Goal: Task Accomplishment & Management: Manage account settings

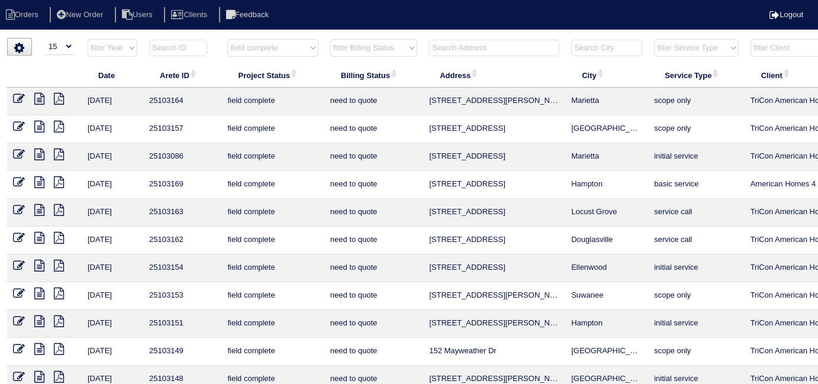
select select "15"
select select "field complete"
select select "need to quote"
click at [260, 46] on select "filter Project Status -- Any Project Status -- new order assigned in progress f…" at bounding box center [272, 48] width 91 height 18
click at [264, 81] on th "Project Status" at bounding box center [272, 75] width 102 height 25
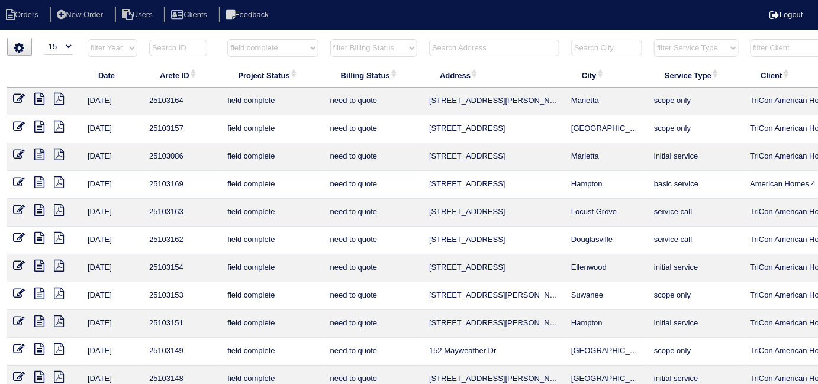
select select "field complete"
select select "need to quote"
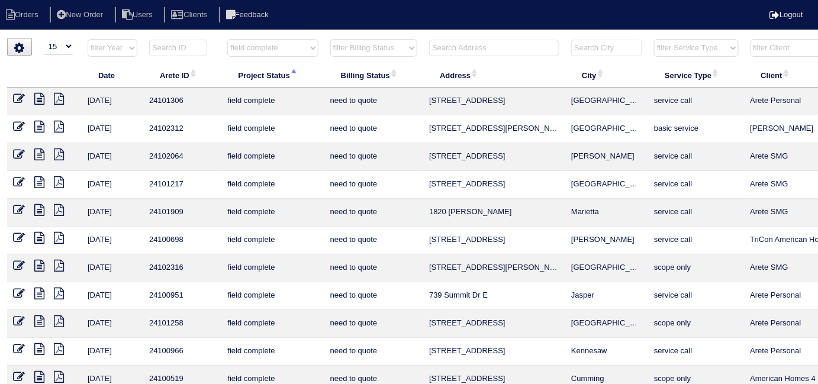
click at [290, 52] on select "filter Project Status -- Any Project Status -- new order assigned in progress f…" at bounding box center [272, 48] width 91 height 18
select select
click at [227, 39] on select "filter Project Status -- Any Project Status -- new order assigned in progress f…" at bounding box center [272, 48] width 91 height 18
select select "need to quote"
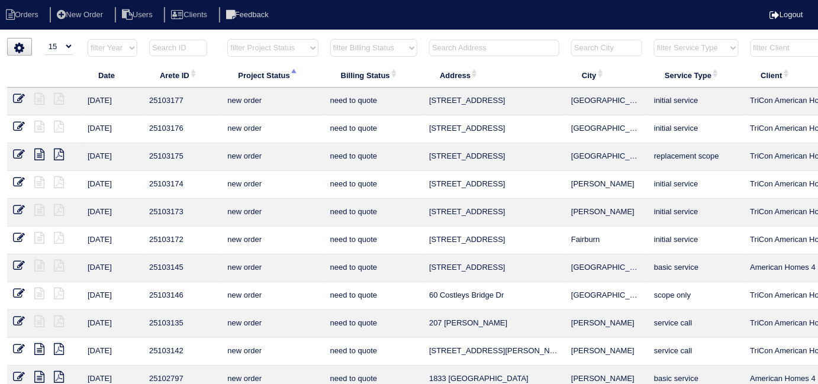
click at [367, 47] on select "filter Billing Status -- Any Billing Status -- need to quote quoted need to inv…" at bounding box center [373, 48] width 87 height 18
select select
click at [330, 39] on select "filter Billing Status -- Any Billing Status -- need to quote quoted need to inv…" at bounding box center [373, 48] width 87 height 18
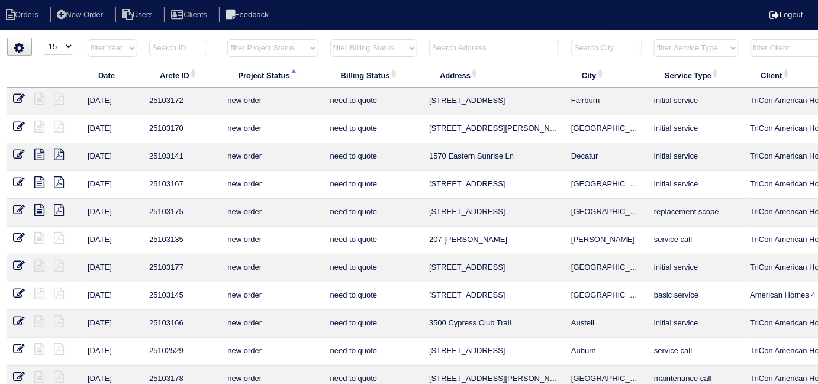
scroll to position [0, 214]
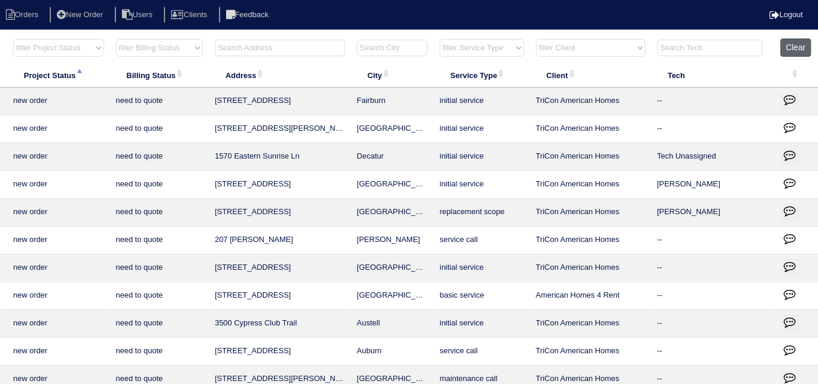
click at [789, 46] on button "Clear" at bounding box center [796, 47] width 30 height 18
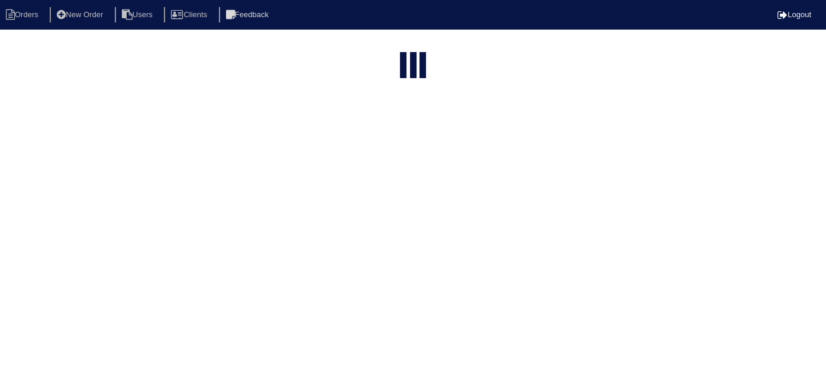
select select "15"
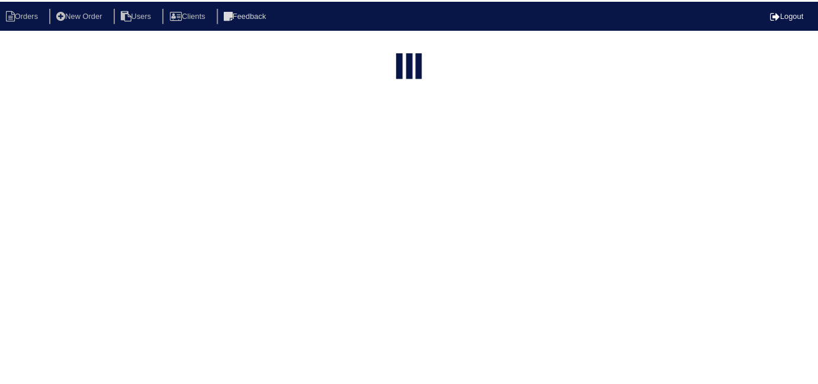
scroll to position [0, 166]
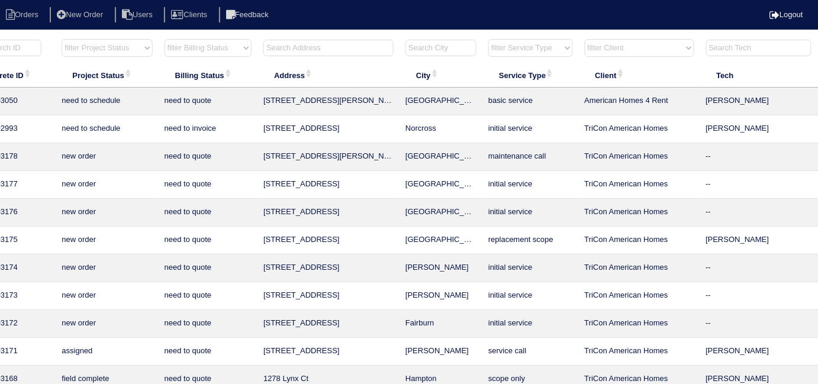
click at [278, 42] on input "text" at bounding box center [328, 48] width 130 height 17
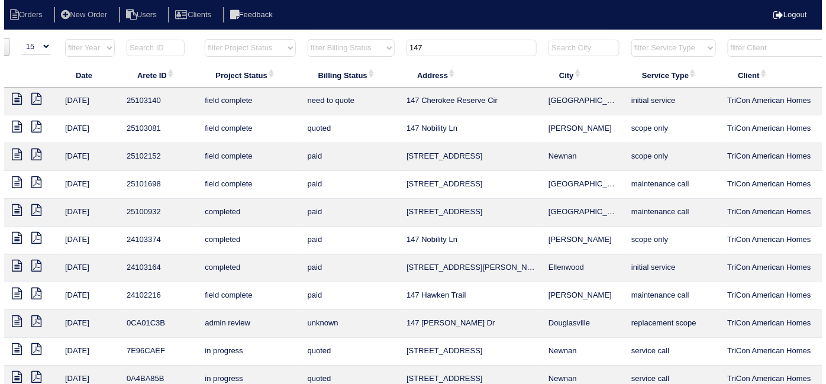
scroll to position [0, 0]
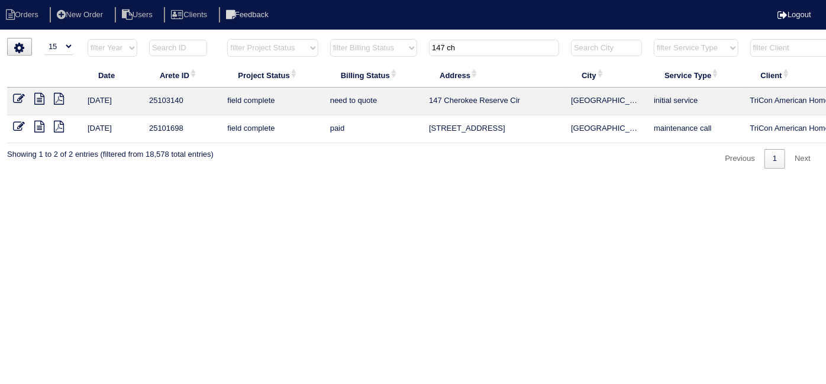
type input "147 ch"
click at [36, 95] on icon at bounding box center [39, 99] width 10 height 12
click at [13, 100] on icon at bounding box center [19, 99] width 12 height 12
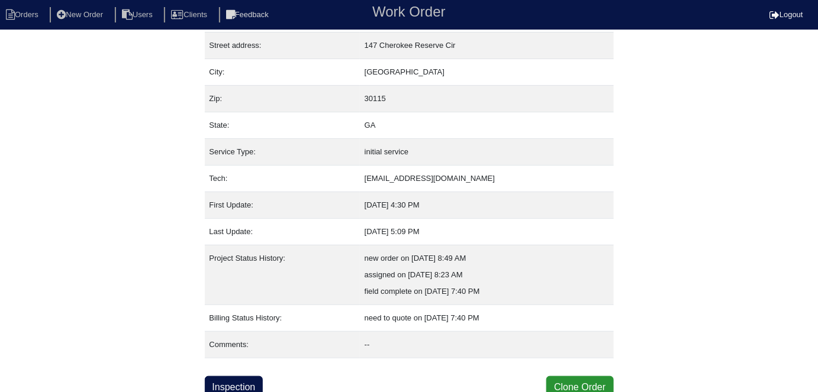
scroll to position [62, 0]
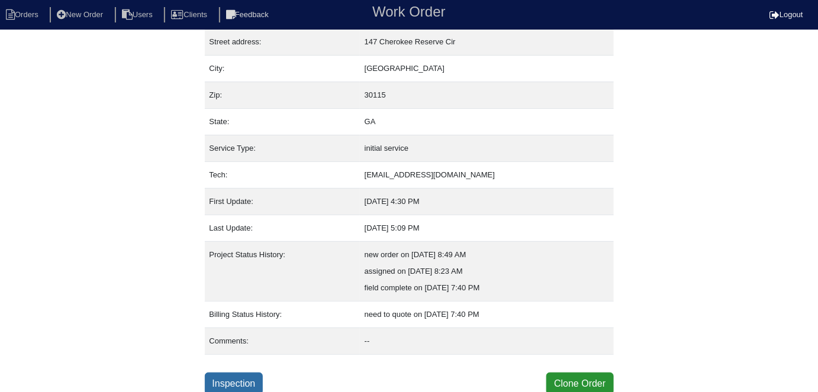
click at [243, 375] on link "Inspection" at bounding box center [234, 384] width 59 height 22
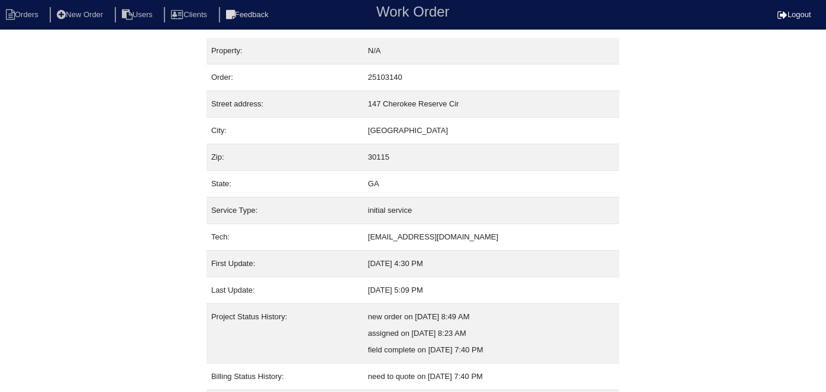
select select "0"
select select "Goodman"
select select "0"
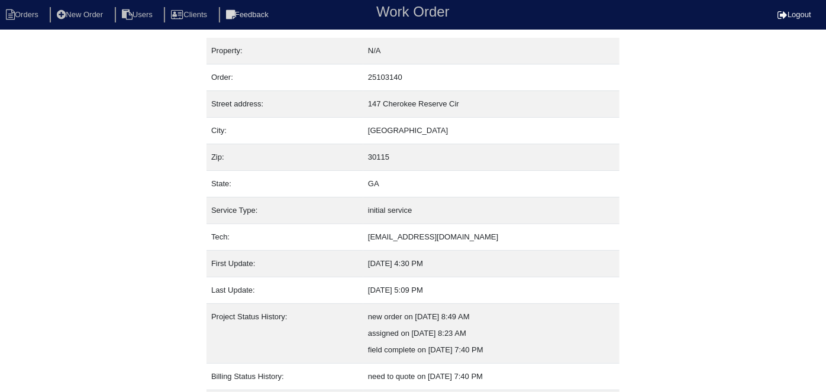
select select "1"
select select "0"
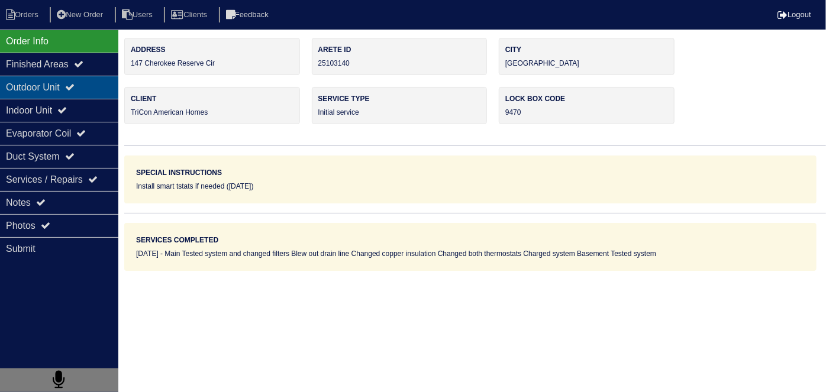
click at [69, 93] on div "Outdoor Unit" at bounding box center [59, 87] width 118 height 23
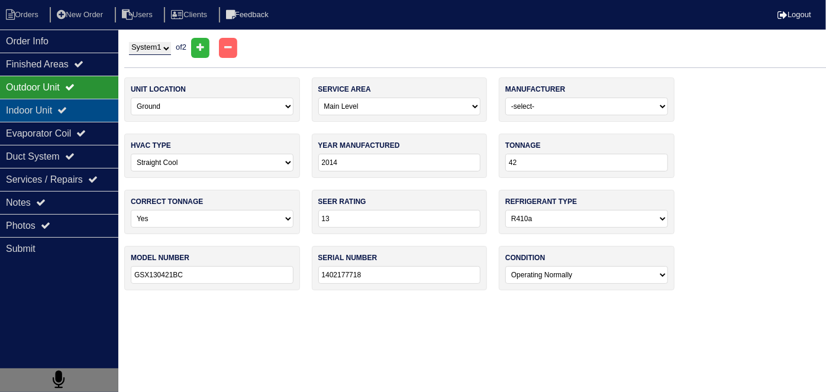
click at [63, 101] on div "Indoor Unit" at bounding box center [59, 110] width 118 height 23
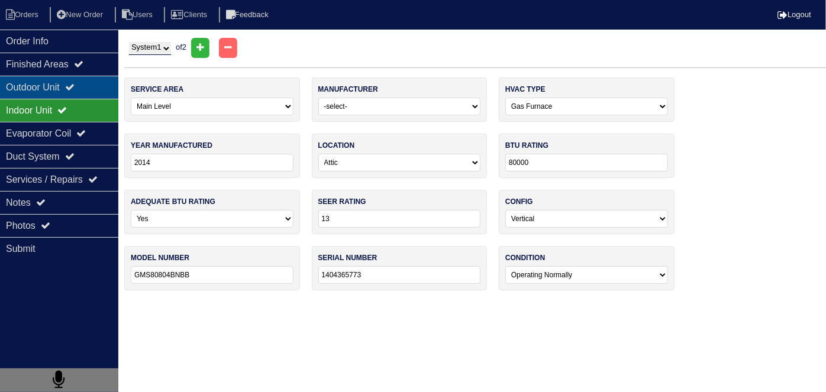
click at [55, 83] on div "Outdoor Unit" at bounding box center [59, 87] width 118 height 23
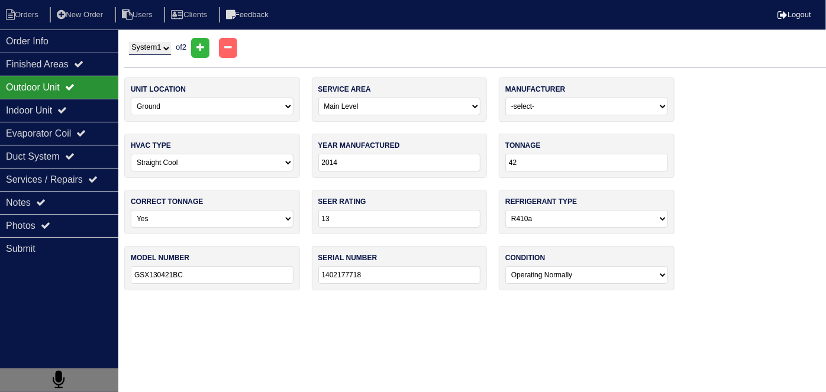
click at [146, 43] on select "System 1 System 2" at bounding box center [150, 48] width 42 height 13
select select "2"
click at [129, 42] on select "System 1 System 2" at bounding box center [150, 48] width 42 height 13
select select "2"
select select "Other"
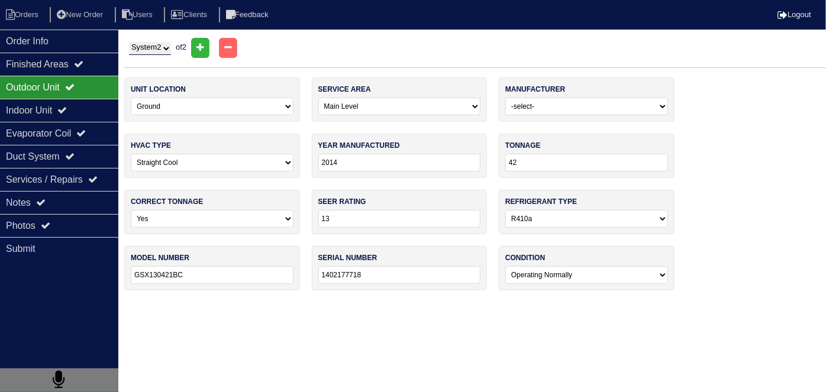
select select "1"
type input "2022"
type input "12"
type input "14"
type input "4LIV09HP230V1AH"
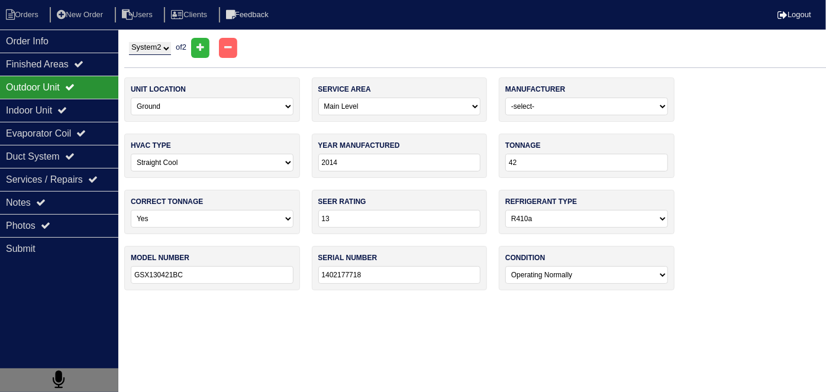
type input "2223GS39816"
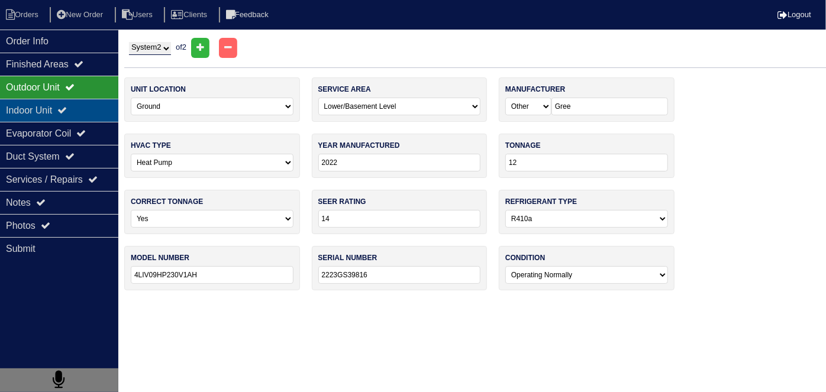
click at [77, 114] on div "Indoor Unit" at bounding box center [59, 110] width 118 height 23
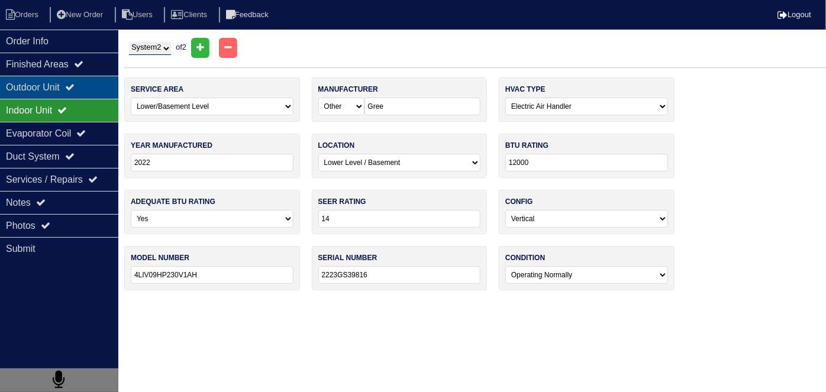
click at [60, 89] on div "Outdoor Unit" at bounding box center [59, 87] width 118 height 23
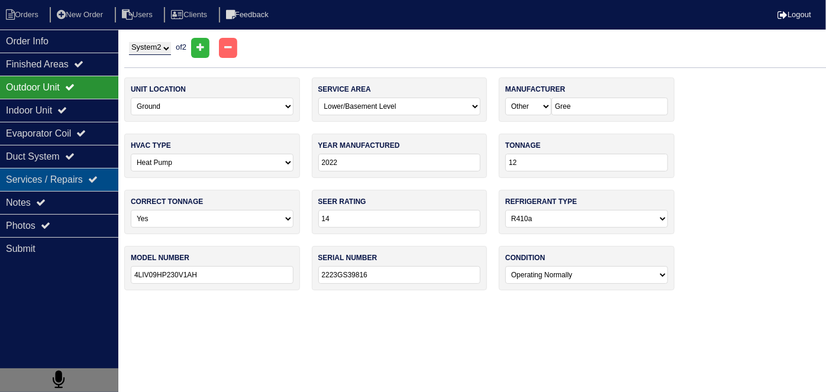
click at [34, 171] on div "Services / Repairs" at bounding box center [59, 179] width 118 height 23
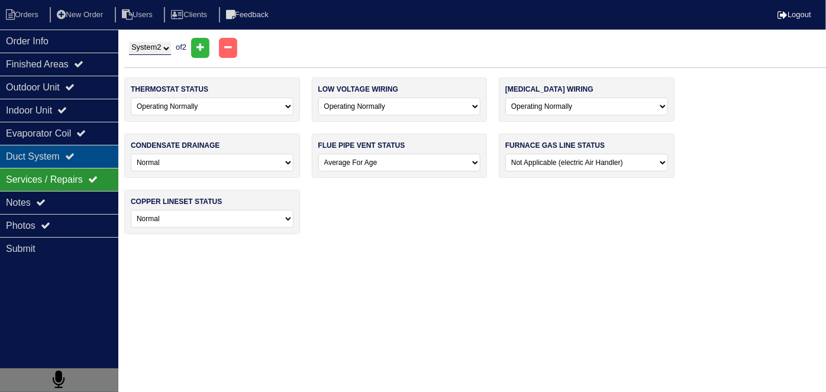
click at [39, 152] on div "Duct System" at bounding box center [59, 156] width 118 height 23
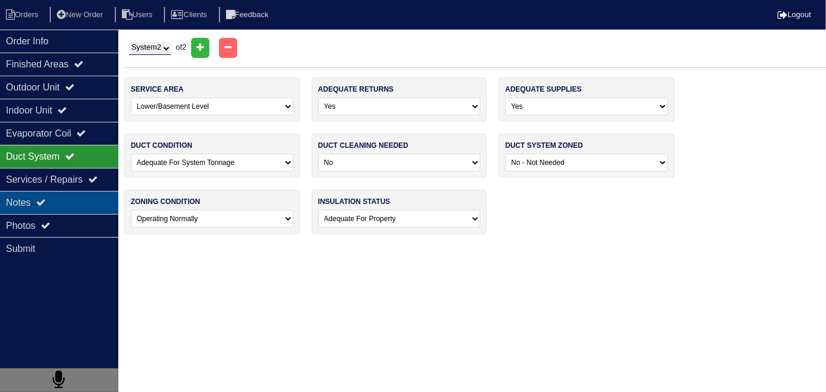
click at [31, 191] on div "Notes" at bounding box center [59, 202] width 118 height 23
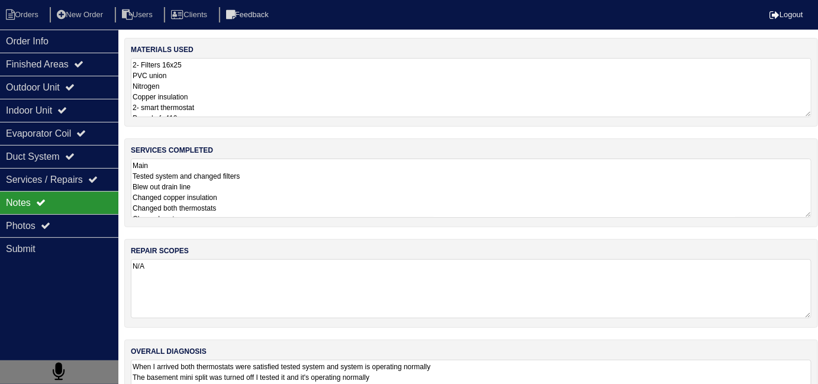
click at [386, 200] on textarea "Main Tested system and changed filters Blew out drain line Changed copper insul…" at bounding box center [471, 188] width 681 height 59
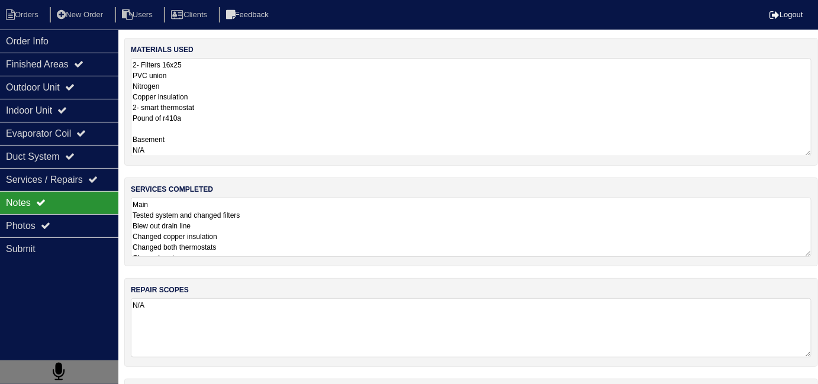
click at [390, 96] on textarea "2- Filters 16x25 PVC union Nitrogen Copper insulation 2- smart thermostat Pound…" at bounding box center [471, 107] width 681 height 98
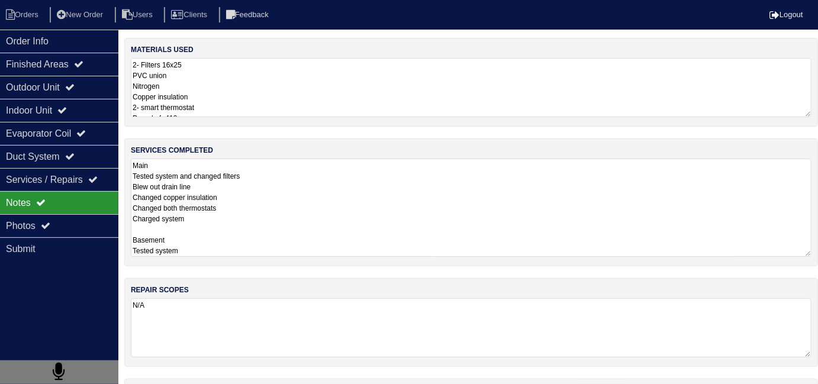
click at [305, 214] on textarea "Main Tested system and changed filters Blew out drain line Changed copper insul…" at bounding box center [471, 208] width 681 height 98
click at [399, 81] on textarea "2- Filters 16x25 PVC union Nitrogen Copper insulation 2- smart thermostat Pound…" at bounding box center [471, 87] width 681 height 59
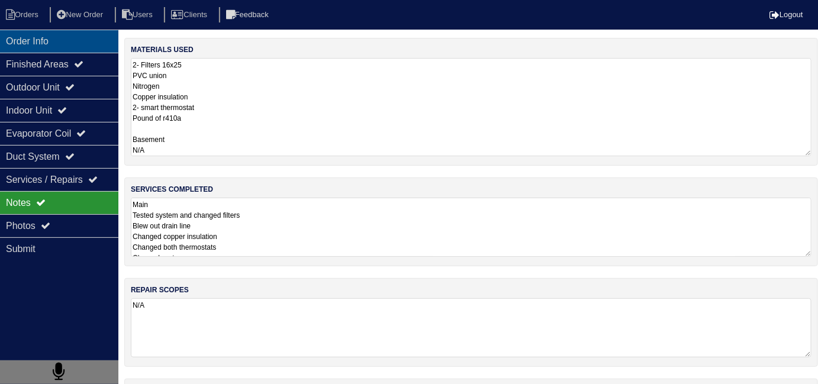
click at [78, 49] on div "Order Info" at bounding box center [59, 41] width 118 height 23
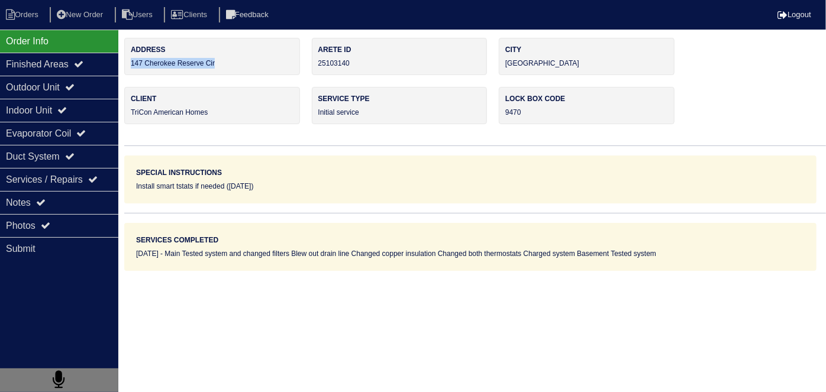
drag, startPoint x: 232, startPoint y: 59, endPoint x: 133, endPoint y: 73, distance: 100.5
click at [133, 73] on div "Address 147 Cherokee Reserve Cir" at bounding box center [212, 56] width 176 height 37
copy div "147 Cherokee Reserve Cir"
click at [72, 163] on div "Duct System" at bounding box center [59, 156] width 118 height 23
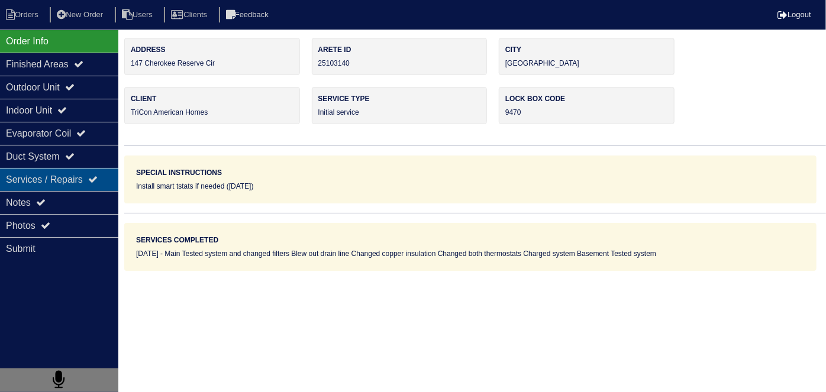
select select "2"
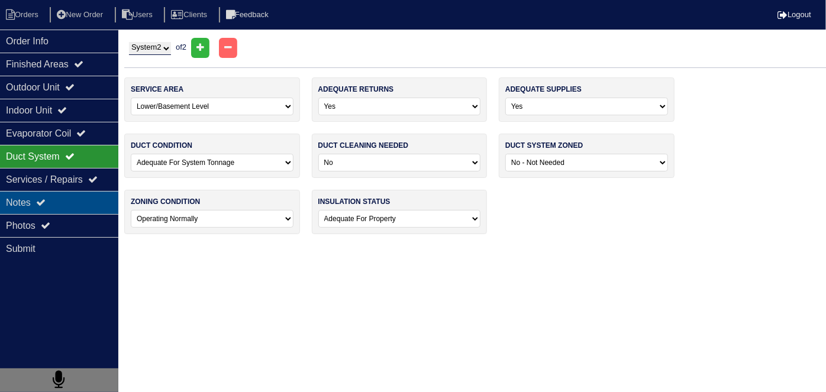
click at [62, 202] on div "Notes" at bounding box center [59, 202] width 118 height 23
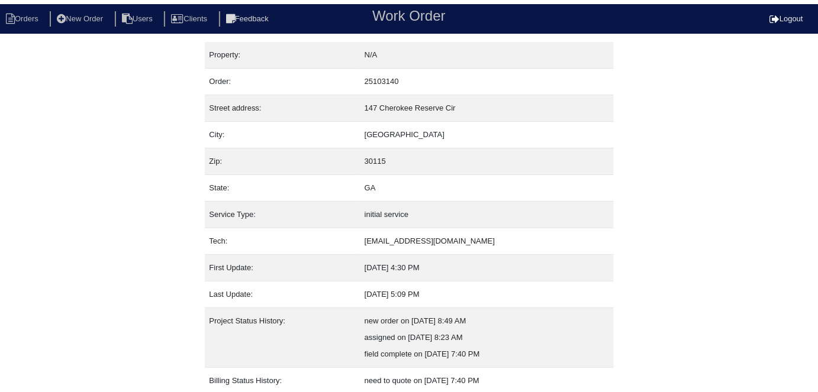
scroll to position [62, 0]
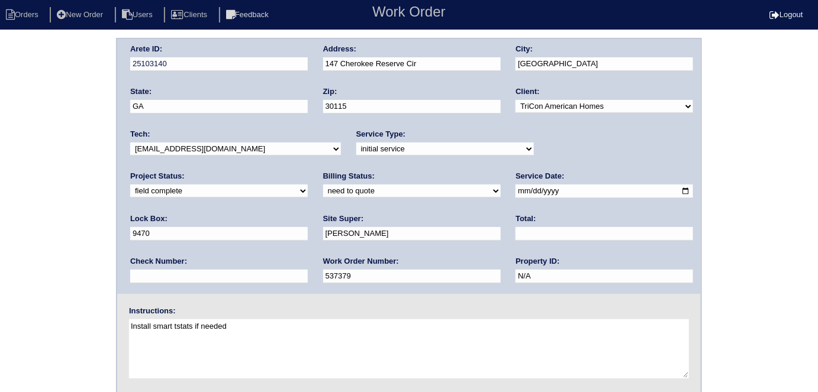
click at [323, 192] on select "need to quote quoted need to invoice invoiced paid warranty purchase order need…" at bounding box center [412, 191] width 178 height 13
select select "quoted"
click at [323, 185] on select "need to quote quoted need to invoice invoiced paid warranty purchase order need…" at bounding box center [412, 191] width 178 height 13
click at [516, 234] on input "text" at bounding box center [605, 234] width 178 height 14
type input "924.00"
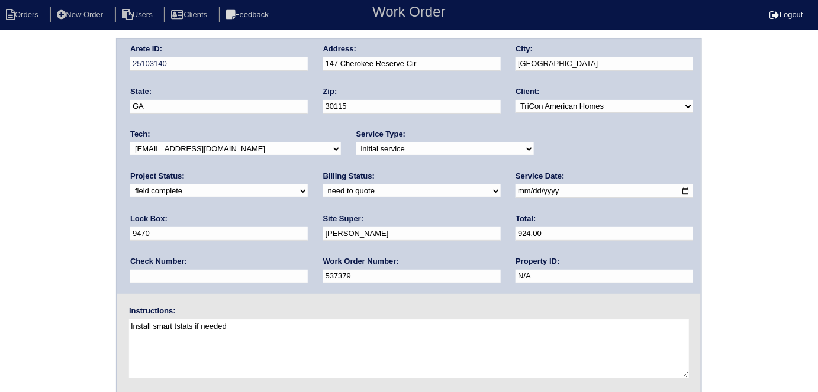
click at [24, 186] on div "Arete ID: 25103140 Address: 147 Cherokee Reserve Cir City: Canton State: GA Zip…" at bounding box center [409, 277] width 818 height 479
click at [0, 172] on div "Arete ID: 25103140 Address: 147 Cherokee Reserve Cir City: Canton State: GA Zip…" at bounding box center [409, 277] width 818 height 479
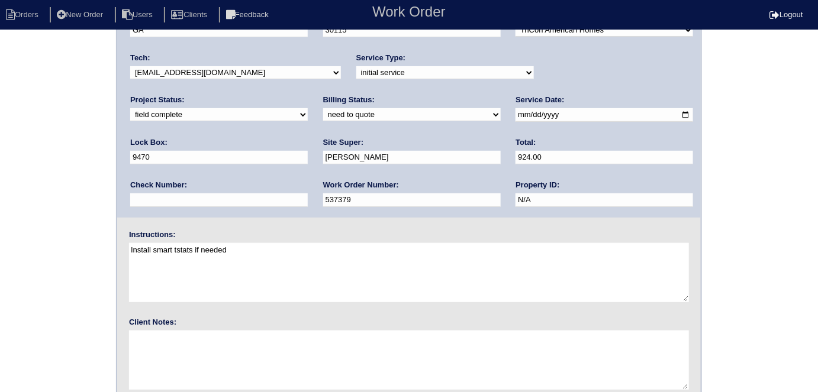
scroll to position [121, 0]
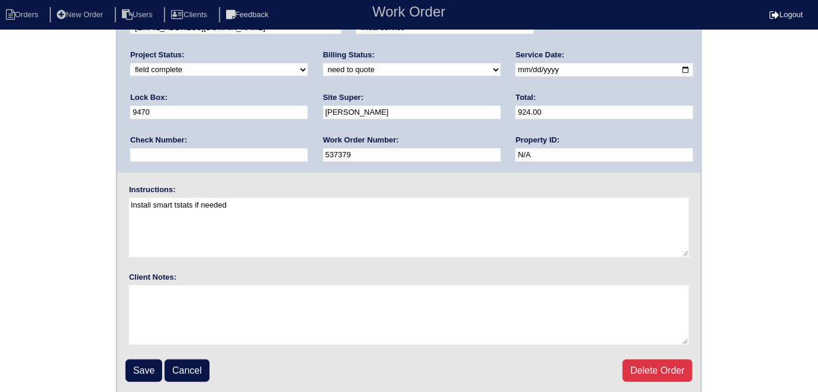
click at [134, 365] on input "Save" at bounding box center [144, 371] width 37 height 22
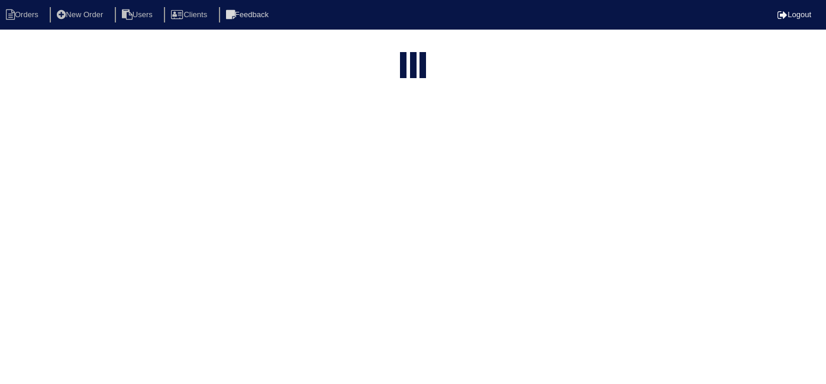
select select "15"
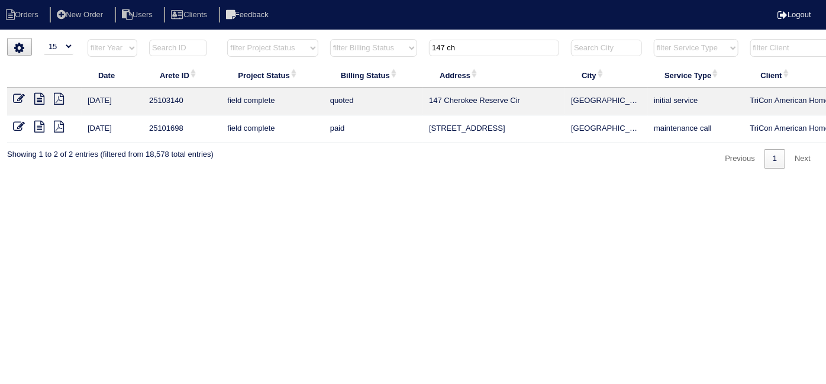
drag, startPoint x: 490, startPoint y: 41, endPoint x: 288, endPoint y: 5, distance: 205.1
click at [288, 38] on body "Orders New Order Users Clients Feedback Logout Orders New Order Users Clients M…" at bounding box center [413, 103] width 826 height 131
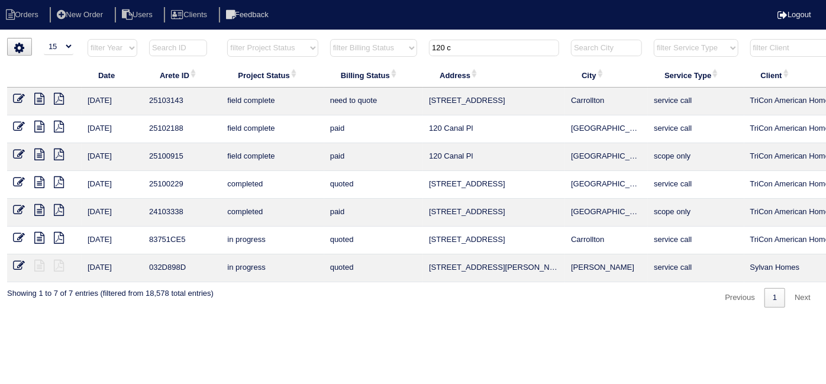
type input "120 c"
click at [40, 99] on icon at bounding box center [39, 99] width 10 height 12
click at [15, 101] on icon at bounding box center [19, 99] width 12 height 12
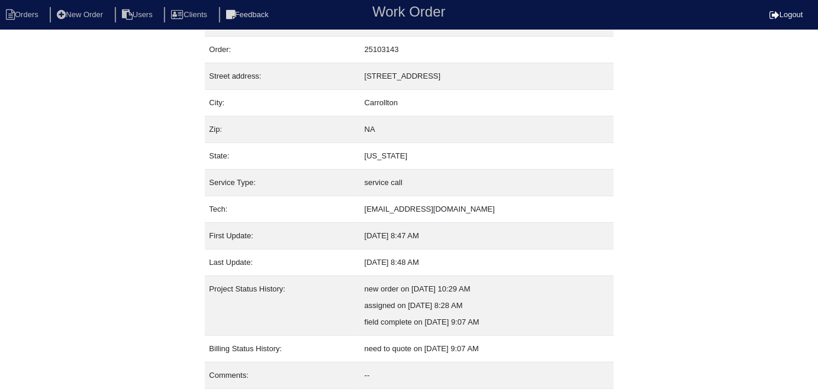
scroll to position [62, 0]
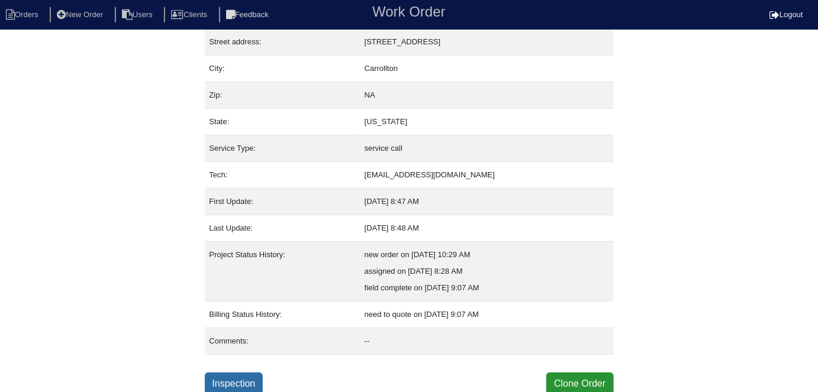
click at [236, 379] on link "Inspection" at bounding box center [234, 384] width 59 height 22
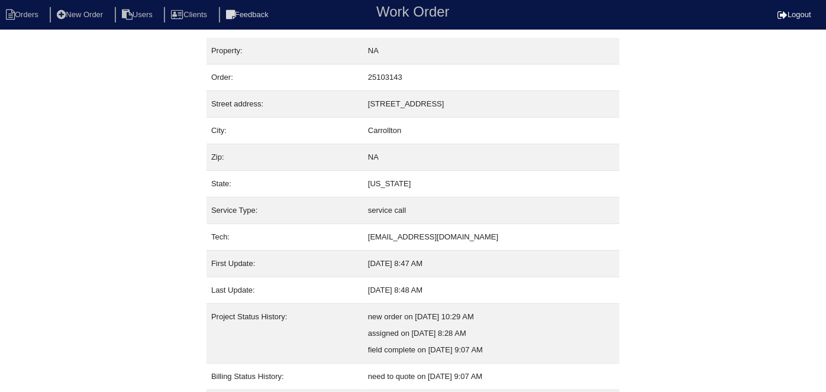
select select "0"
select select "[PERSON_NAME]"
select select "1"
select select "0"
select select "1"
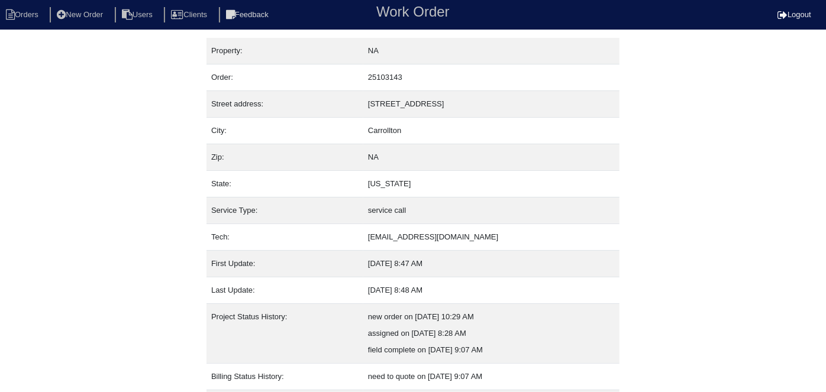
select select "0"
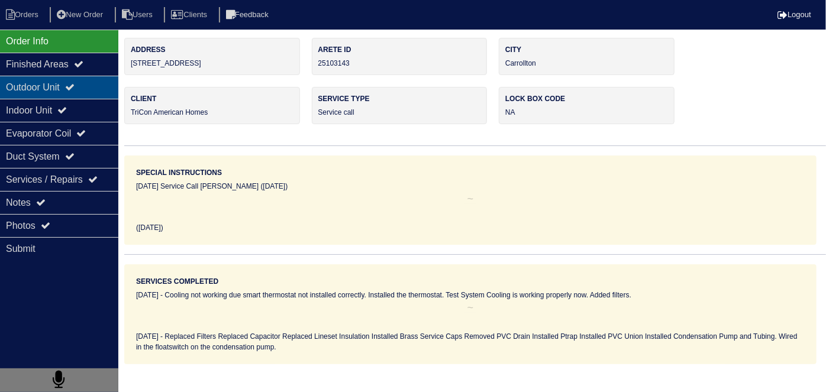
click at [56, 94] on div "Outdoor Unit" at bounding box center [59, 87] width 118 height 23
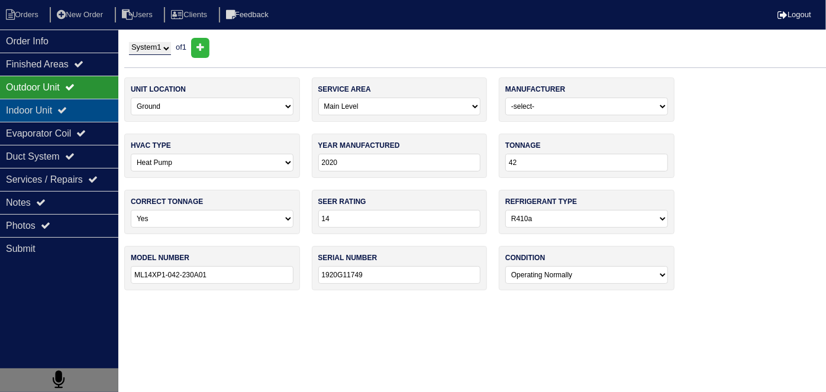
click at [54, 106] on div "Indoor Unit" at bounding box center [59, 110] width 118 height 23
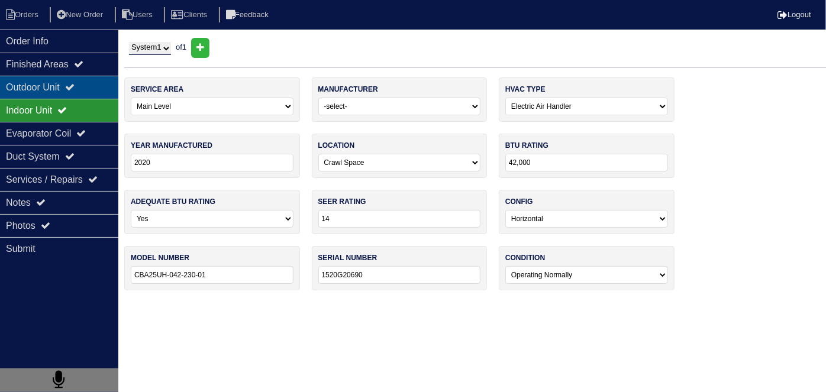
click at [49, 82] on div "Outdoor Unit" at bounding box center [59, 87] width 118 height 23
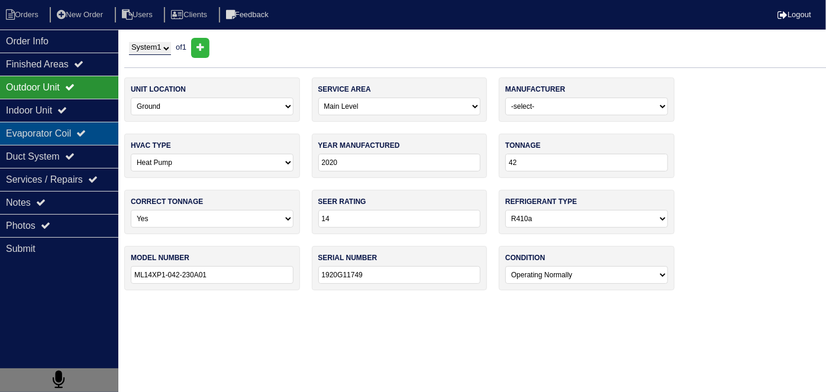
click at [12, 141] on div "Evaporator Coil" at bounding box center [59, 133] width 118 height 23
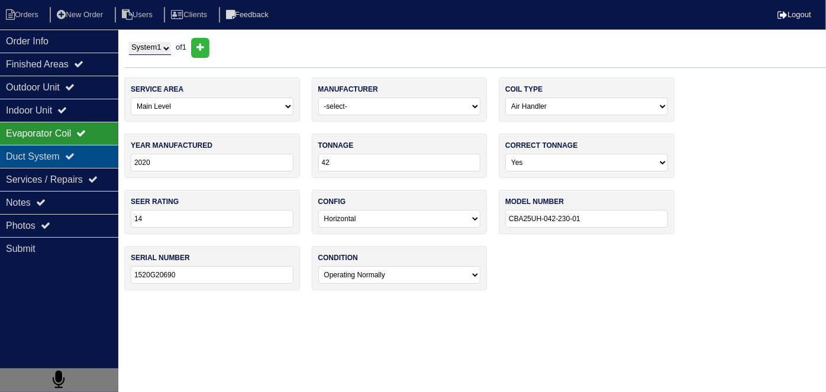
click at [12, 151] on div "Duct System" at bounding box center [59, 156] width 118 height 23
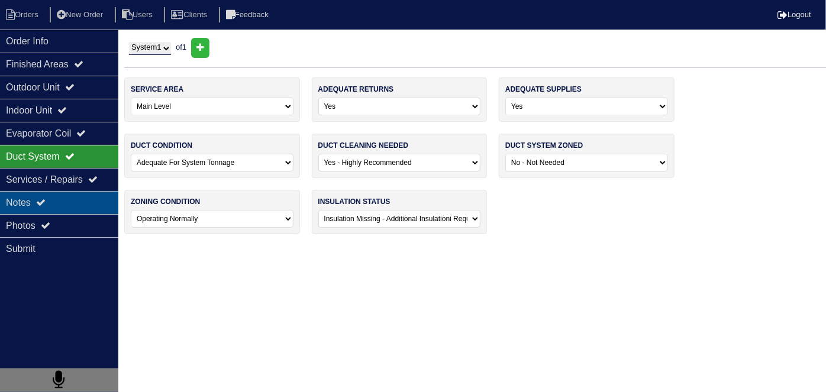
click at [29, 202] on div "Notes" at bounding box center [59, 202] width 118 height 23
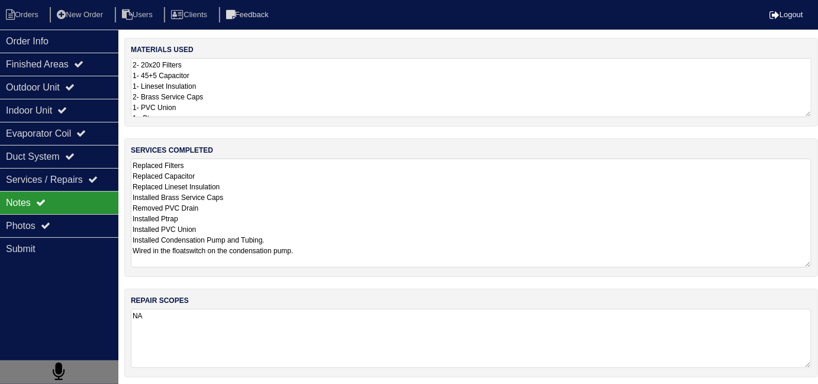
click at [416, 200] on textarea "Replaced Filters Replaced Capacitor Replaced Lineset Insulation Installed Brass…" at bounding box center [471, 213] width 681 height 109
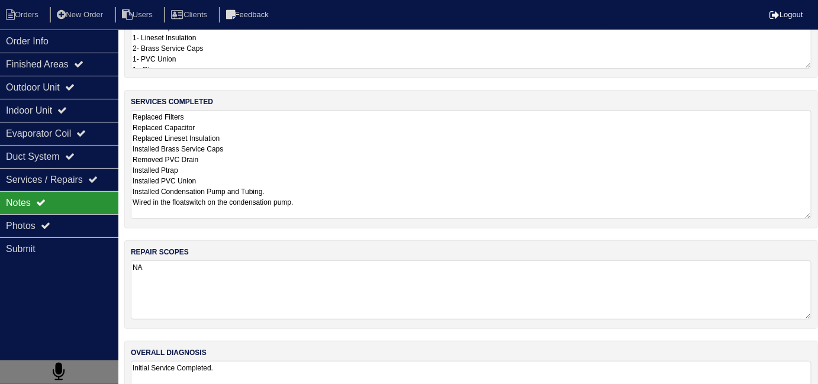
scroll to position [102, 0]
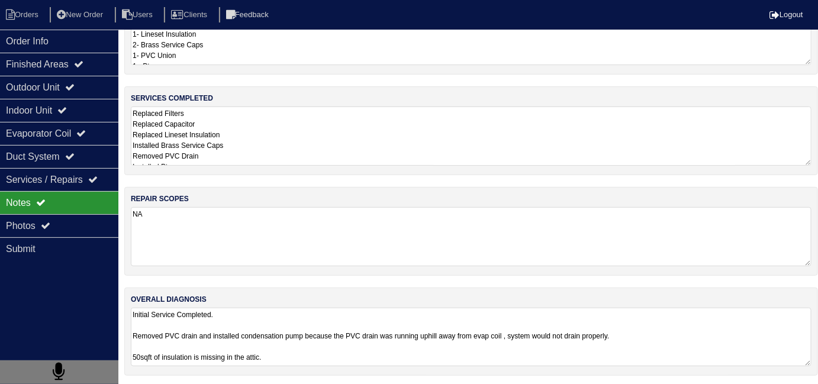
click at [470, 363] on textarea "Initial Service Completed. Removed PVC drain and installed condensation pump be…" at bounding box center [471, 337] width 681 height 59
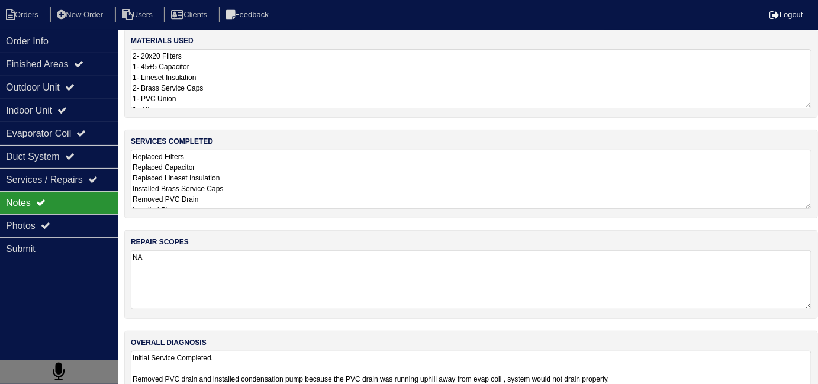
scroll to position [0, 0]
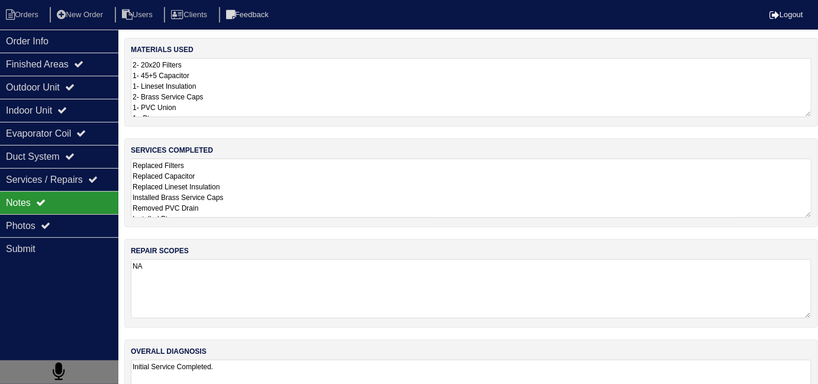
click at [382, 81] on textarea "2- 20x20 Filters 1- 45+5 Capacitor 1- Lineset Insulation 2- Brass Service Caps …" at bounding box center [471, 87] width 681 height 59
click at [83, 38] on div "Order Info" at bounding box center [59, 41] width 118 height 23
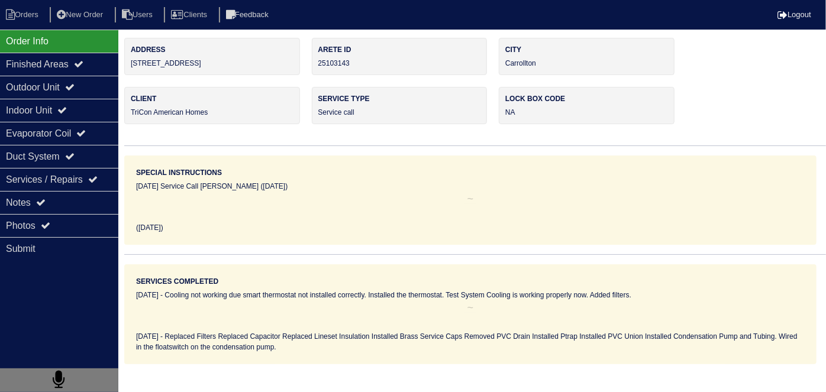
drag, startPoint x: 230, startPoint y: 62, endPoint x: 126, endPoint y: 68, distance: 104.4
click at [126, 68] on div "Address 120 Country Cottage circle" at bounding box center [212, 56] width 176 height 37
copy div "120 Country Cottage circle"
click at [91, 204] on div "Notes" at bounding box center [59, 202] width 118 height 23
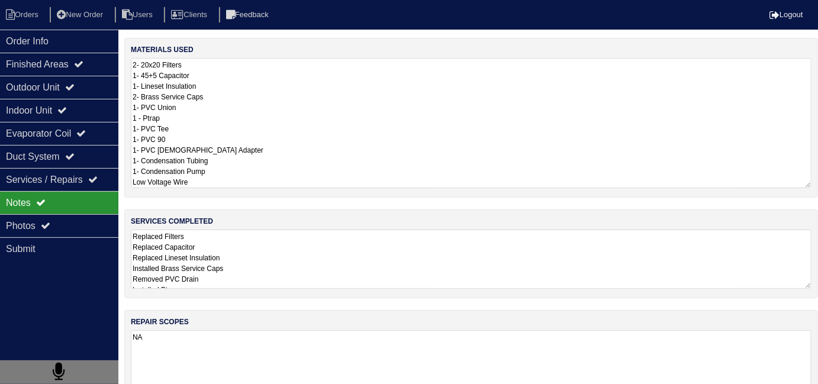
click at [313, 106] on textarea "2- 20x20 Filters 1- 45+5 Capacitor 1- Lineset Insulation 2- Brass Service Caps …" at bounding box center [471, 123] width 681 height 130
click at [308, 279] on div "materials used 2- 20x20 Filters 1- 45+5 Capacitor 1- Lineset Insulation 2- Bras…" at bounding box center [471, 275] width 694 height 474
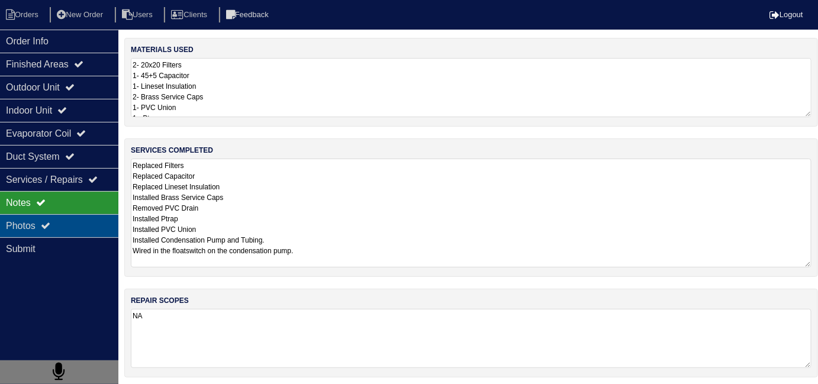
click at [74, 229] on div "Photos" at bounding box center [59, 225] width 118 height 23
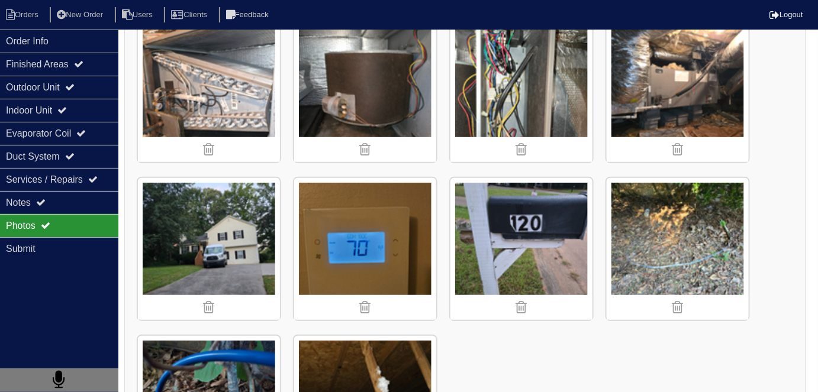
scroll to position [1622, 0]
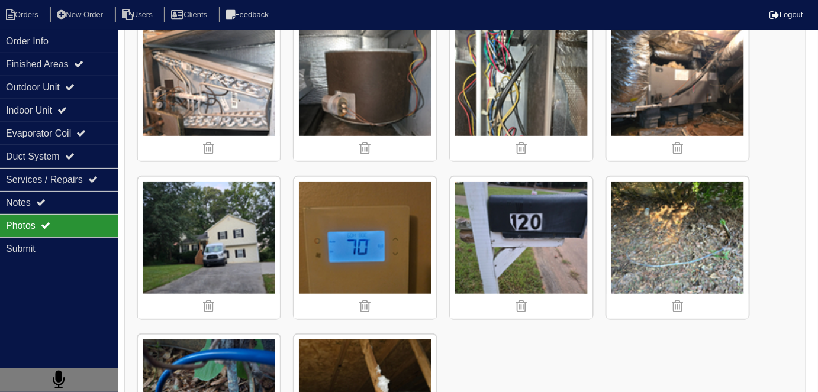
scroll to position [62, 0]
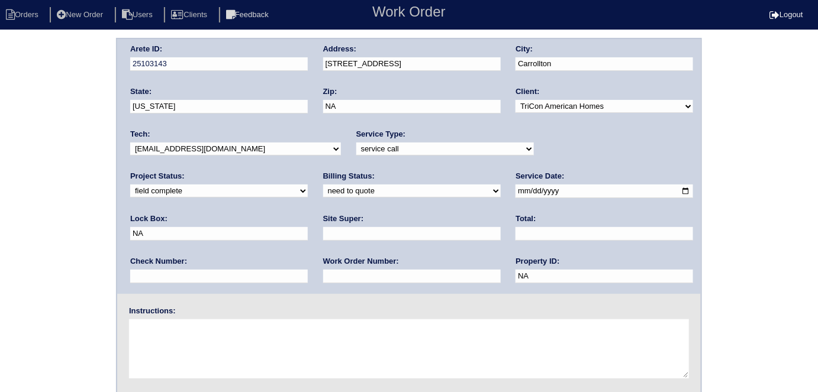
click at [323, 196] on select "need to quote quoted need to invoice invoiced paid warranty purchase order need…" at bounding box center [412, 191] width 178 height 13
select select "quoted"
click at [323, 185] on select "need to quote quoted need to invoice invoiced paid warranty purchase order need…" at bounding box center [412, 191] width 178 height 13
click at [323, 235] on input "text" at bounding box center [412, 234] width 178 height 14
type input "[PERSON_NAME]"
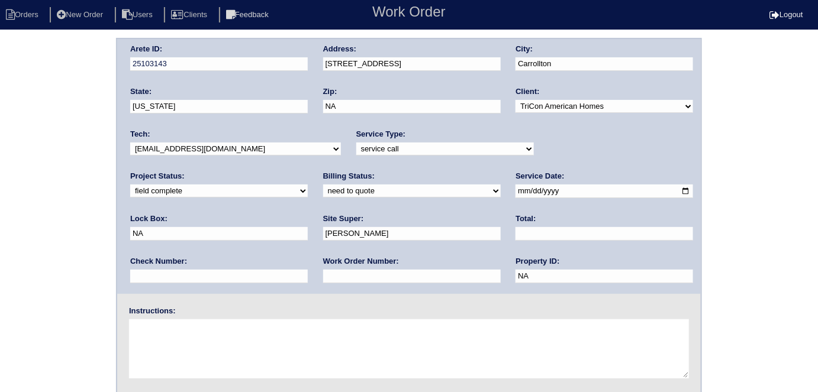
click at [323, 281] on input "text" at bounding box center [412, 277] width 178 height 14
type input "534107"
click at [516, 235] on input "text" at bounding box center [605, 234] width 178 height 14
type input "1054.00"
click at [0, 213] on div "Arete ID: 25103143 Address: 120 Country Cottage circle City: Carrollton State: …" at bounding box center [409, 277] width 818 height 479
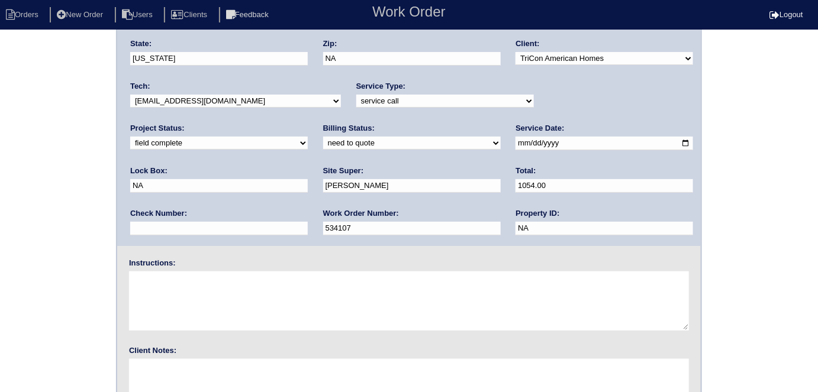
scroll to position [121, 0]
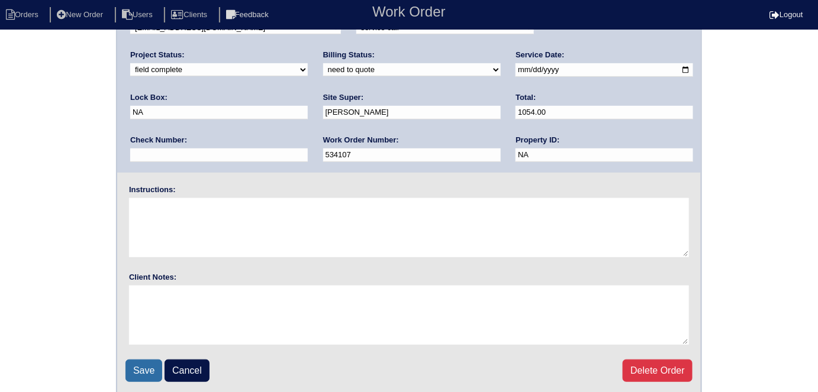
click at [145, 363] on input "Save" at bounding box center [144, 371] width 37 height 22
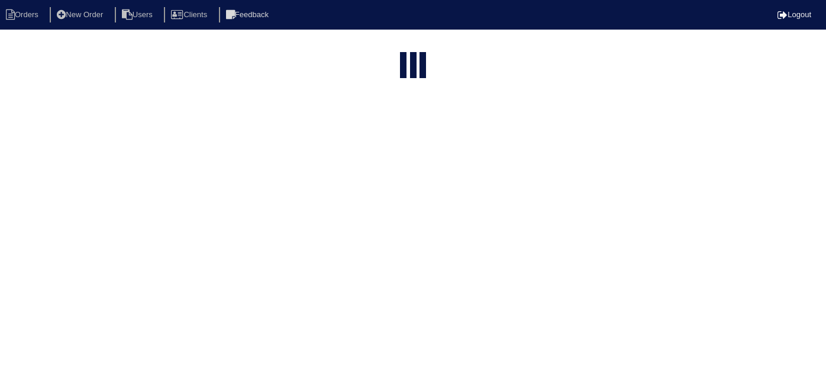
select select "15"
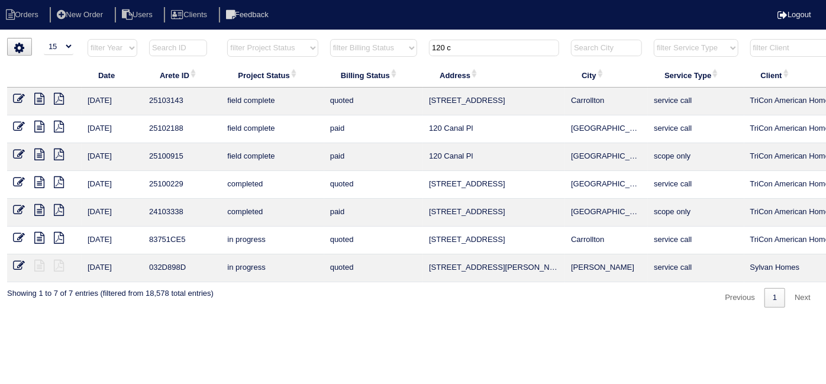
drag, startPoint x: 471, startPoint y: 49, endPoint x: 329, endPoint y: 14, distance: 147.0
click at [358, 39] on tr "filter Year -- Any Year -- 2025 2024 2023 2022 2021 2020 2019 filter Project St…" at bounding box center [520, 50] width 1026 height 24
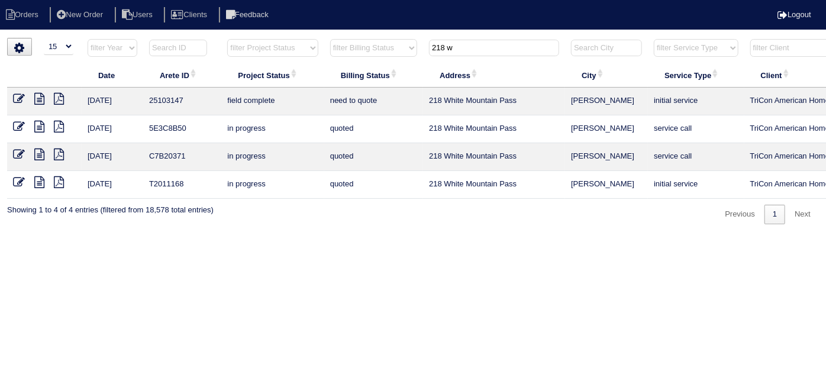
type input "218 w"
click at [38, 99] on icon at bounding box center [39, 99] width 10 height 12
click at [15, 100] on icon at bounding box center [19, 99] width 12 height 12
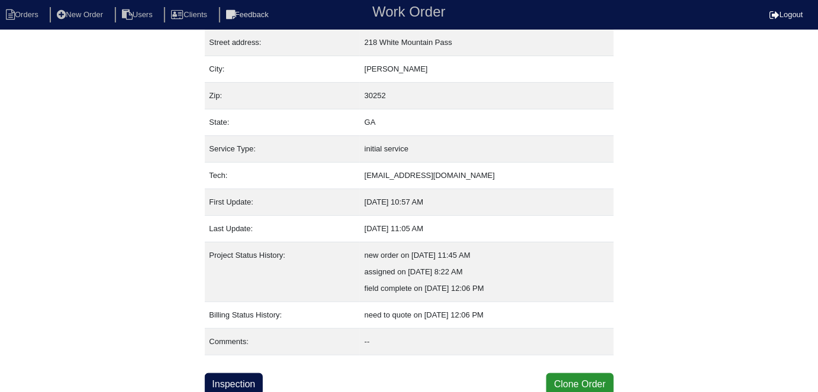
scroll to position [62, 0]
click at [259, 379] on link "Inspection" at bounding box center [234, 384] width 59 height 22
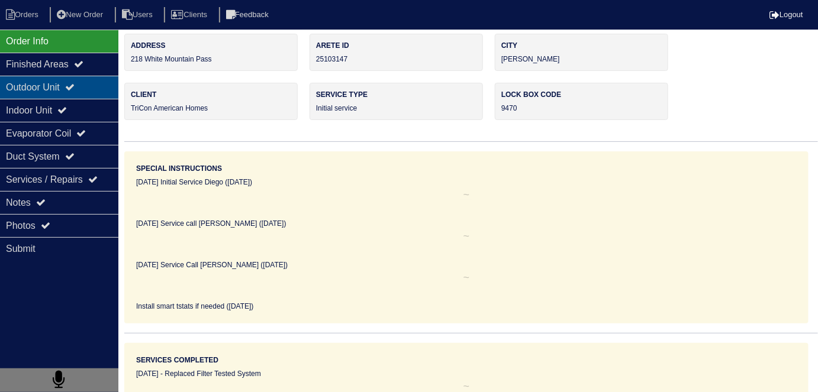
scroll to position [5, 0]
click at [78, 92] on div "Outdoor Unit" at bounding box center [59, 87] width 118 height 23
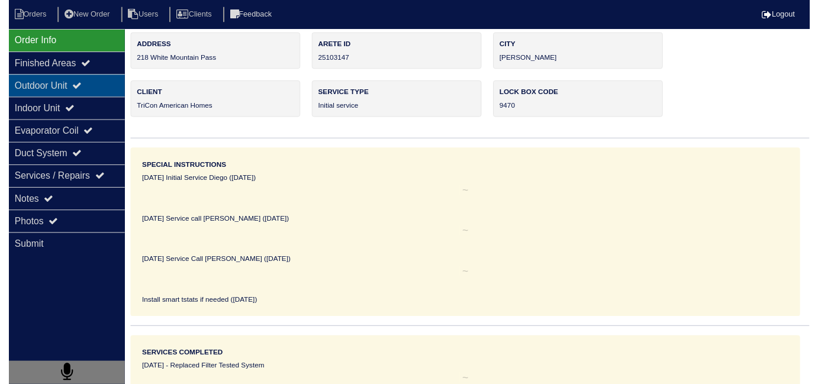
scroll to position [0, 0]
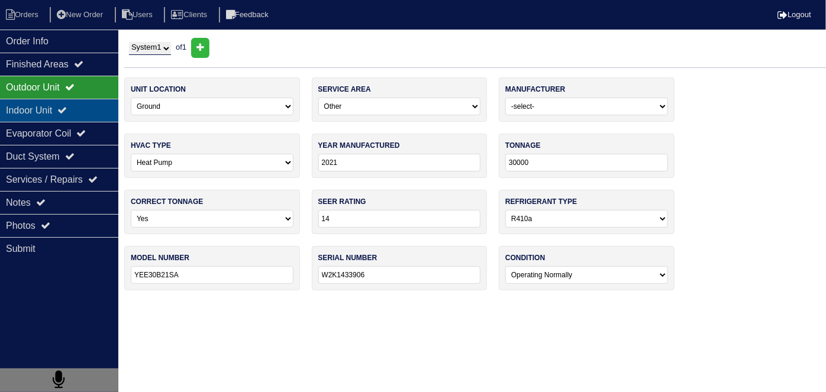
click at [67, 105] on icon at bounding box center [61, 109] width 9 height 9
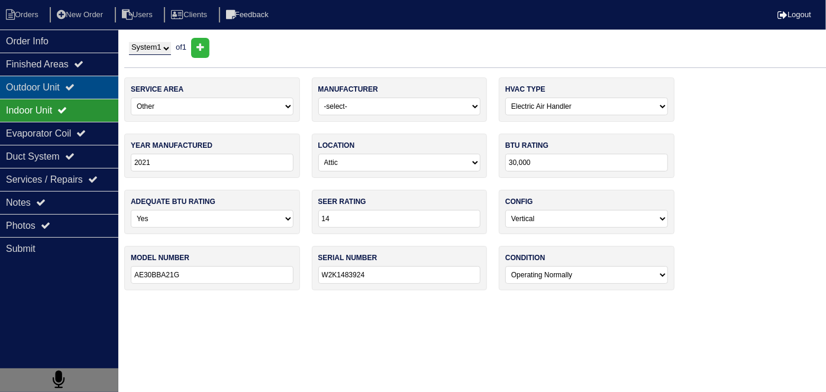
click at [72, 88] on div "Outdoor Unit" at bounding box center [59, 87] width 118 height 23
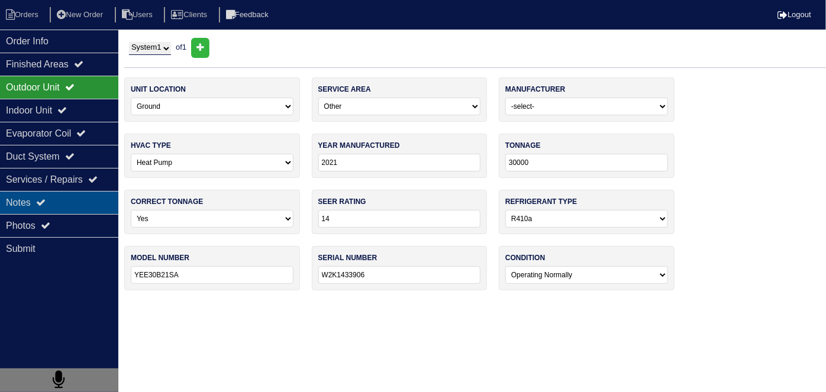
click at [83, 201] on div "Notes" at bounding box center [59, 202] width 118 height 23
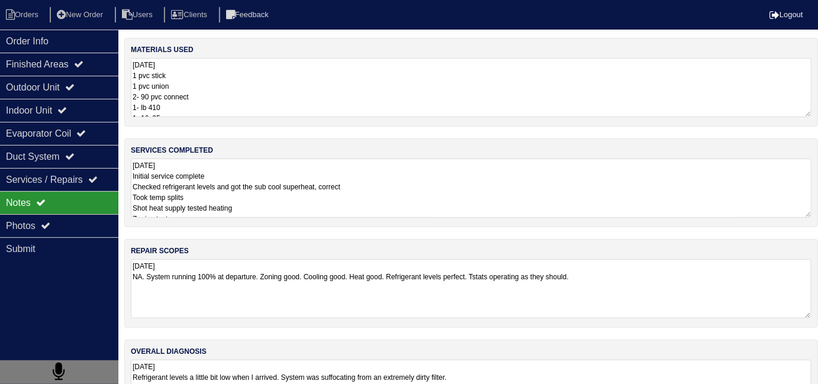
click at [436, 201] on textarea "8.27.25 Initial service complete Checked refrigerant levels and got the sub coo…" at bounding box center [471, 188] width 681 height 59
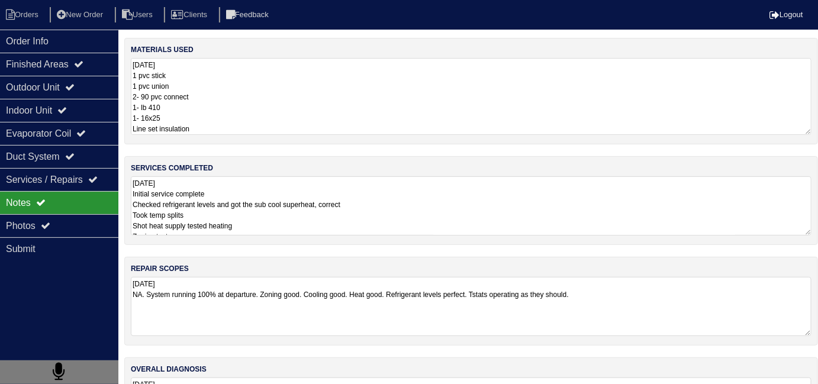
click at [474, 89] on textarea "8.27.25 1 pvc stick 1 pvc union 2- 90 pvc connect 1- lb 410 1- 16x25 Line set i…" at bounding box center [471, 96] width 681 height 77
click at [459, 226] on textarea "8.27.25 Initial service complete Checked refrigerant levels and got the sub coo…" at bounding box center [471, 205] width 681 height 59
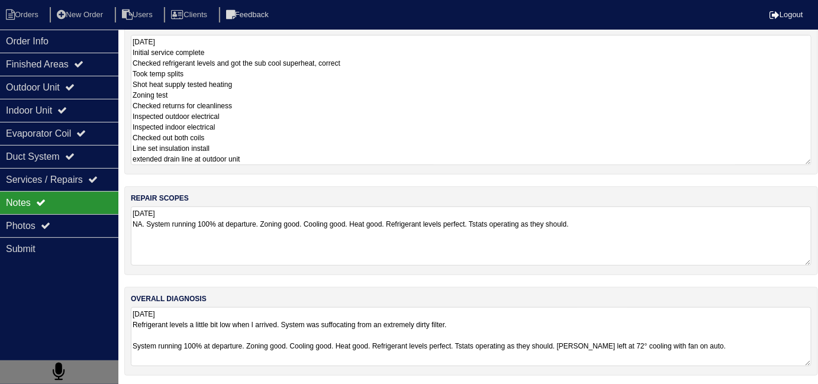
scroll to position [1, 0]
drag, startPoint x: 76, startPoint y: 36, endPoint x: 92, endPoint y: 35, distance: 16.6
click at [76, 36] on div "Order Info" at bounding box center [59, 41] width 118 height 23
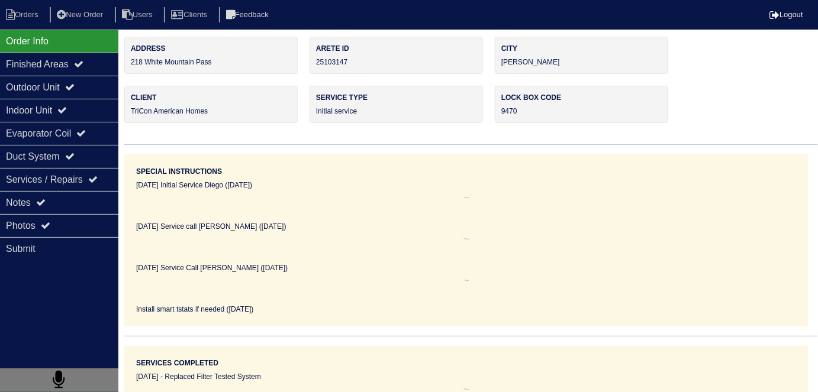
scroll to position [0, 0]
drag, startPoint x: 234, startPoint y: 62, endPoint x: 133, endPoint y: 68, distance: 102.0
click at [133, 68] on div "Address 218 White Mountain Pass" at bounding box center [210, 56] width 173 height 37
copy div "218 White Mountain Pass"
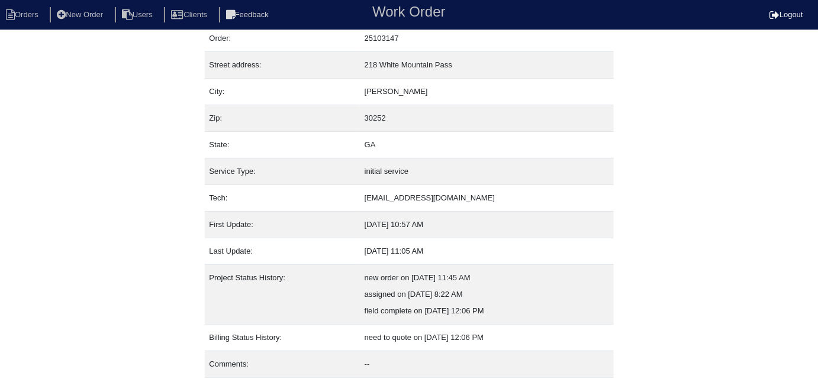
scroll to position [62, 0]
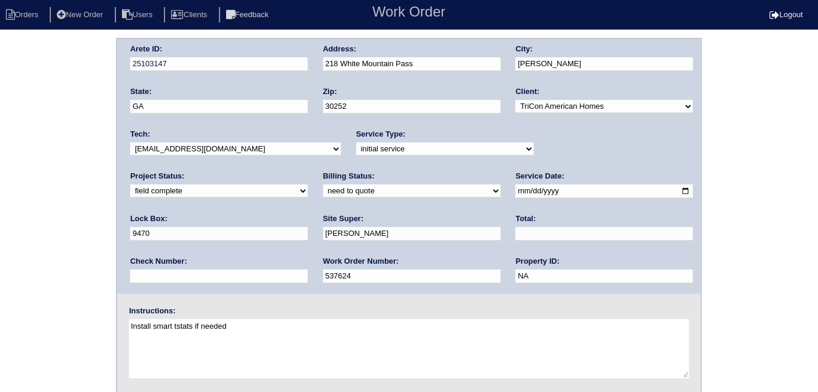
click at [323, 185] on select "need to quote quoted need to invoice invoiced paid warranty purchase order need…" at bounding box center [412, 191] width 178 height 13
select select "quoted"
click at [323, 185] on select "need to quote quoted need to invoice invoiced paid warranty purchase order need…" at bounding box center [412, 191] width 178 height 13
click at [502, 229] on div "Arete ID: 25103147 Address: [STREET_ADDRESS] City: [PERSON_NAME] State: [GEOGRA…" at bounding box center [409, 166] width 584 height 255
click at [516, 232] on input "text" at bounding box center [605, 234] width 178 height 14
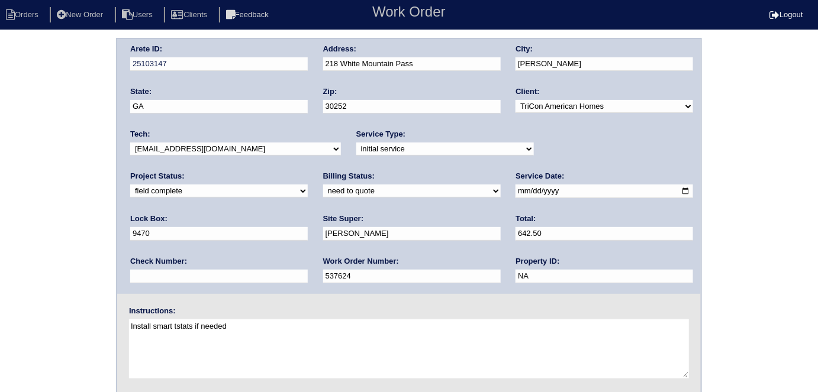
type input "642.50"
click at [81, 196] on div "Arete ID: 25103147 Address: 218 White Mountain Pass City: McDonough State: GA Z…" at bounding box center [409, 277] width 818 height 479
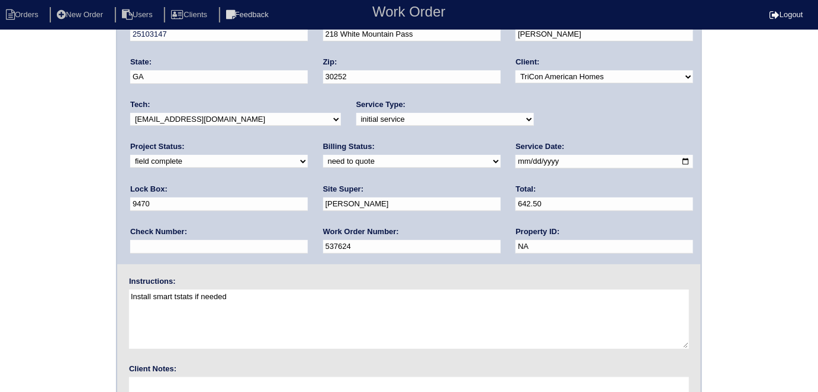
scroll to position [121, 0]
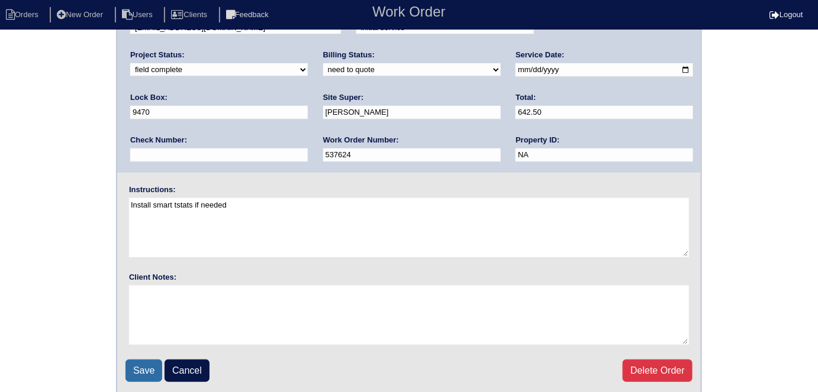
click at [134, 363] on input "Save" at bounding box center [144, 371] width 37 height 22
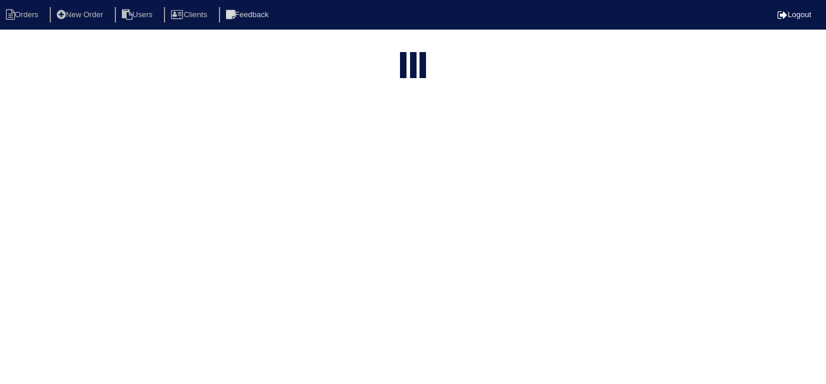
select select "15"
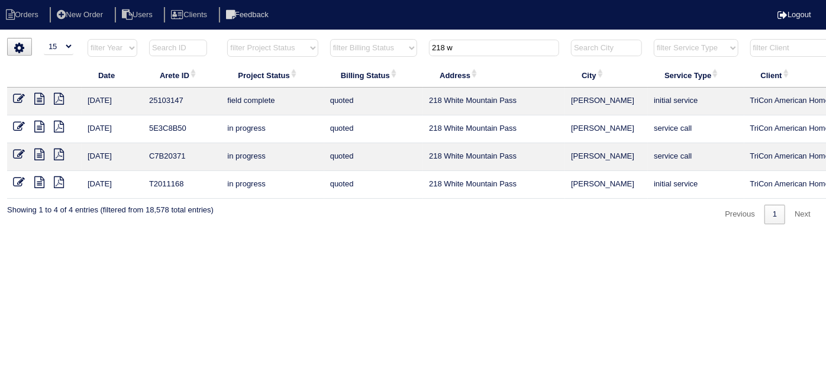
drag, startPoint x: 485, startPoint y: 52, endPoint x: 356, endPoint y: 24, distance: 132.6
click at [356, 38] on body "Orders New Order Users Clients Feedback Logout Orders New Order Users Clients M…" at bounding box center [413, 131] width 826 height 186
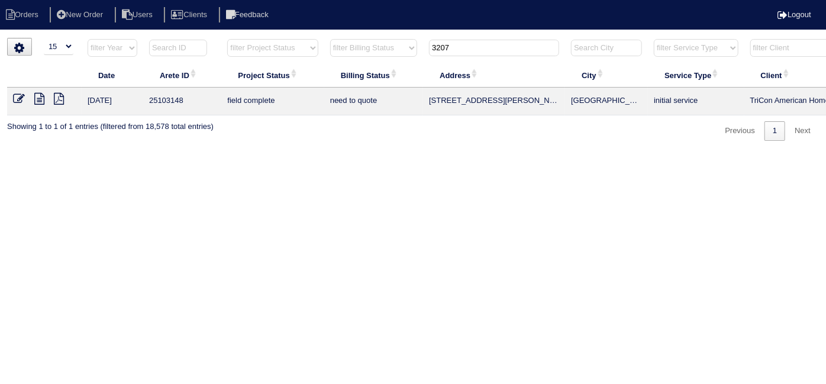
type input "3207"
click at [36, 96] on icon at bounding box center [39, 99] width 10 height 12
click at [15, 96] on icon at bounding box center [19, 99] width 12 height 12
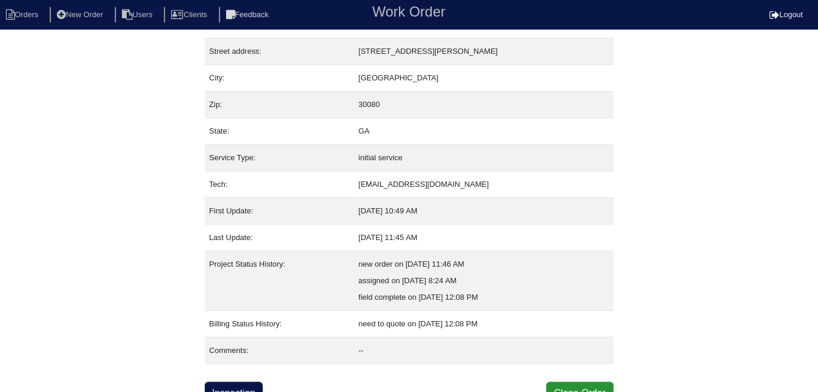
scroll to position [62, 0]
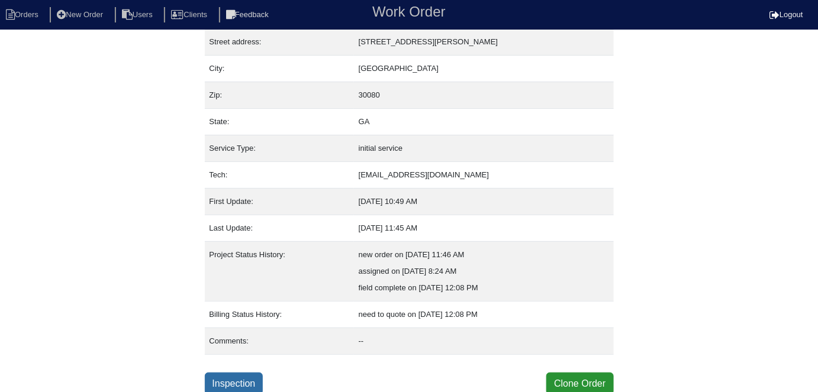
click at [251, 390] on link "Inspection" at bounding box center [234, 384] width 59 height 22
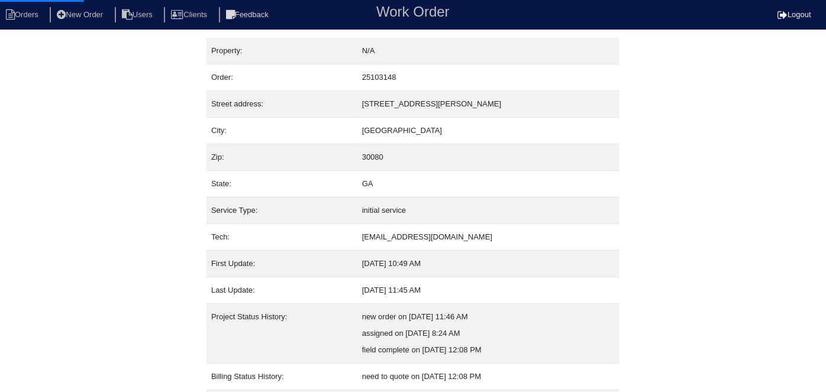
click at [249, 381] on html "Orders New Order Users Clients Feedback Work Order Logout Work Order Orders New…" at bounding box center [413, 229] width 826 height 458
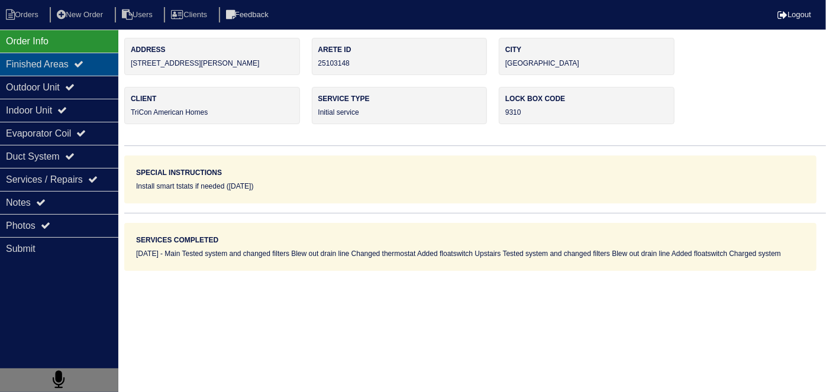
click at [46, 74] on div "Finished Areas" at bounding box center [59, 64] width 118 height 23
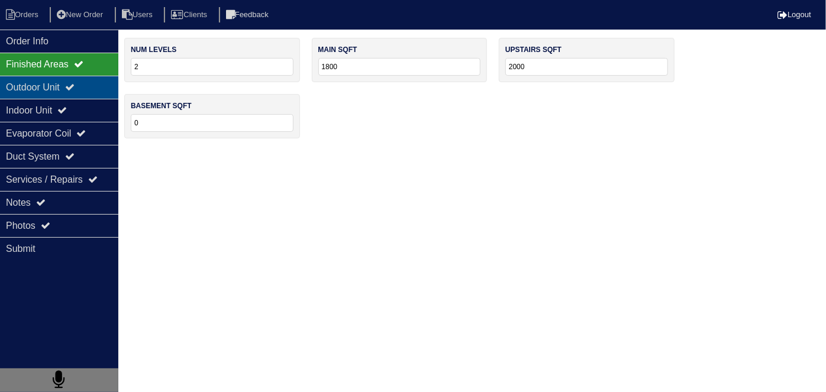
click at [43, 82] on div "Outdoor Unit" at bounding box center [59, 87] width 118 height 23
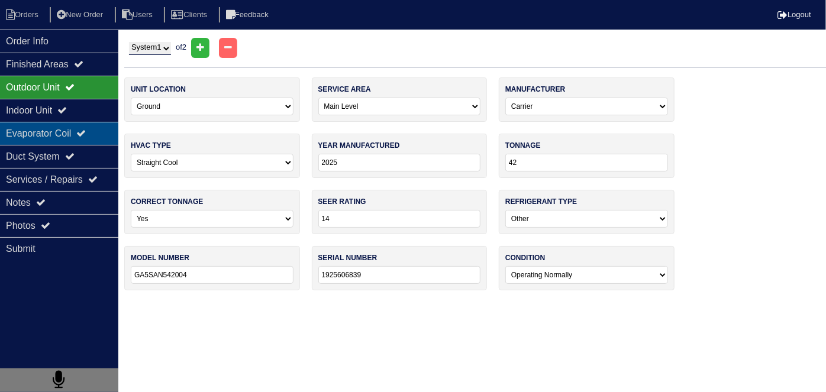
click at [78, 134] on div "Evaporator Coil" at bounding box center [59, 133] width 118 height 23
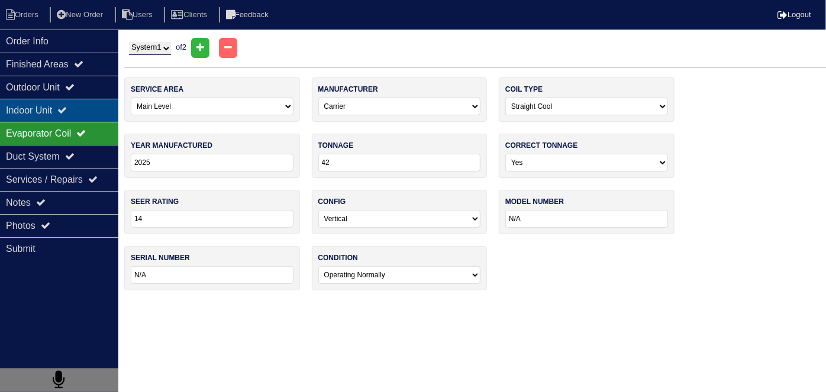
click at [62, 104] on div "Indoor Unit" at bounding box center [59, 110] width 118 height 23
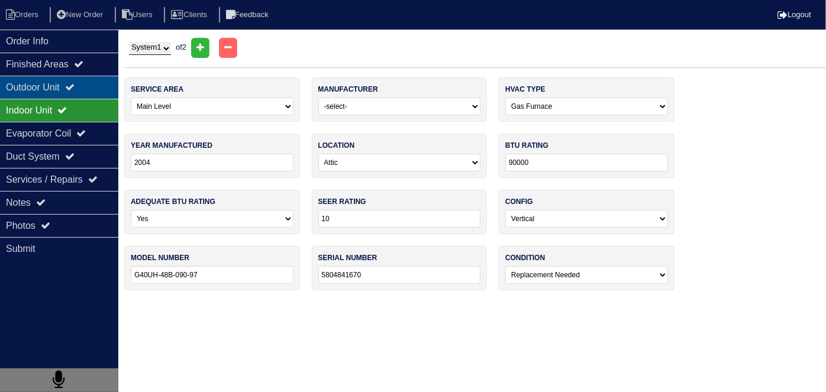
click at [75, 85] on icon at bounding box center [69, 86] width 9 height 9
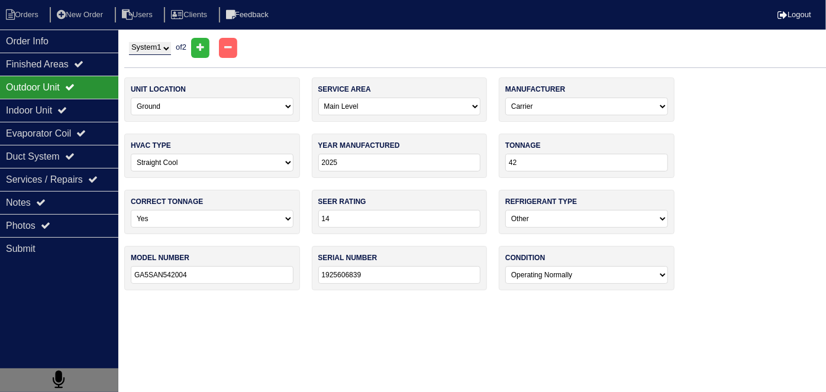
click at [143, 47] on select "System 1 System 2" at bounding box center [150, 48] width 42 height 13
select select "2"
click at [129, 42] on select "System 1 System 2" at bounding box center [150, 48] width 42 height 13
select select "1"
select select "Goodman"
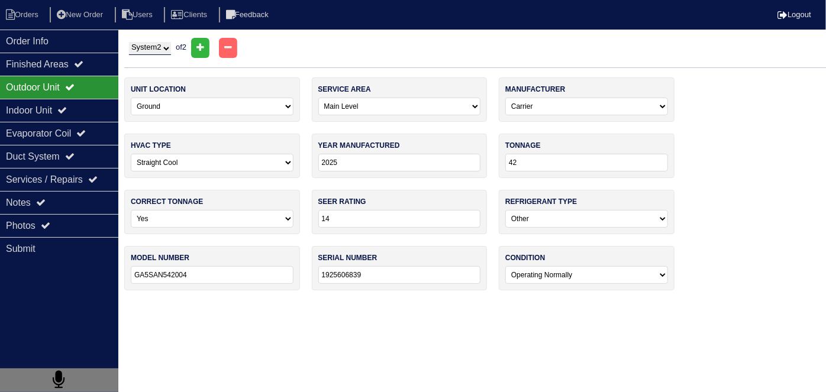
type input "2018"
select select "1"
type input "GSX140421KD"
type input "1804331791"
select select "1"
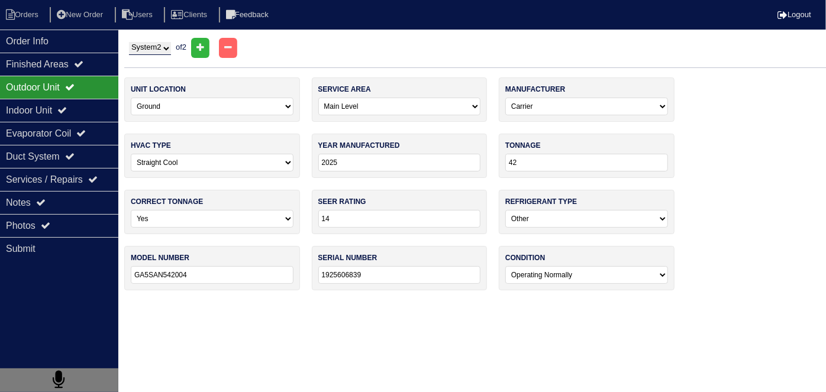
select select "Goodman"
type input "2018"
type input "80000"
type input "14"
type input "GMS80804BNBE"
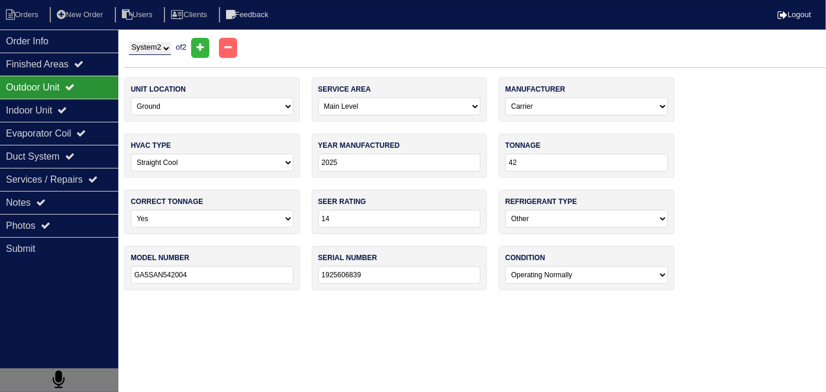
type input "1804379297"
select select "0"
click at [80, 104] on div "Indoor Unit" at bounding box center [59, 110] width 118 height 23
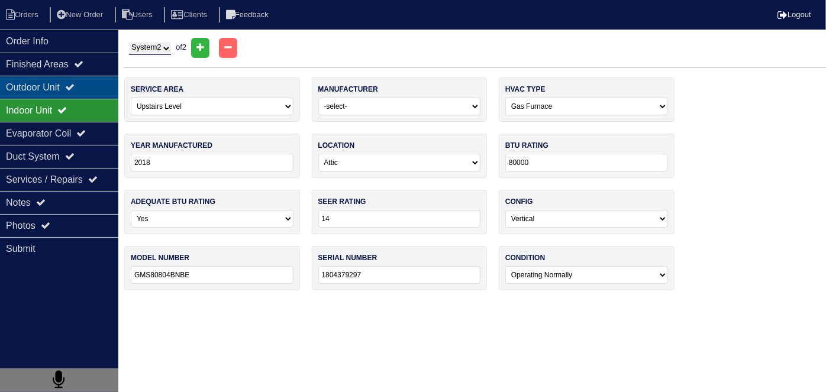
click at [75, 88] on icon at bounding box center [69, 86] width 9 height 9
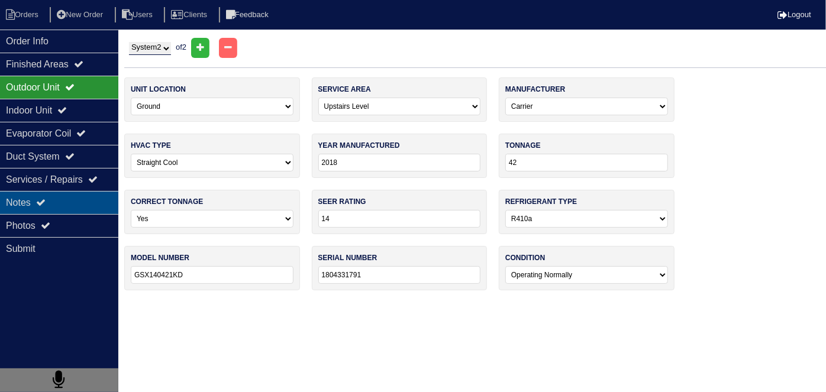
click at [74, 204] on div "Notes" at bounding box center [59, 202] width 118 height 23
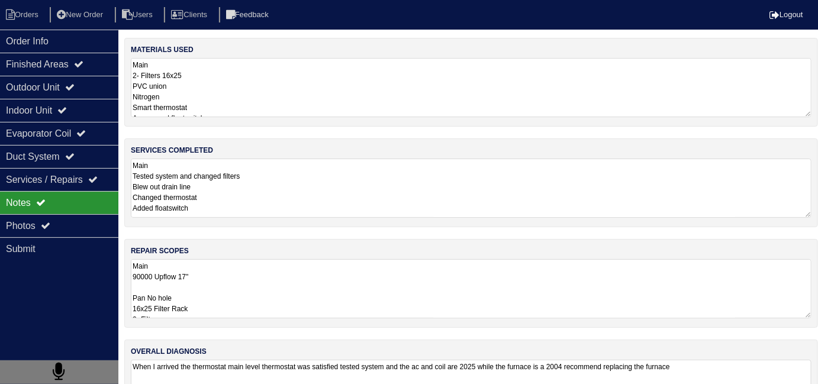
click at [282, 199] on textarea "Main Tested system and changed filters Blew out drain line Changed thermostat A…" at bounding box center [471, 188] width 681 height 59
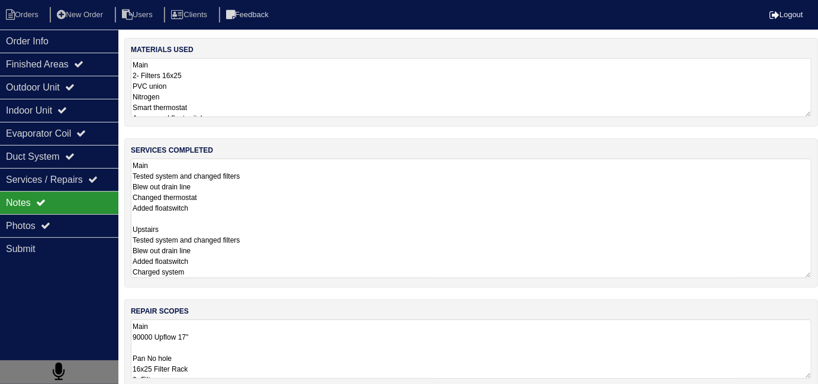
click at [284, 115] on textarea "Main 2- Filters 16x25 PVC union Nitrogen Smart thermostat Aqua guard floatswitc…" at bounding box center [471, 87] width 681 height 59
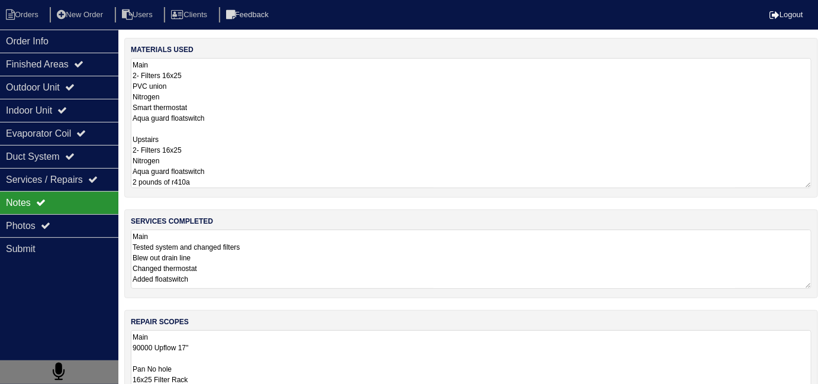
click at [420, 210] on div "services completed Main Tested system and changed filters Blew out drain line C…" at bounding box center [471, 254] width 694 height 89
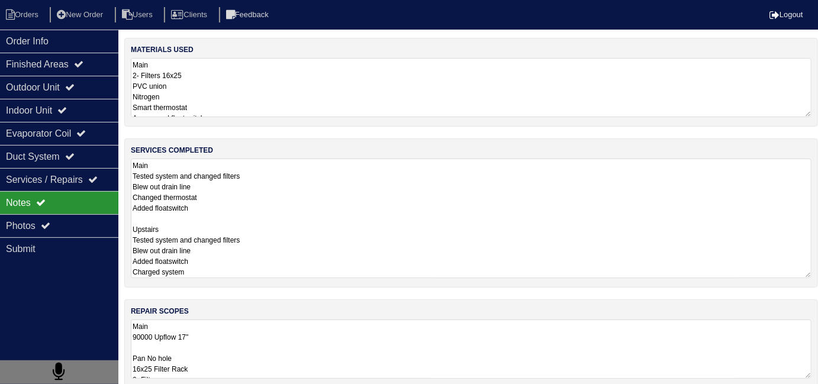
click at [322, 86] on textarea "Main 2- Filters 16x25 PVC union Nitrogen Smart thermostat Aqua guard floatswitc…" at bounding box center [471, 87] width 681 height 59
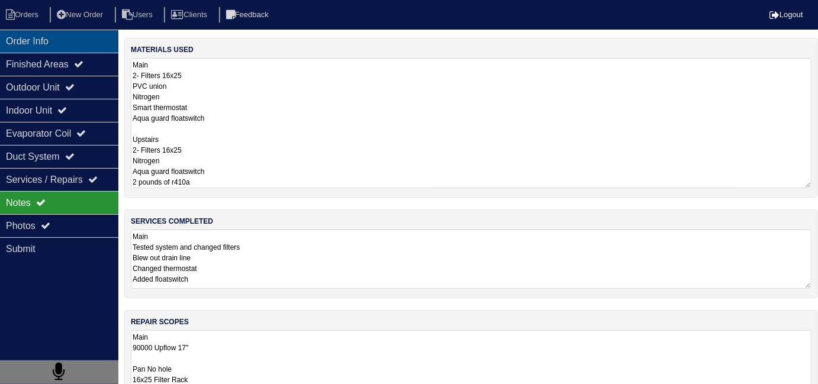
click at [76, 47] on div "Order Info" at bounding box center [59, 41] width 118 height 23
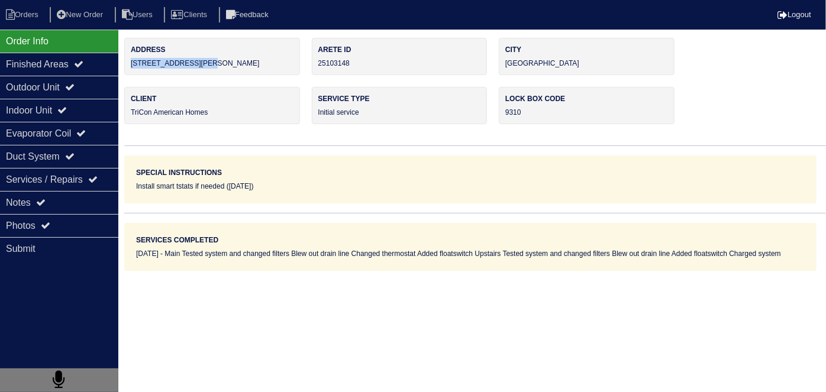
drag, startPoint x: 210, startPoint y: 63, endPoint x: 128, endPoint y: 65, distance: 81.7
click at [128, 65] on div "Address 3207 Collier Gate Ct" at bounding box center [212, 56] width 176 height 37
copy div "3207 Collier Gate Ct"
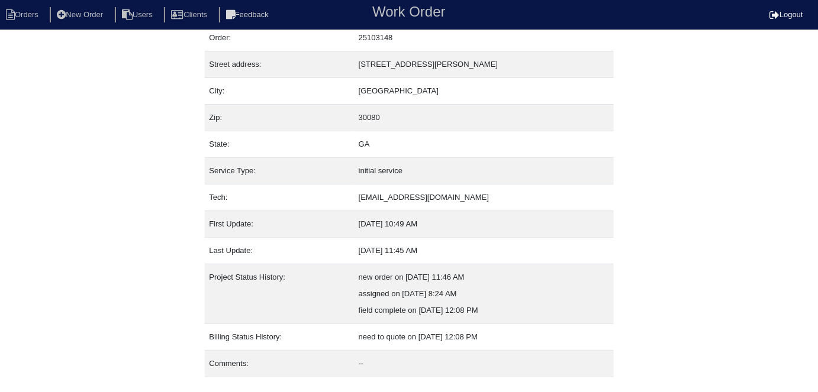
scroll to position [62, 0]
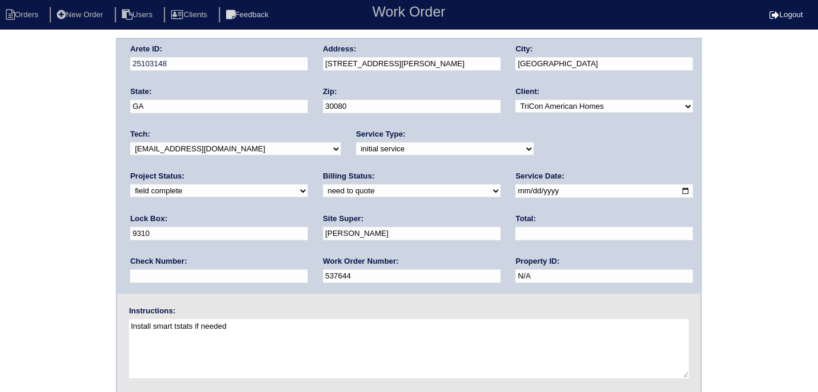
click at [323, 189] on select "need to quote quoted need to invoice invoiced paid warranty purchase order need…" at bounding box center [412, 191] width 178 height 13
select select "quoted"
click at [323, 185] on select "need to quote quoted need to invoice invoiced paid warranty purchase order need…" at bounding box center [412, 191] width 178 height 13
click at [516, 238] on input "text" at bounding box center [605, 234] width 178 height 14
type input "3419.00"
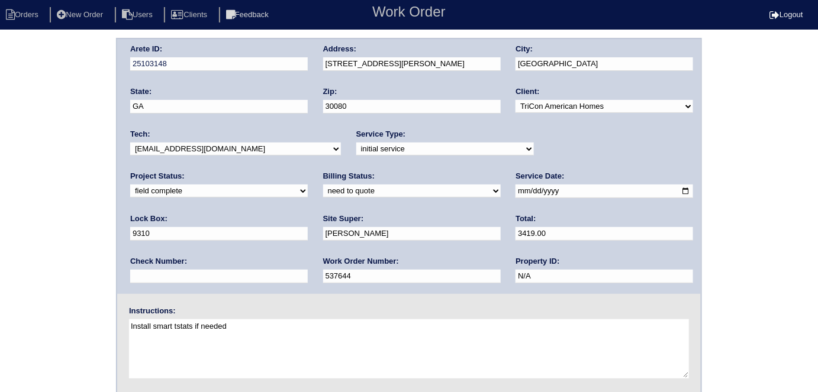
click at [0, 98] on div "Arete ID: 25103148 Address: 3207 Collier Gate Ct City: Smyrna State: GA Zip: 30…" at bounding box center [409, 277] width 818 height 479
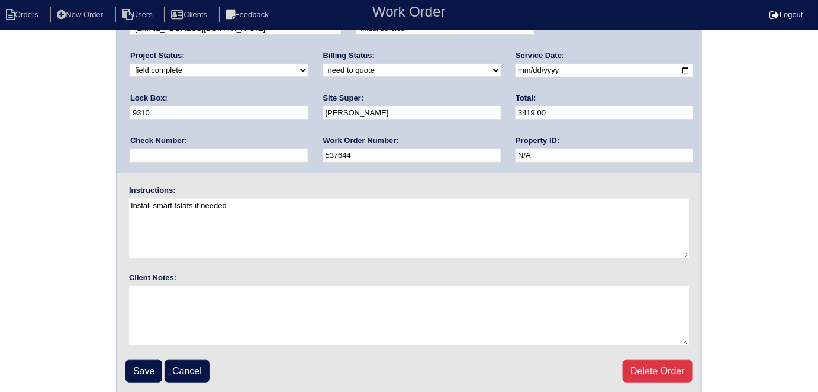
scroll to position [121, 0]
click at [143, 373] on input "Save" at bounding box center [144, 371] width 37 height 22
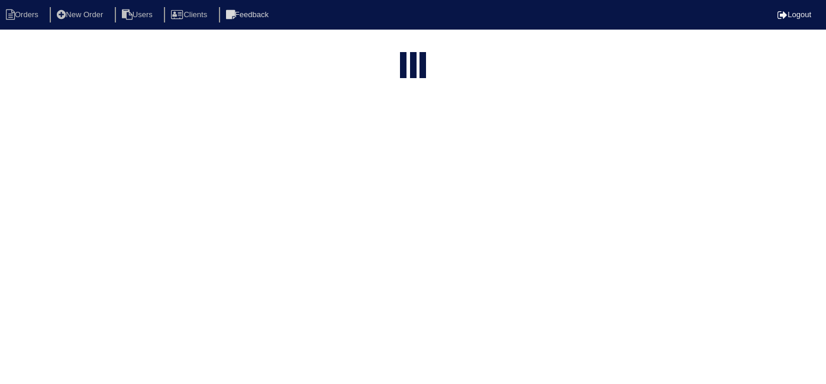
select select "15"
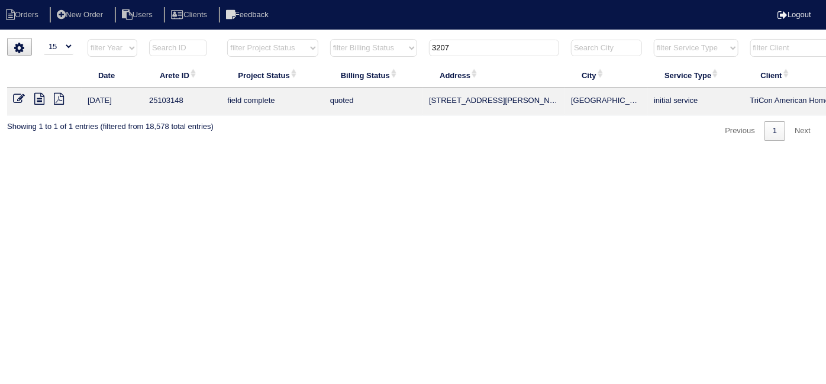
drag, startPoint x: 466, startPoint y: 46, endPoint x: 345, endPoint y: 41, distance: 120.9
click at [346, 42] on tr "filter Year -- Any Year -- 2025 2024 2023 2022 2021 2020 2019 filter Project St…" at bounding box center [520, 50] width 1026 height 24
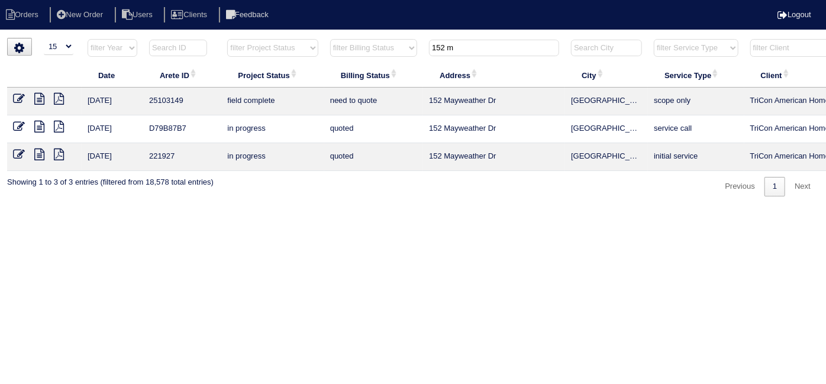
type input "152 m"
click at [38, 96] on icon at bounding box center [39, 99] width 10 height 12
click at [15, 98] on icon at bounding box center [19, 99] width 12 height 12
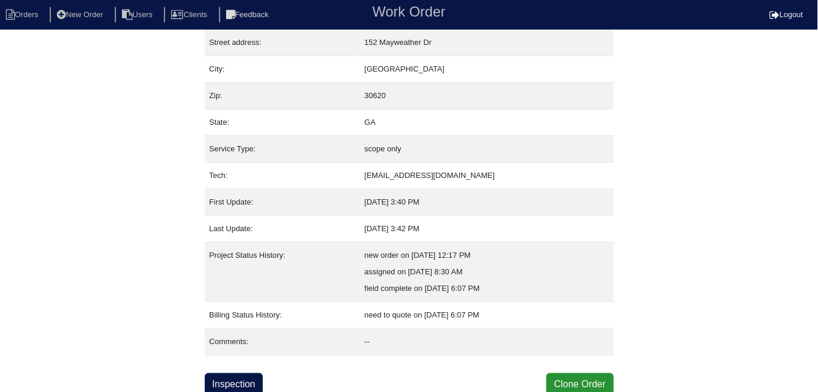
scroll to position [62, 0]
click at [220, 368] on div "Property: N/A Order: 25103149 Street address: [STREET_ADDRESS] City: [GEOGRAPHI…" at bounding box center [409, 186] width 409 height 420
click at [224, 377] on link "Inspection" at bounding box center [234, 384] width 59 height 22
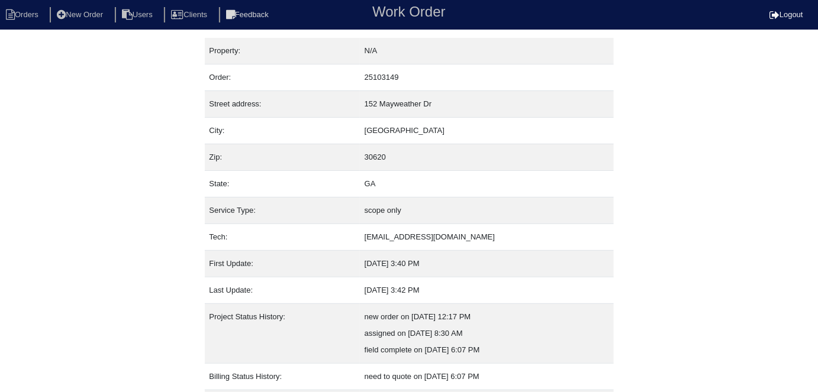
select select "0"
select select "Goodman"
select select "1"
select select "0"
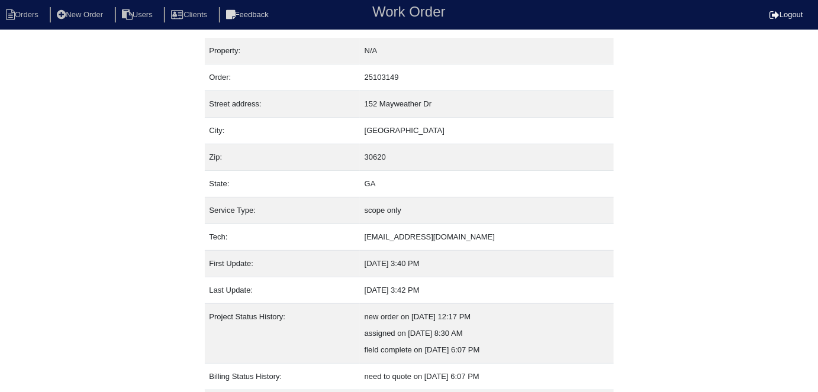
select select "1"
select select "0"
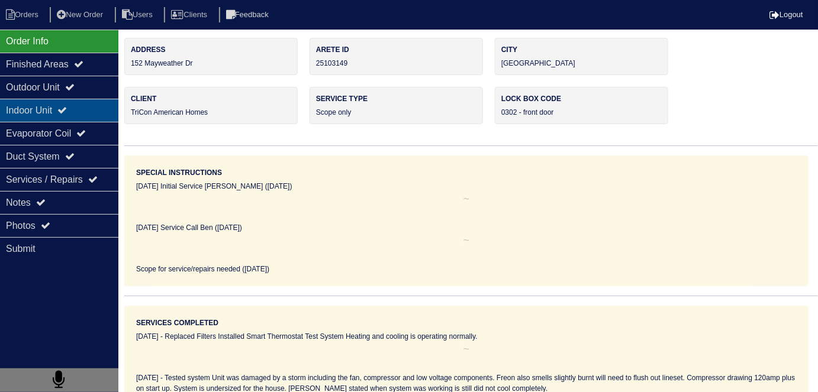
drag, startPoint x: 61, startPoint y: 92, endPoint x: 61, endPoint y: 101, distance: 8.9
click at [61, 92] on div "Outdoor Unit" at bounding box center [59, 87] width 118 height 23
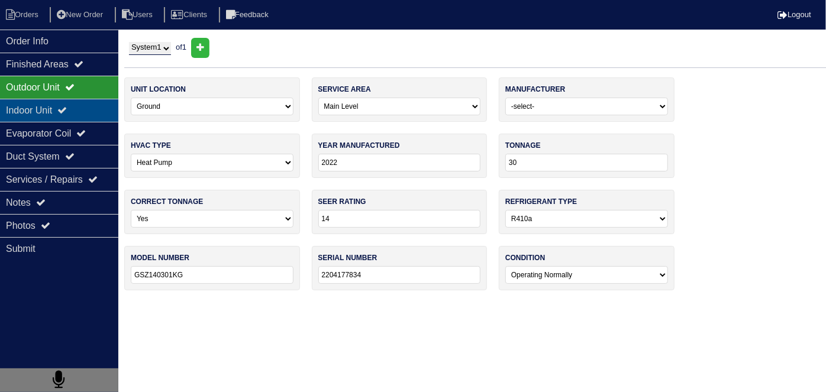
click at [61, 104] on div "Indoor Unit" at bounding box center [59, 110] width 118 height 23
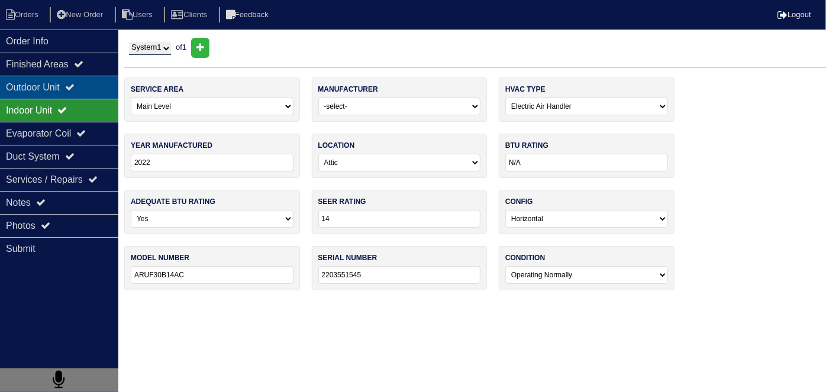
click at [56, 79] on div "Outdoor Unit" at bounding box center [59, 87] width 118 height 23
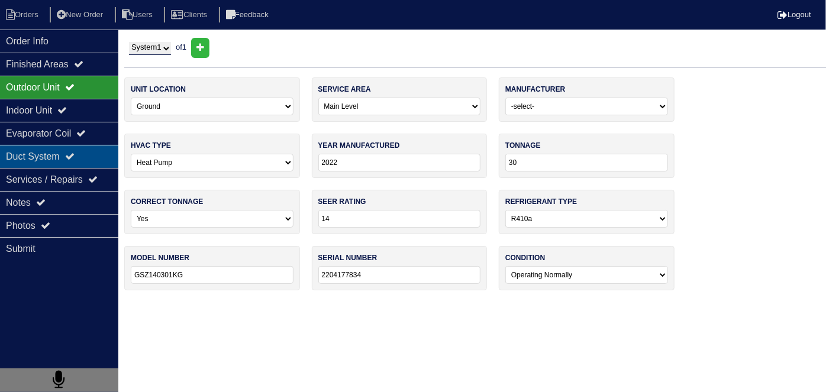
click at [44, 160] on div "Duct System" at bounding box center [59, 156] width 118 height 23
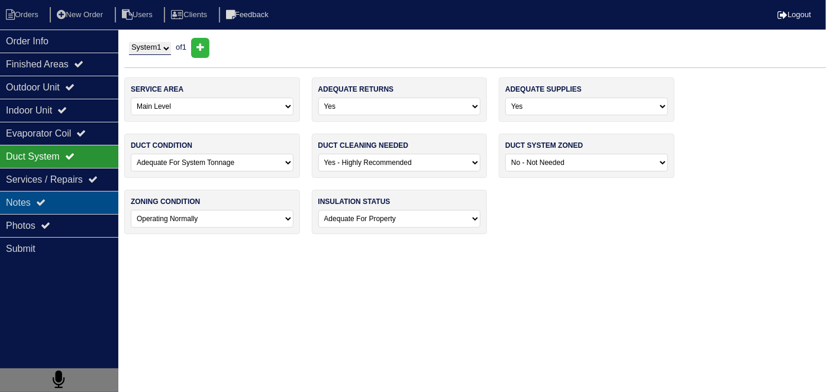
click at [50, 199] on div "Notes" at bounding box center [59, 202] width 118 height 23
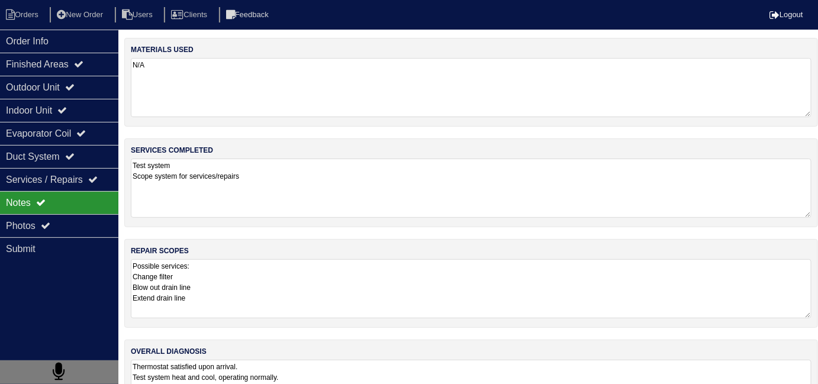
click at [321, 300] on textarea "Possible services: Change filter Blow out drain line Extend drain line" at bounding box center [471, 288] width 681 height 59
click at [289, 307] on textarea "Possible services: Change filter Blow out drain line Extend drain line" at bounding box center [471, 288] width 681 height 59
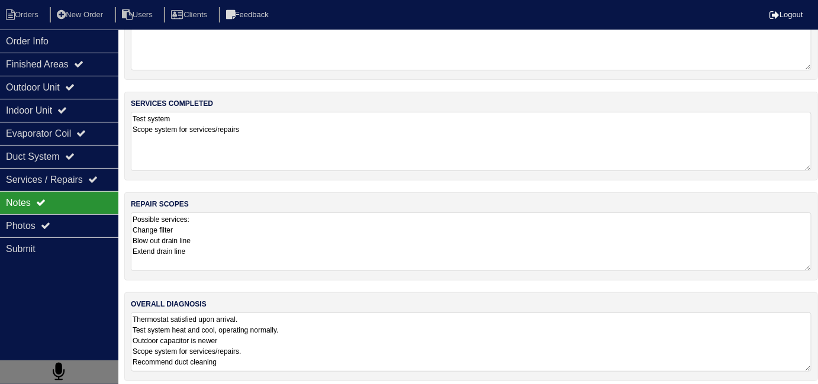
scroll to position [52, 0]
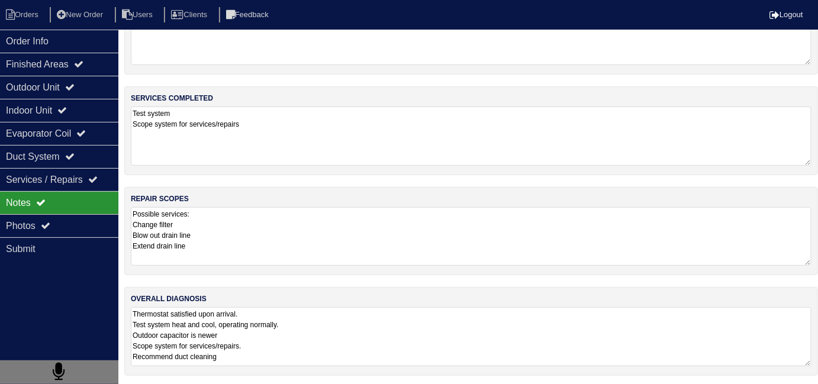
click at [359, 327] on textarea "Thermostat satisfied upon arrival. Test system heat and cool, operating normall…" at bounding box center [471, 336] width 681 height 59
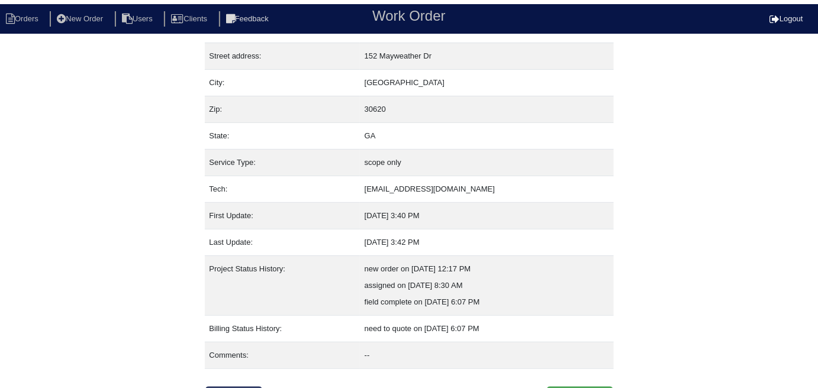
scroll to position [62, 0]
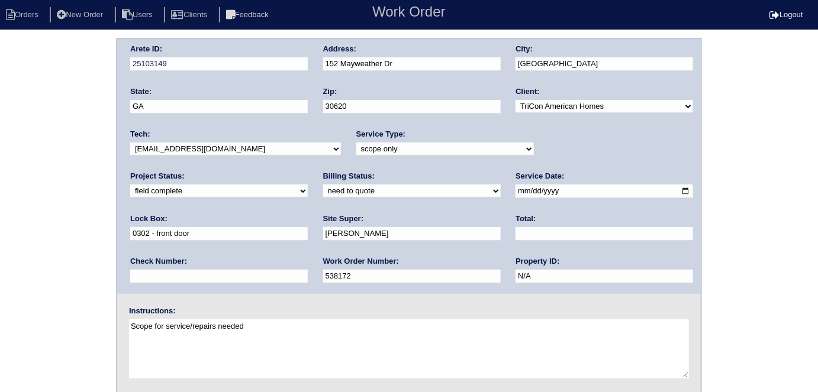
click at [323, 191] on select "need to quote quoted need to invoice invoiced paid warranty purchase order need…" at bounding box center [412, 191] width 178 height 13
click at [323, 185] on select "need to quote quoted need to invoice invoiced paid warranty purchase order need…" at bounding box center [412, 191] width 178 height 13
drag, startPoint x: 213, startPoint y: 184, endPoint x: 210, endPoint y: 196, distance: 12.4
click at [323, 185] on select "need to quote quoted need to invoice invoiced paid warranty purchase order need…" at bounding box center [412, 191] width 178 height 13
select select "quoted"
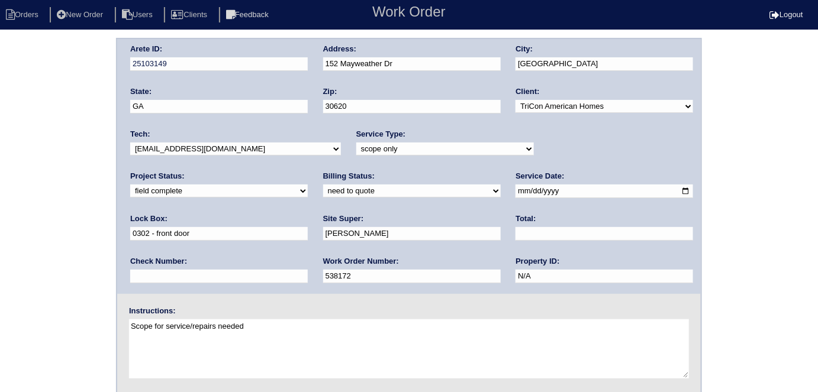
click at [323, 185] on select "need to quote quoted need to invoice invoiced paid warranty purchase order need…" at bounding box center [412, 191] width 178 height 13
click at [516, 237] on input "text" at bounding box center [605, 234] width 178 height 14
type input "432.50"
click at [0, 152] on div "Arete ID: 25103149 Address: 152 Mayweather Dr City: Bethlehem State: GA Zip: 30…" at bounding box center [409, 277] width 818 height 479
click at [0, 196] on div "Arete ID: 25103149 Address: 152 Mayweather Dr City: Bethlehem State: GA Zip: 30…" at bounding box center [409, 277] width 818 height 479
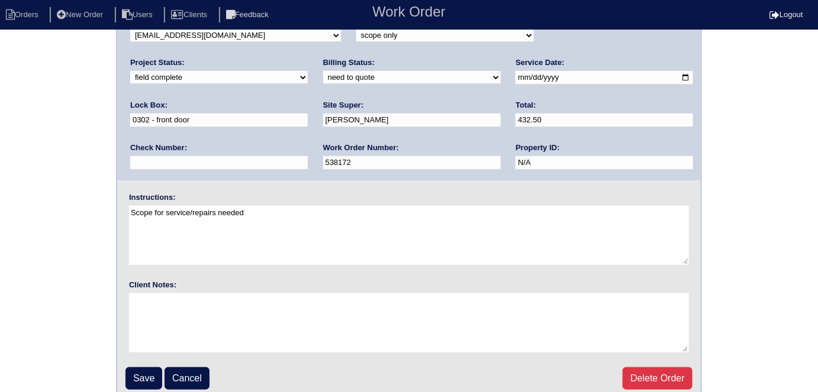
scroll to position [121, 0]
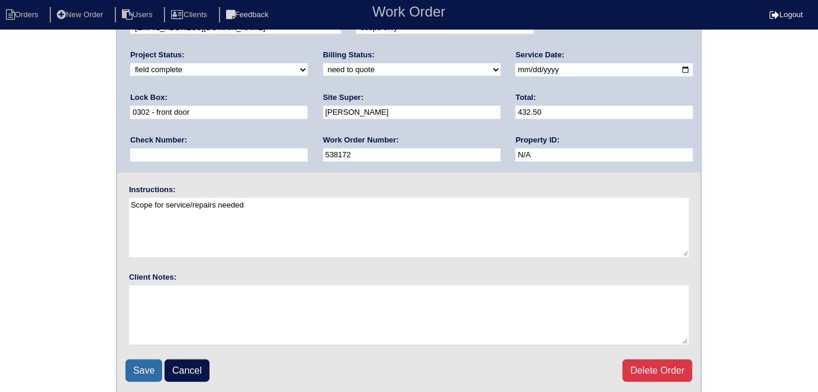
click at [129, 365] on input "Save" at bounding box center [144, 371] width 37 height 22
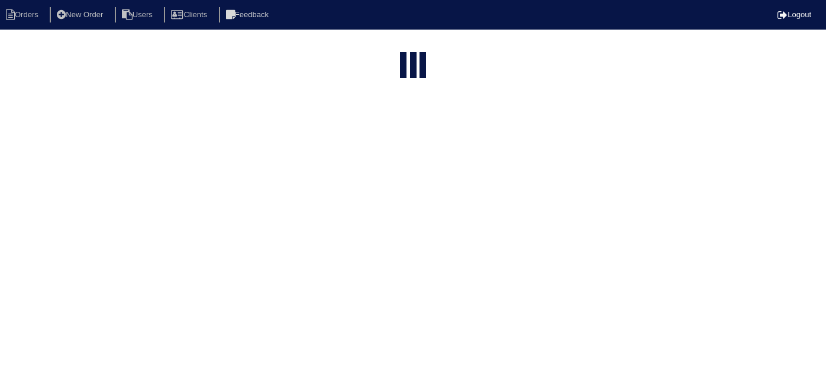
select select "15"
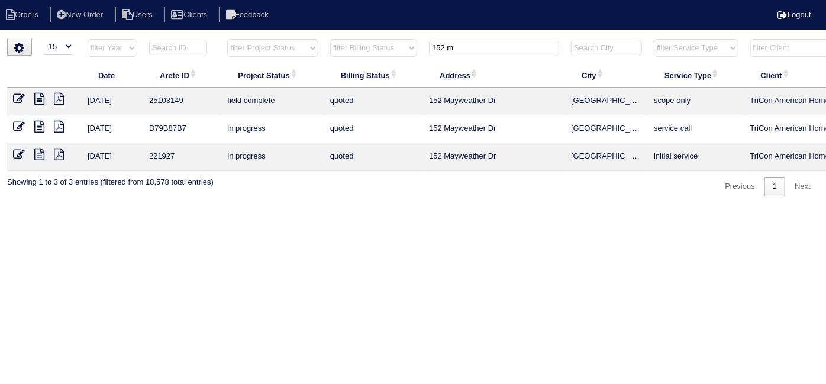
click at [41, 99] on icon at bounding box center [39, 99] width 10 height 12
drag, startPoint x: 493, startPoint y: 46, endPoint x: 379, endPoint y: 50, distance: 113.7
click at [379, 50] on tr "filter Year -- Any Year -- 2025 2024 2023 2022 2021 2020 2019 filter Project St…" at bounding box center [520, 50] width 1026 height 24
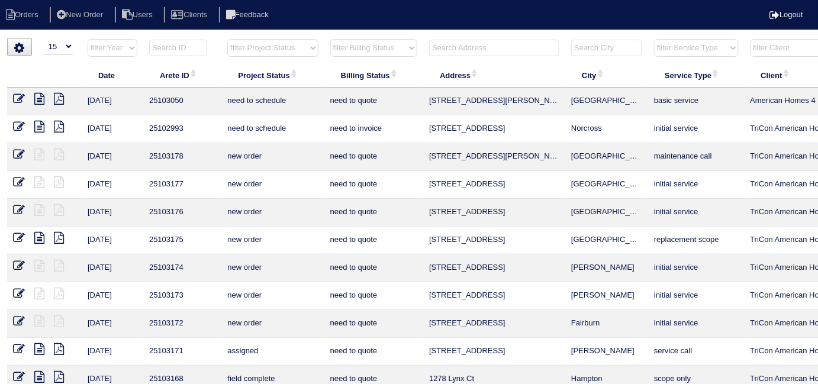
click at [487, 54] on input "text" at bounding box center [494, 48] width 130 height 17
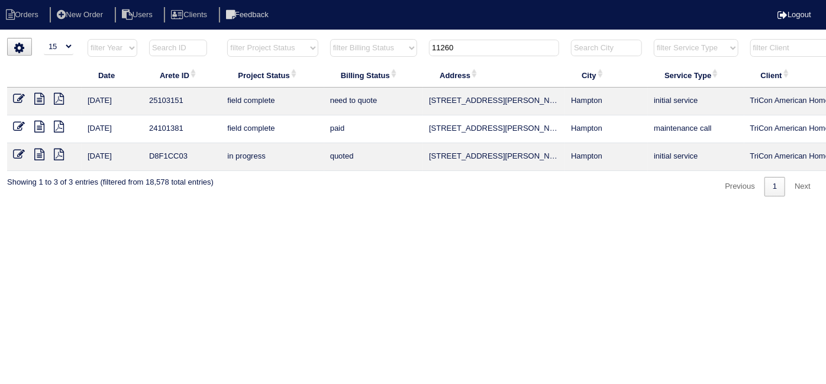
type input "11260"
click at [41, 94] on icon at bounding box center [39, 99] width 10 height 12
click at [20, 101] on icon at bounding box center [19, 99] width 12 height 12
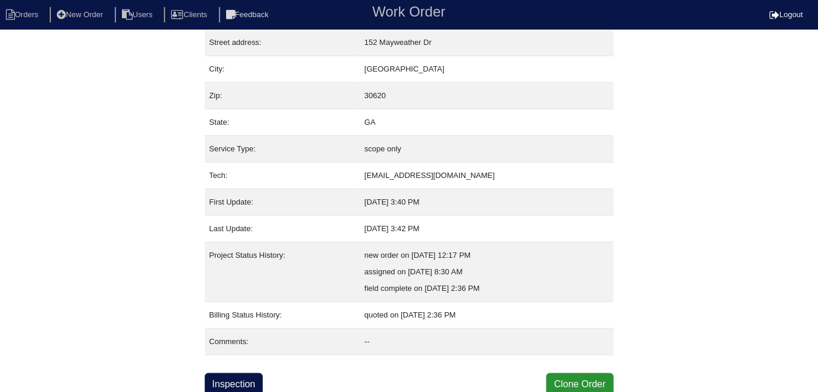
scroll to position [62, 0]
click at [243, 381] on link "Inspection" at bounding box center [234, 384] width 59 height 22
select select "0"
select select "[PERSON_NAME]"
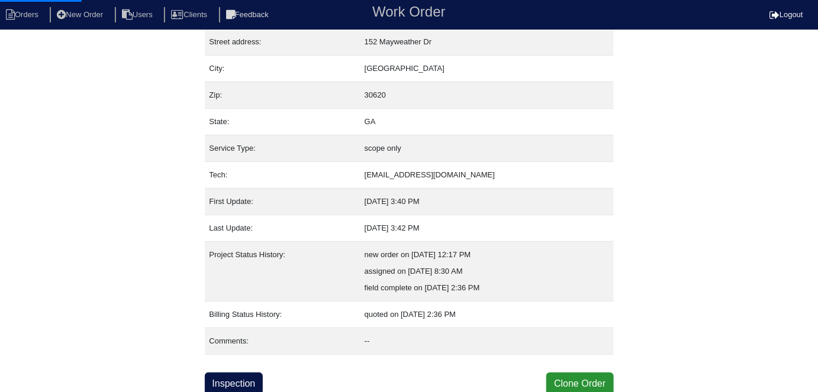
select select "1"
select select "0"
select select "1"
select select "0"
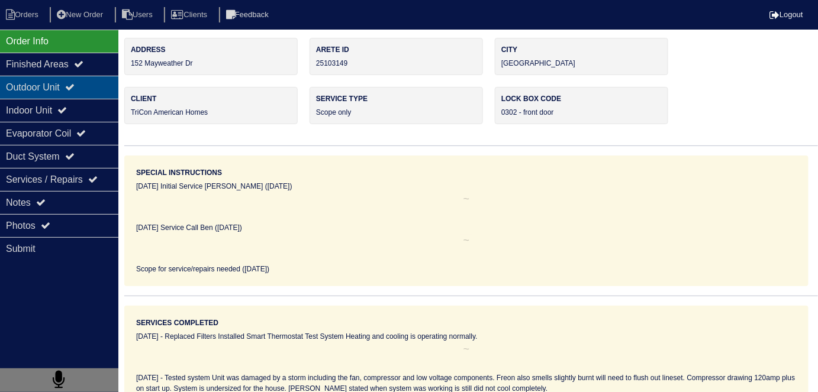
click at [70, 94] on div "Outdoor Unit" at bounding box center [59, 87] width 118 height 23
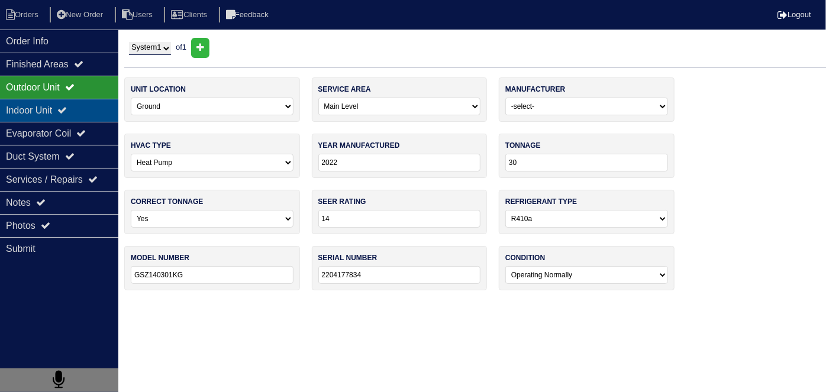
click at [62, 105] on div "Indoor Unit" at bounding box center [59, 110] width 118 height 23
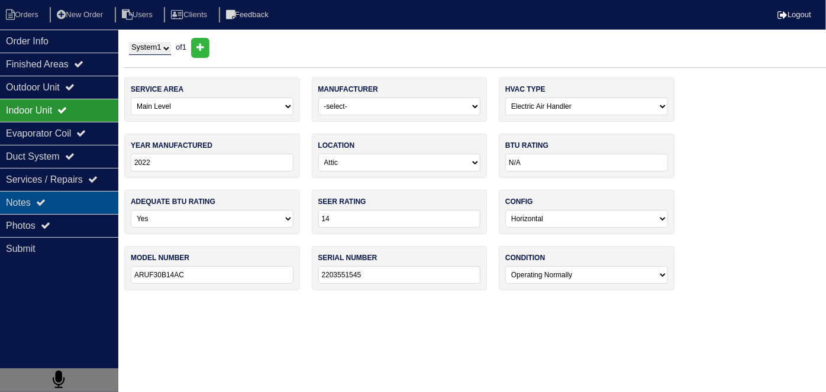
click at [73, 211] on div "Notes" at bounding box center [59, 202] width 118 height 23
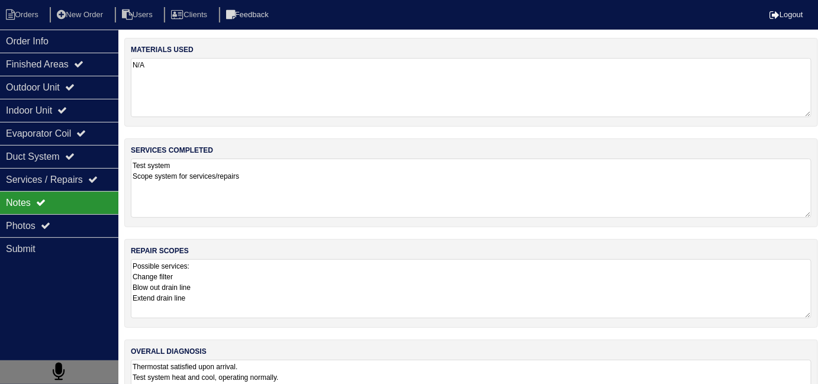
click at [391, 281] on textarea "Possible services: Change filter Blow out drain line Extend drain line" at bounding box center [471, 288] width 681 height 59
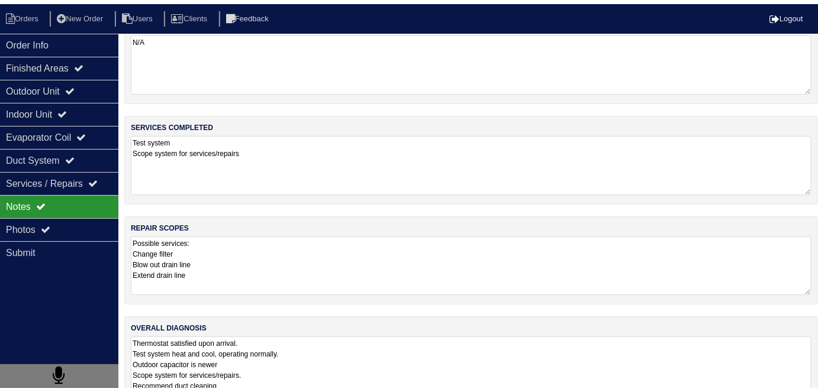
scroll to position [52, 0]
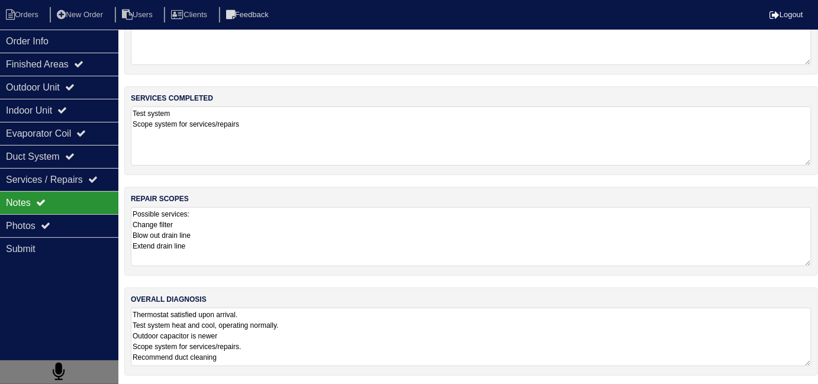
click at [457, 333] on textarea "Thermostat satisfied upon arrival. Test system heat and cool, operating normall…" at bounding box center [471, 337] width 681 height 59
drag, startPoint x: 64, startPoint y: 38, endPoint x: 78, endPoint y: 44, distance: 15.6
click at [64, 38] on div "Order Info" at bounding box center [59, 41] width 118 height 23
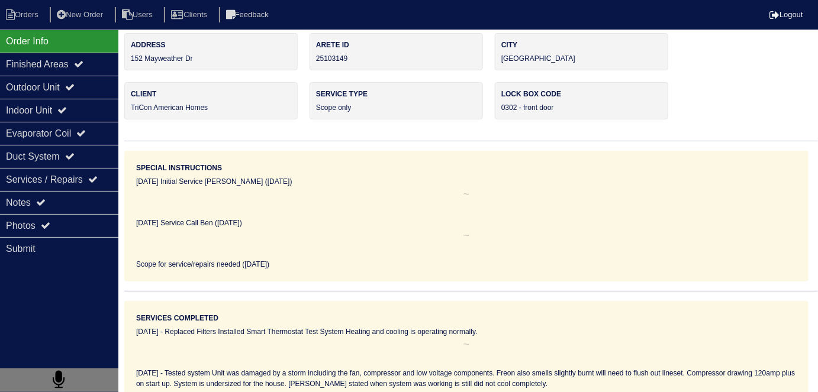
scroll to position [0, 0]
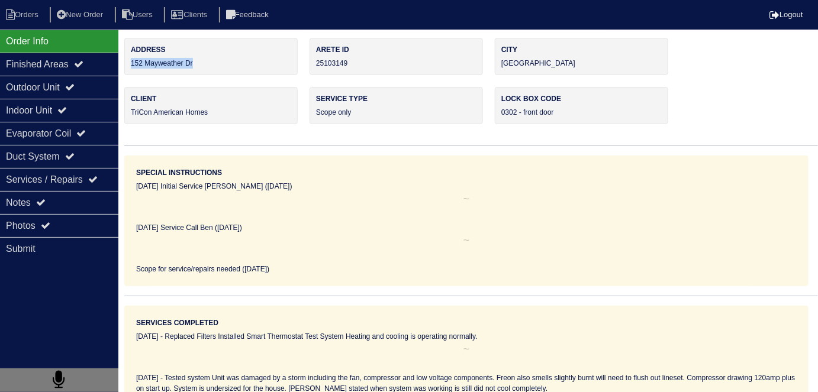
drag, startPoint x: 226, startPoint y: 71, endPoint x: 124, endPoint y: 67, distance: 101.3
click at [124, 67] on div "Address 152 Mayweather Dr" at bounding box center [210, 56] width 173 height 37
copy div "152 Mayweather Dr"
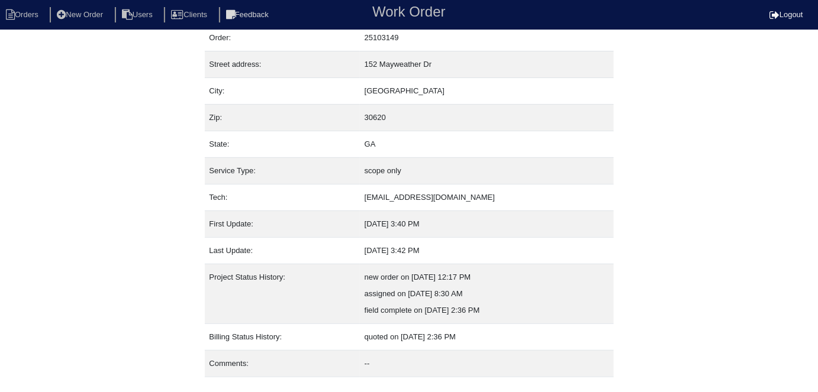
scroll to position [62, 0]
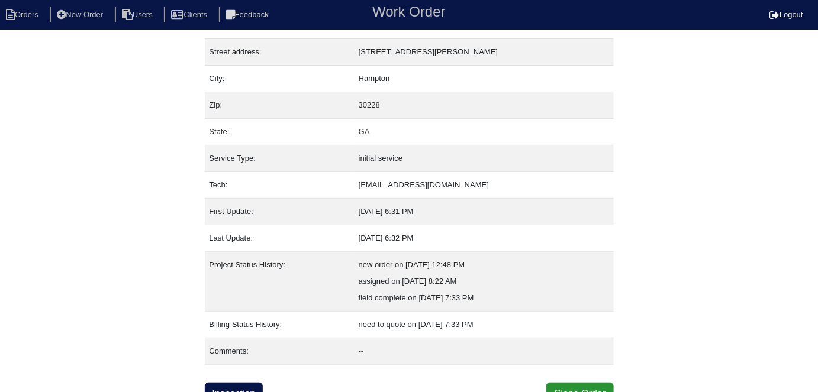
scroll to position [62, 0]
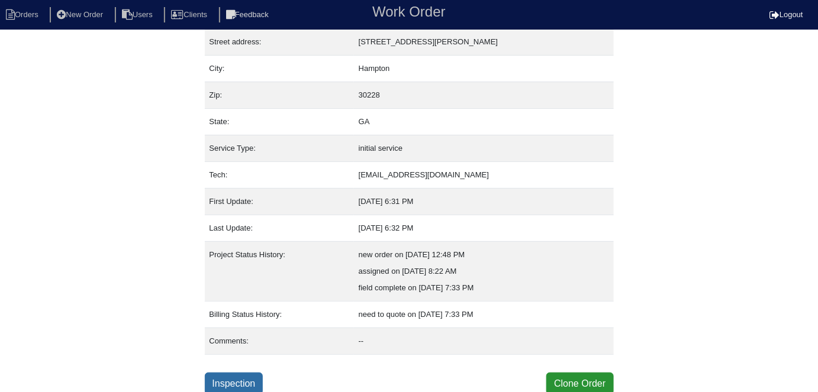
click at [260, 375] on link "Inspection" at bounding box center [234, 384] width 59 height 22
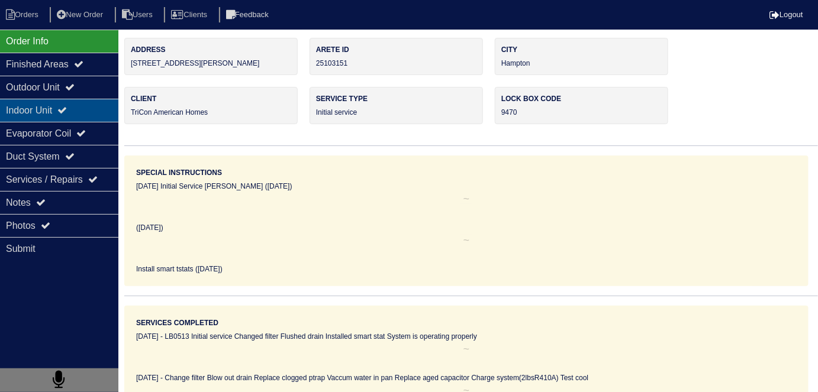
drag, startPoint x: 52, startPoint y: 78, endPoint x: 64, endPoint y: 104, distance: 29.4
click at [52, 78] on div "Outdoor Unit" at bounding box center [59, 87] width 118 height 23
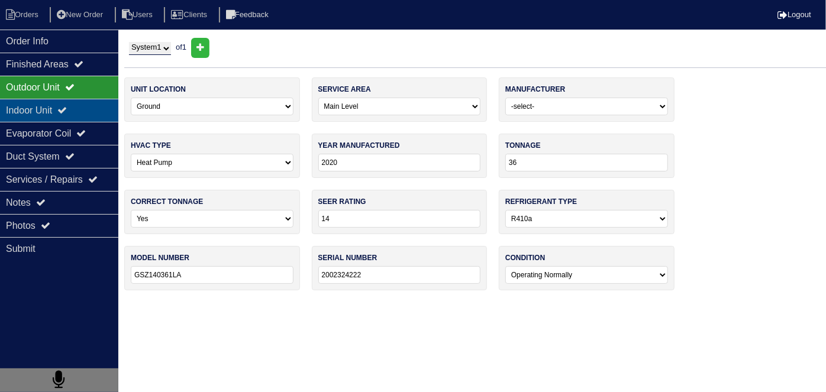
click at [65, 106] on div "Indoor Unit" at bounding box center [59, 110] width 118 height 23
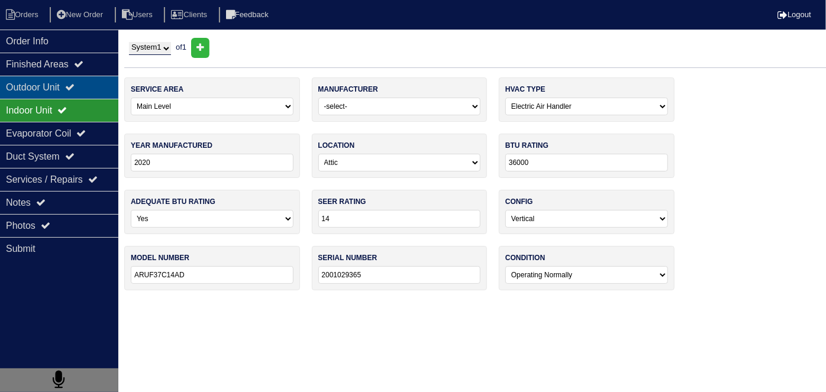
click at [54, 84] on div "Outdoor Unit" at bounding box center [59, 87] width 118 height 23
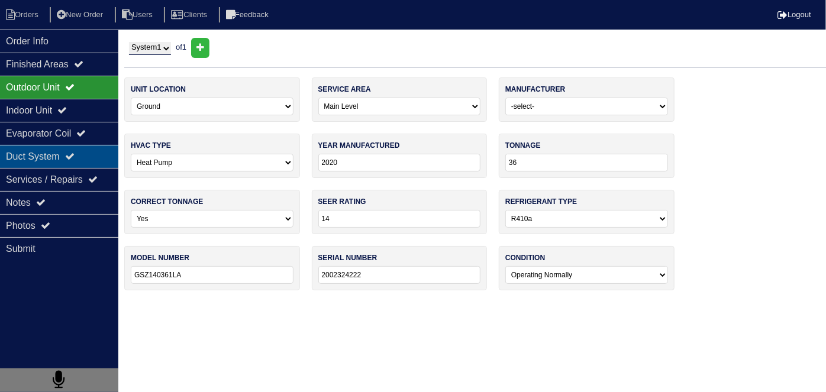
click at [39, 153] on div "Duct System" at bounding box center [59, 156] width 118 height 23
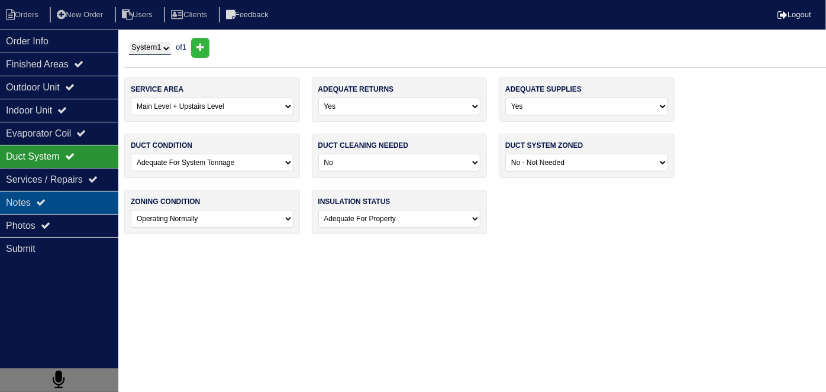
click at [27, 199] on div "Notes" at bounding box center [59, 202] width 118 height 23
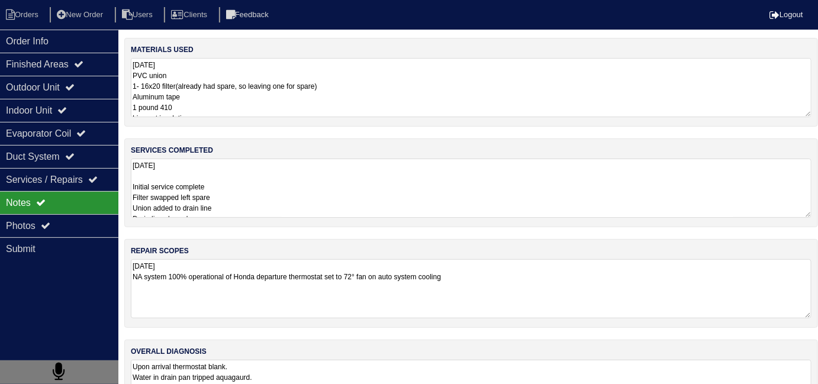
click at [393, 202] on textarea "8.27.25 Initial service complete Filter swapped left spare Union added to drain…" at bounding box center [471, 188] width 681 height 59
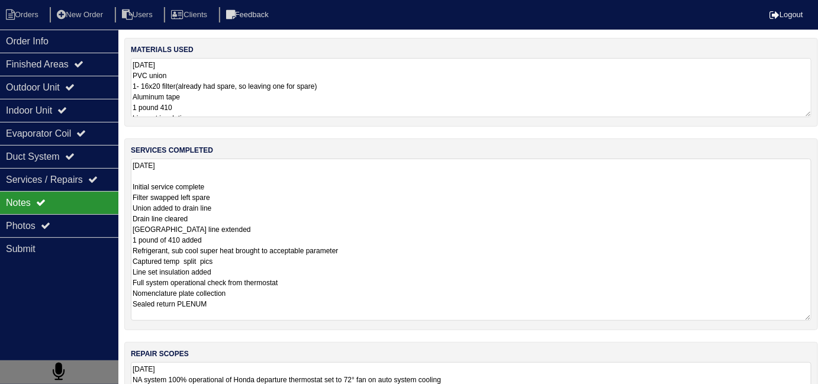
click at [446, 99] on textarea "8.27.25 PVC union 1- 16x20 filter(already had spare, so leaving one for spare) …" at bounding box center [471, 87] width 681 height 59
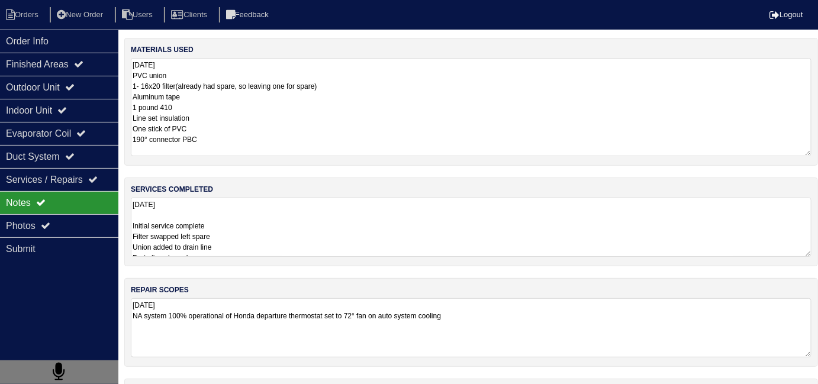
click at [319, 246] on textarea "8.27.25 Initial service complete Filter swapped left spare Union added to drain…" at bounding box center [471, 227] width 681 height 59
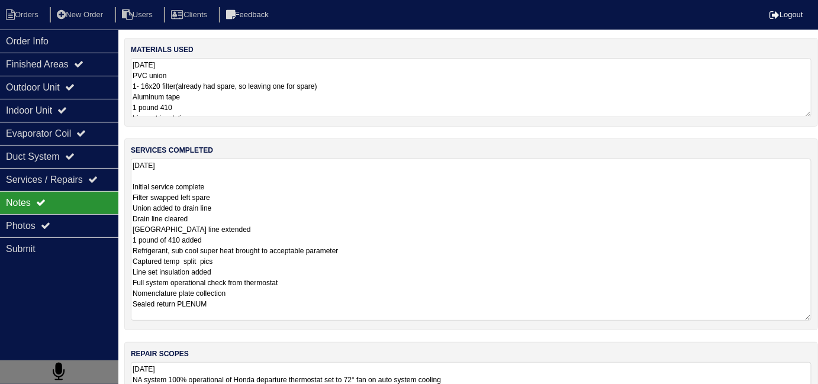
click at [445, 108] on textarea "8.27.25 PVC union 1- 16x20 filter(already had spare, so leaving one for spare) …" at bounding box center [471, 87] width 681 height 59
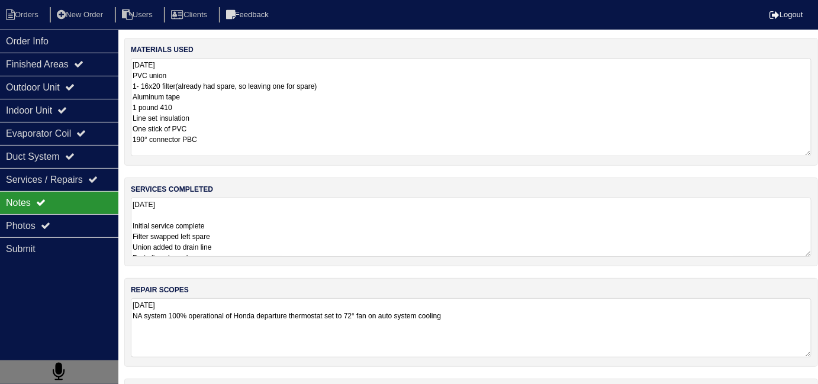
click at [523, 258] on div "materials used 8.27.25 PVC union 1- 16x20 filter(already had spare, so leaving …" at bounding box center [471, 259] width 694 height 442
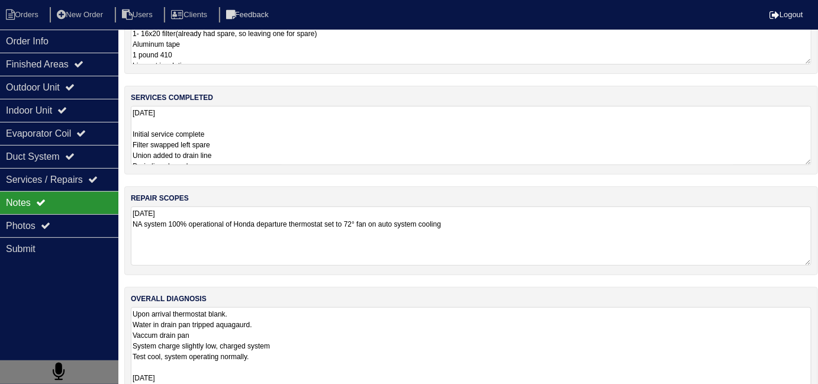
scroll to position [1, 0]
click at [526, 338] on textarea "Upon arrival thermostat blank. Water in drain pan tripped aquagaurd. Vaccum dra…" at bounding box center [471, 377] width 681 height 141
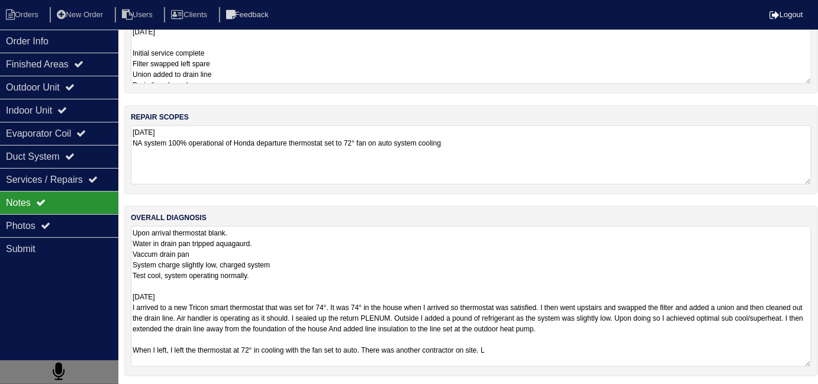
scroll to position [0, 0]
click at [20, 46] on div "Order Info" at bounding box center [59, 41] width 118 height 23
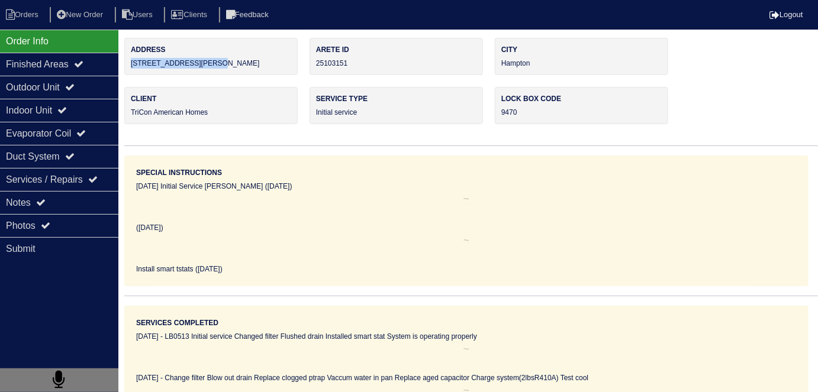
drag, startPoint x: 224, startPoint y: 69, endPoint x: 131, endPoint y: 70, distance: 93.0
click at [131, 70] on div "Address 11260 James Madison Dr" at bounding box center [210, 56] width 173 height 37
copy div "11260 James Madison Dr"
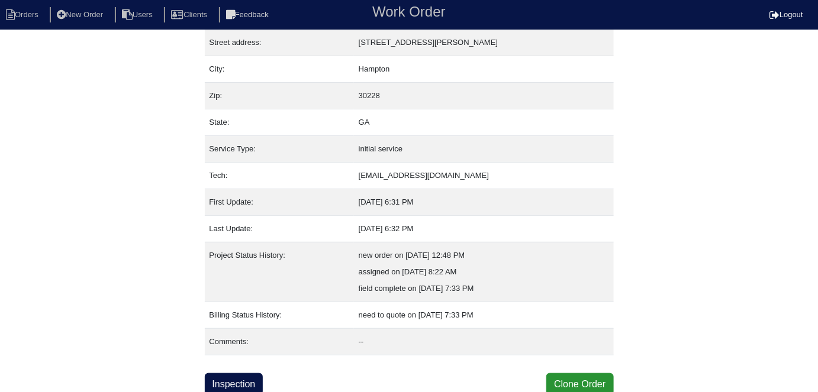
scroll to position [62, 0]
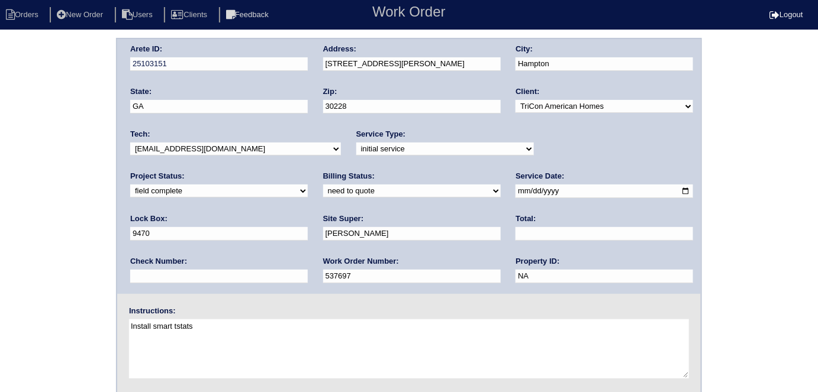
click at [323, 195] on select "need to quote quoted need to invoice invoiced paid warranty purchase order need…" at bounding box center [412, 191] width 178 height 13
click at [323, 185] on select "need to quote quoted need to invoice invoiced paid warranty purchase order need…" at bounding box center [412, 191] width 178 height 13
click at [323, 188] on select "need to quote quoted need to invoice invoiced paid warranty purchase order need…" at bounding box center [412, 191] width 178 height 13
select select "quoted"
click at [323, 185] on select "need to quote quoted need to invoice invoiced paid warranty purchase order need…" at bounding box center [412, 191] width 178 height 13
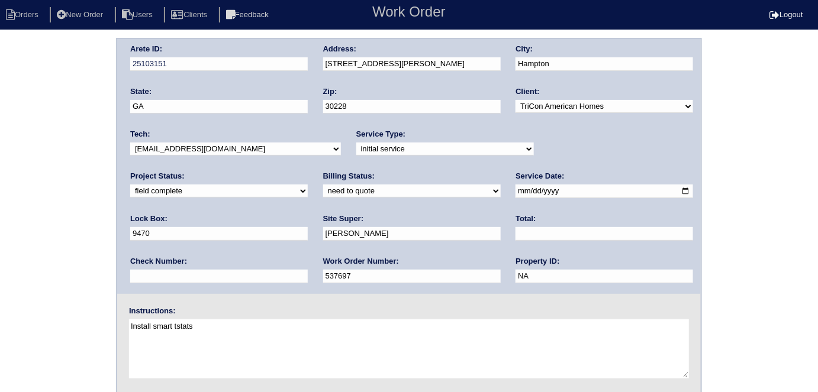
click at [516, 228] on input "text" at bounding box center [605, 234] width 178 height 14
type input "867.50"
click at [3, 143] on div "Arete ID: 25103151 Address: [STREET_ADDRESS][PERSON_NAME] City: [GEOGRAPHIC_DAT…" at bounding box center [409, 277] width 818 height 479
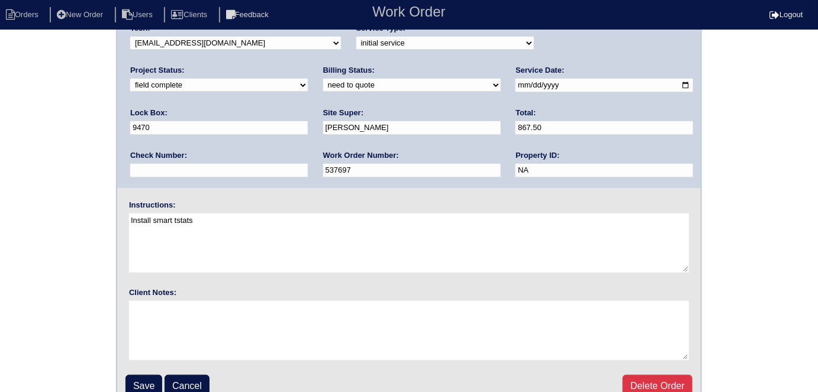
scroll to position [121, 0]
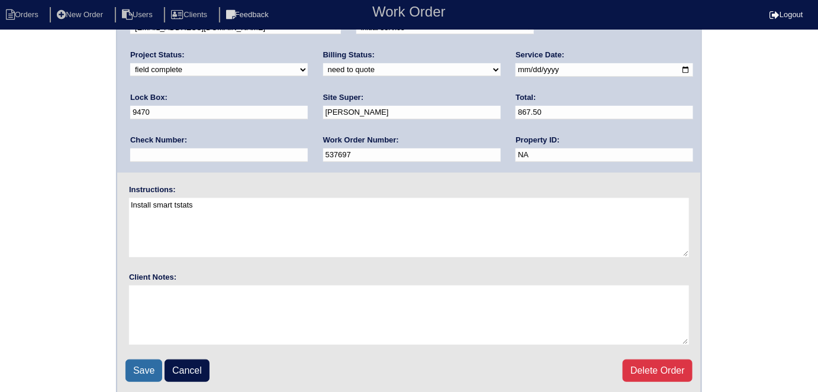
click at [127, 360] on input "Save" at bounding box center [144, 371] width 37 height 22
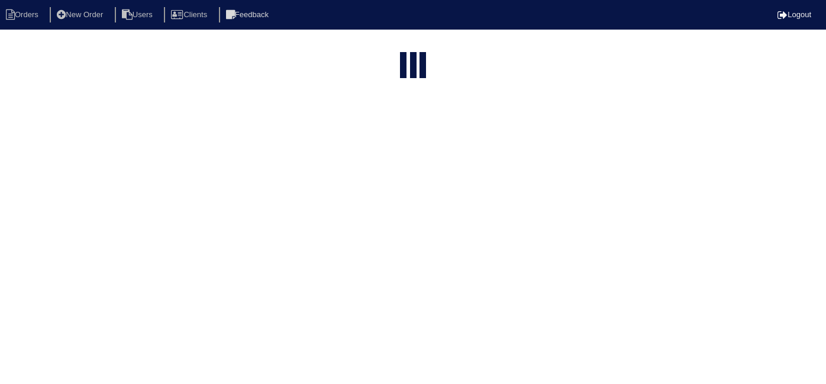
select select "15"
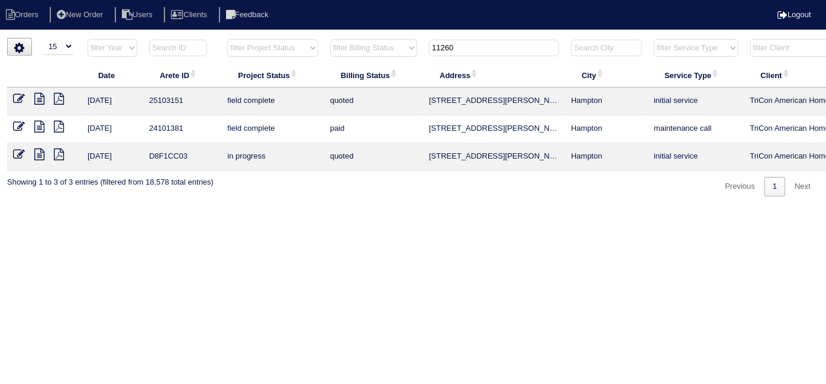
drag, startPoint x: 482, startPoint y: 46, endPoint x: 316, endPoint y: 17, distance: 169.3
click at [323, 38] on body "Orders New Order Users Clients Feedback Logout Orders New Order Users Clients M…" at bounding box center [413, 117] width 826 height 159
type input "4113"
click at [43, 94] on icon at bounding box center [39, 99] width 10 height 12
click at [12, 98] on td at bounding box center [44, 102] width 75 height 28
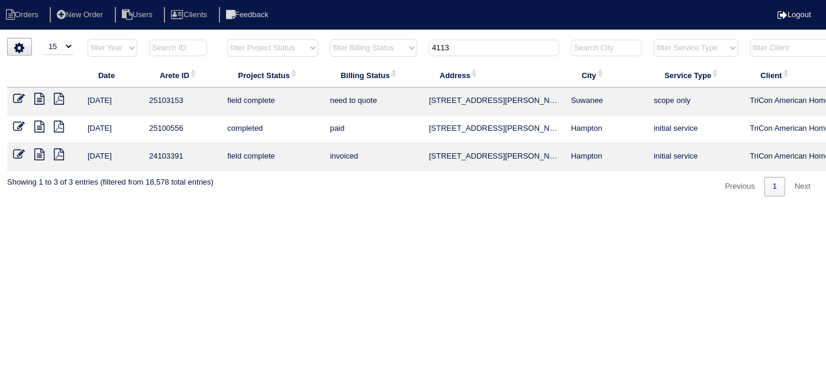
click at [16, 98] on icon at bounding box center [19, 99] width 12 height 12
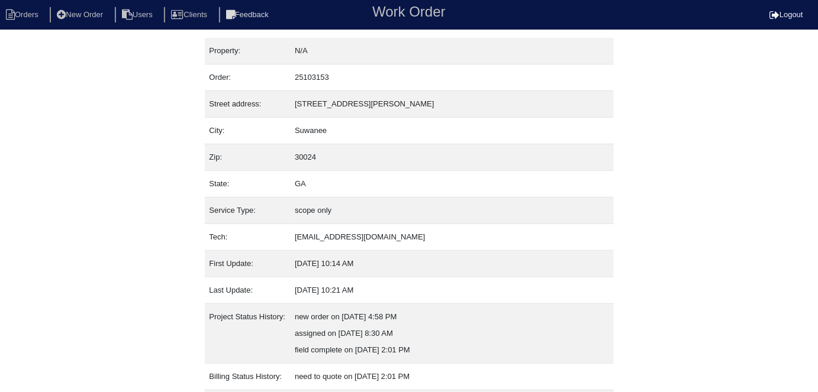
scroll to position [112, 0]
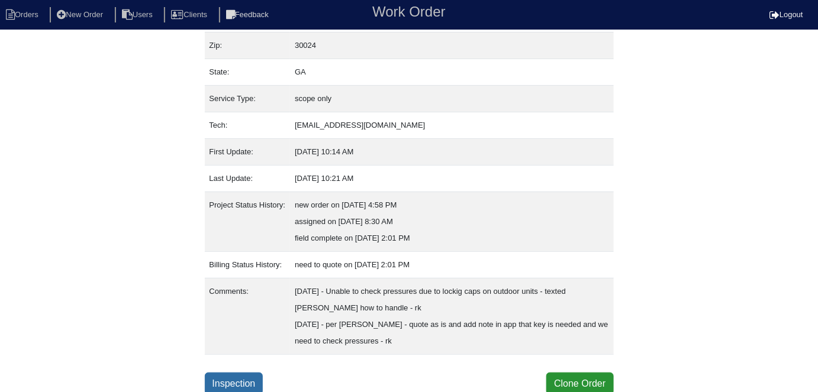
click at [237, 378] on link "Inspection" at bounding box center [234, 384] width 59 height 22
select select "0"
select select "Carrier"
select select "0"
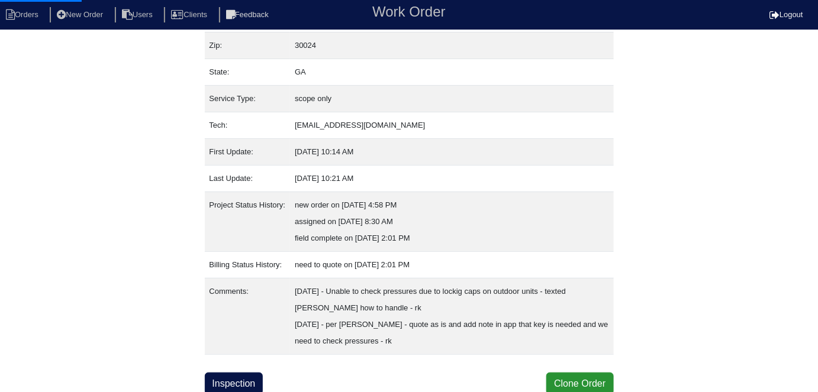
select select "0"
select select "1"
select select "0"
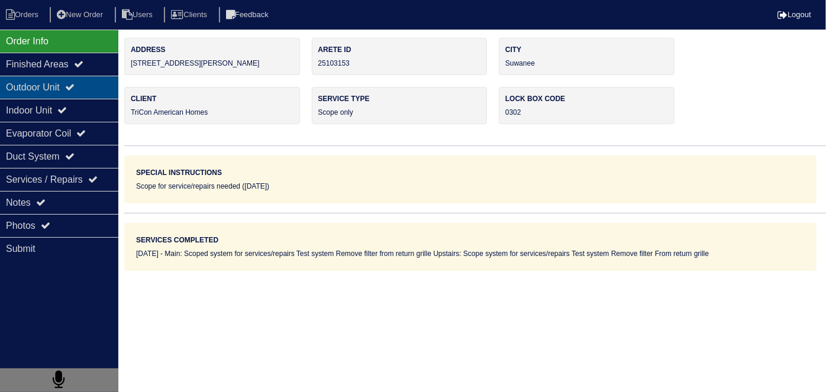
click at [75, 90] on icon at bounding box center [69, 86] width 9 height 9
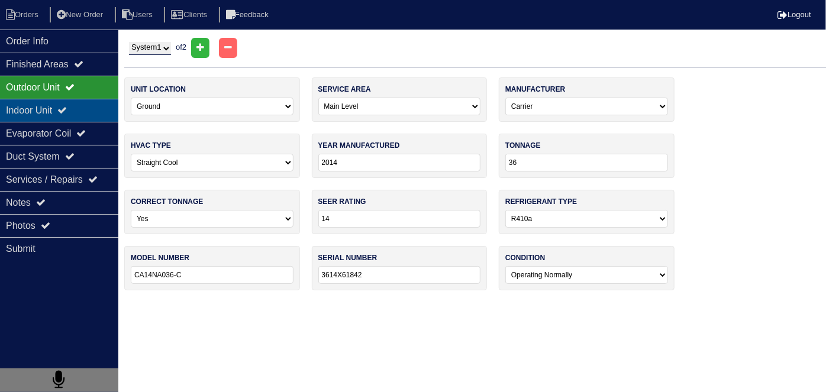
click at [86, 102] on div "Indoor Unit" at bounding box center [59, 110] width 118 height 23
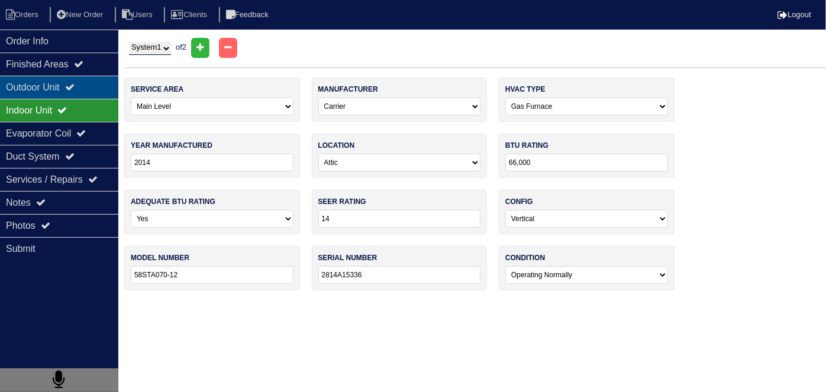
click at [86, 80] on div "Outdoor Unit" at bounding box center [59, 87] width 118 height 23
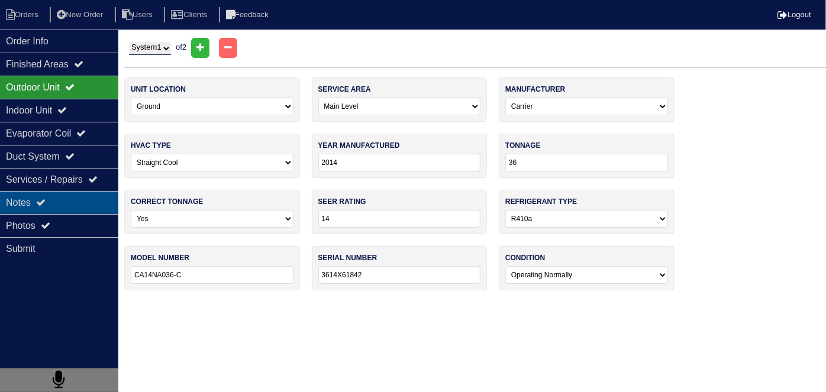
click at [99, 207] on div "Notes" at bounding box center [59, 202] width 118 height 23
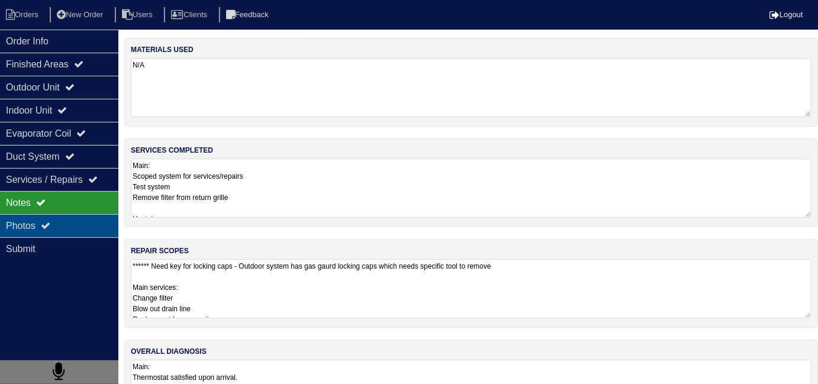
click at [17, 224] on div "Photos" at bounding box center [59, 225] width 118 height 23
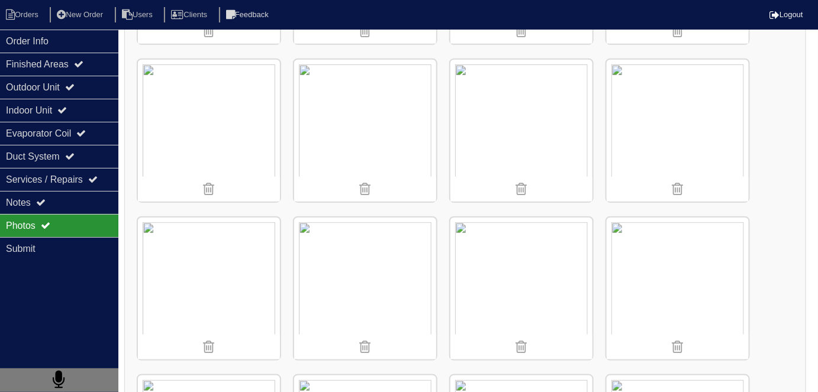
scroll to position [317, 0]
click at [50, 198] on div "Notes" at bounding box center [59, 202] width 118 height 23
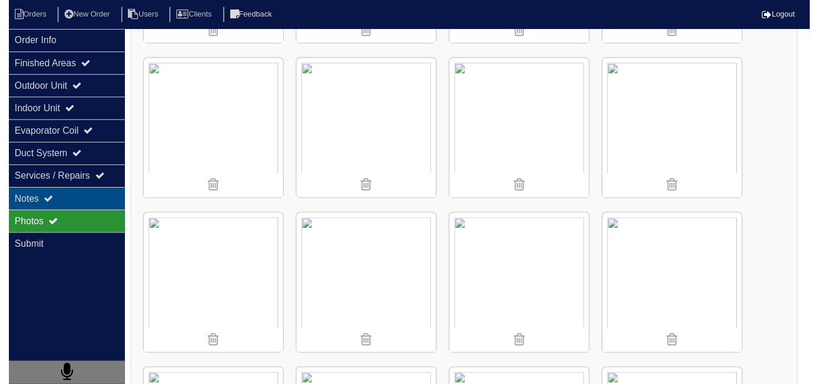
scroll to position [53, 0]
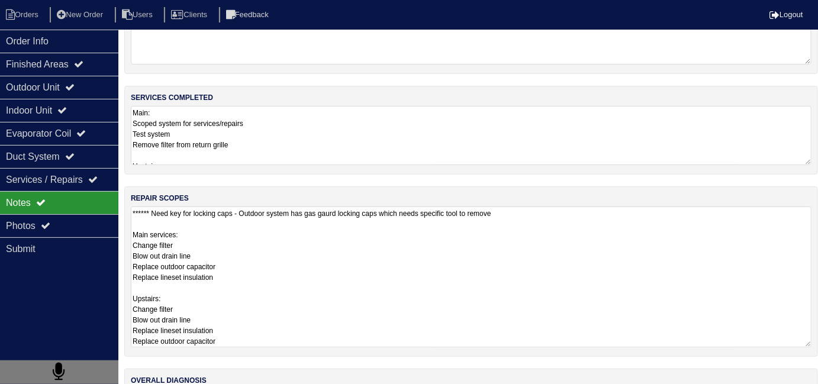
click at [270, 243] on textarea "****** Need key for locking caps - Outdoor system has gas gaurd locking caps wh…" at bounding box center [471, 277] width 681 height 141
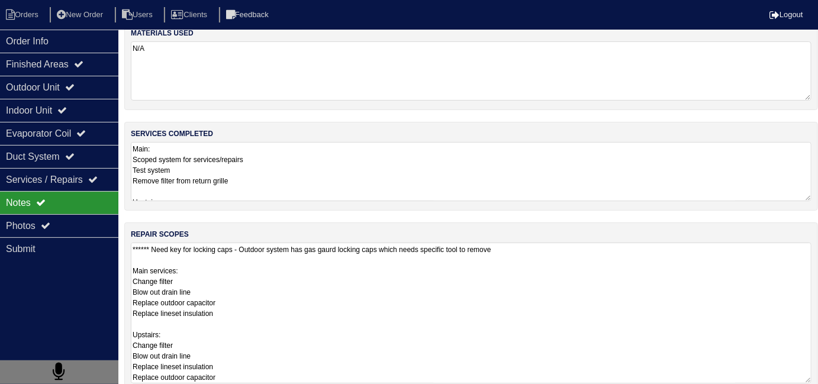
scroll to position [0, 0]
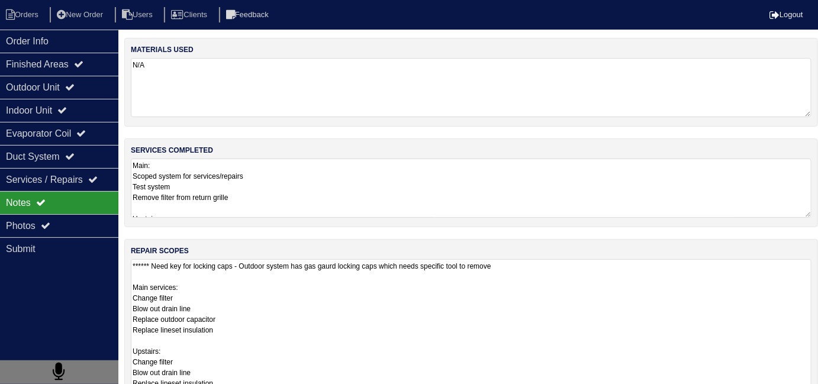
click at [314, 195] on textarea "Main: Scoped system for services/repairs Test system Remove filter from return …" at bounding box center [471, 188] width 681 height 59
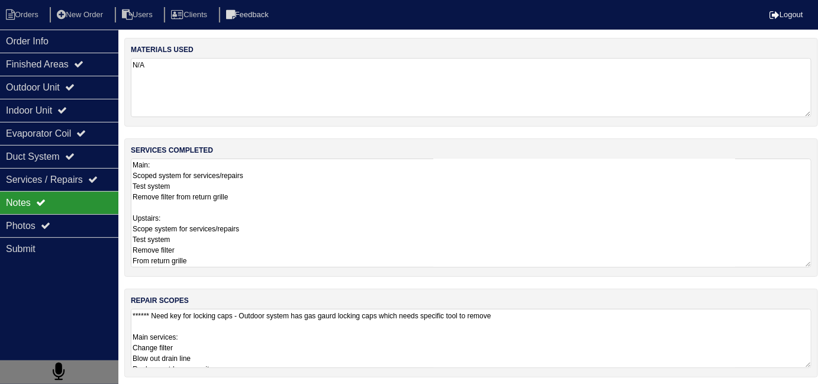
click at [366, 336] on textarea "****** Need key for locking caps - Outdoor system has gas gaurd locking caps wh…" at bounding box center [471, 338] width 681 height 59
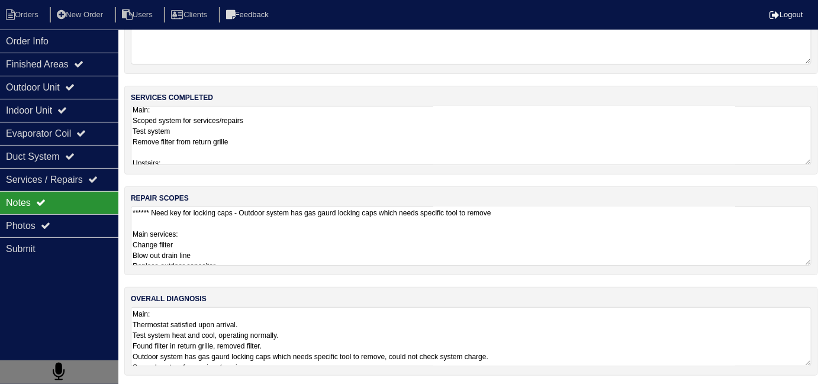
scroll to position [134, 0]
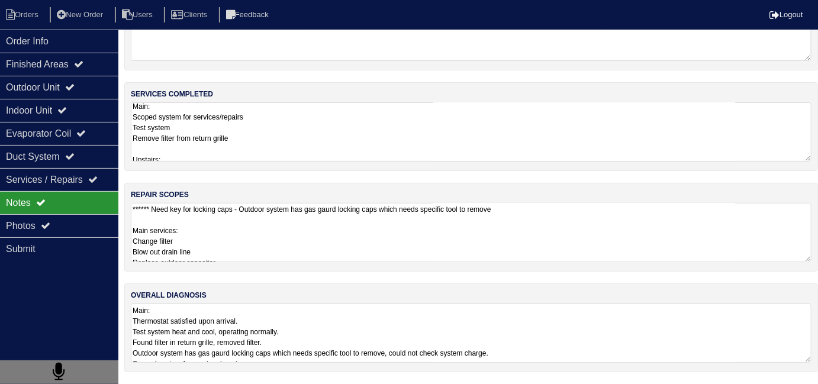
click at [273, 244] on textarea "****** Need key for locking caps - Outdoor system has gas gaurd locking caps wh…" at bounding box center [471, 232] width 681 height 59
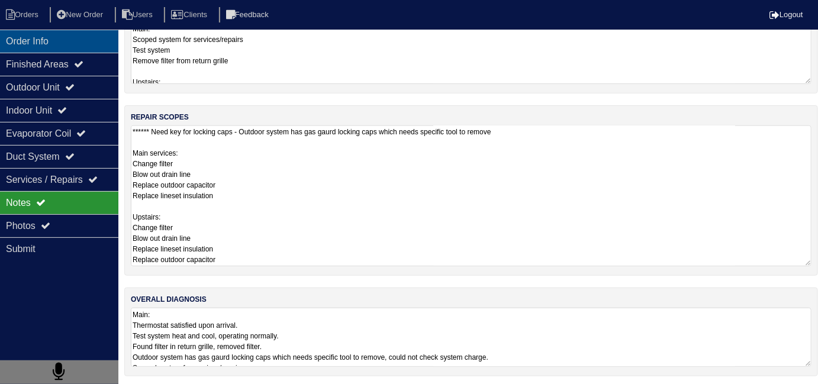
click at [90, 46] on div "Order Info" at bounding box center [59, 41] width 118 height 23
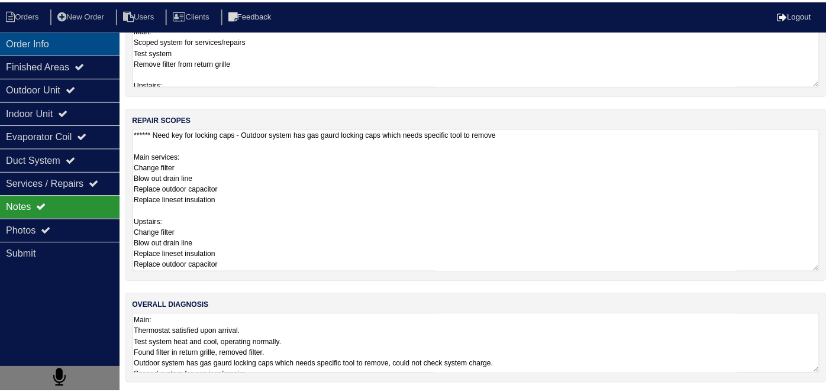
scroll to position [0, 0]
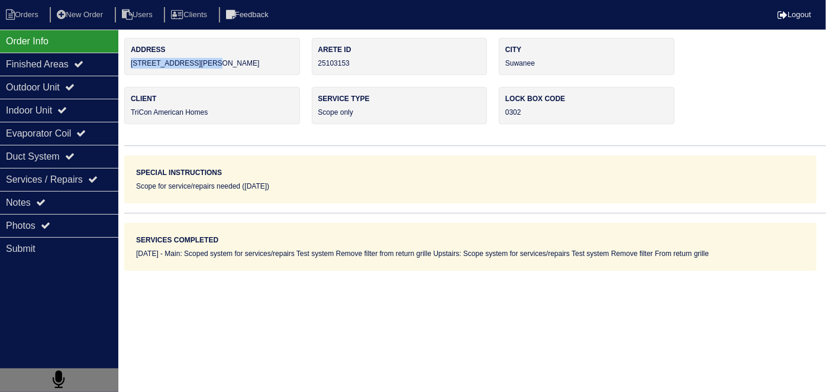
drag, startPoint x: 219, startPoint y: 62, endPoint x: 128, endPoint y: 72, distance: 91.1
click at [128, 72] on div "Address 4113 Roberts Crest Dr" at bounding box center [212, 56] width 176 height 37
copy div "4113 Roberts Crest Dr"
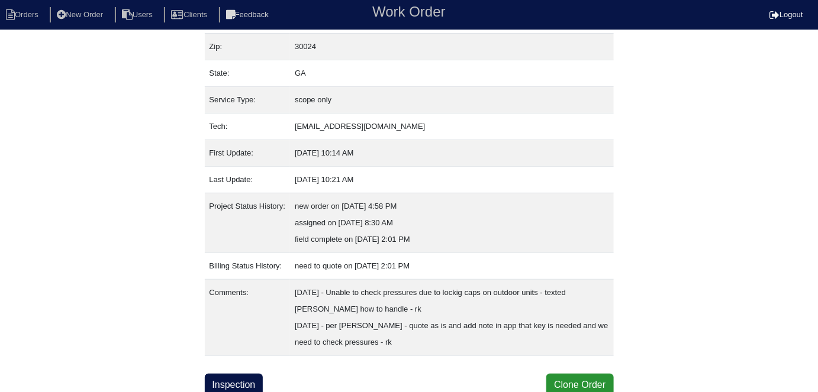
scroll to position [112, 0]
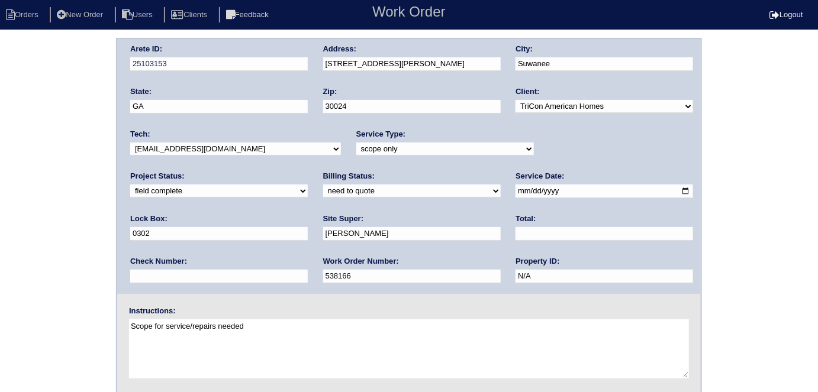
click at [323, 193] on select "need to quote quoted need to invoice invoiced paid warranty purchase order need…" at bounding box center [412, 191] width 178 height 13
select select "quoted"
click at [323, 185] on select "need to quote quoted need to invoice invoiced paid warranty purchase order need…" at bounding box center [412, 191] width 178 height 13
click at [516, 229] on input "text" at bounding box center [605, 234] width 178 height 14
type input "1070.00"
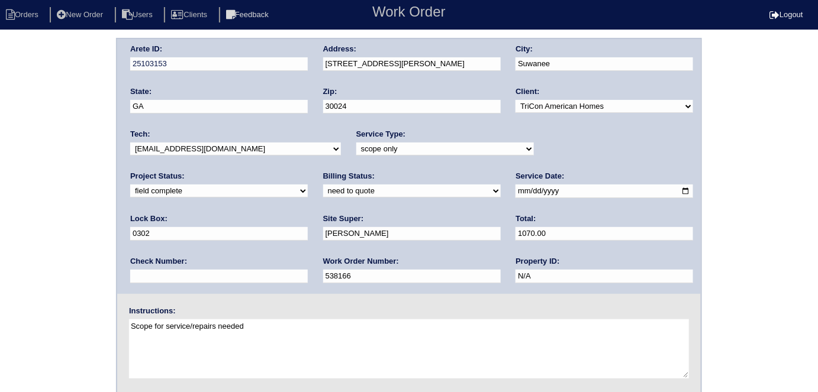
click at [76, 243] on div "Arete ID: 25103153 Address: [STREET_ADDRESS][PERSON_NAME] City: [GEOGRAPHIC_DAT…" at bounding box center [409, 277] width 818 height 479
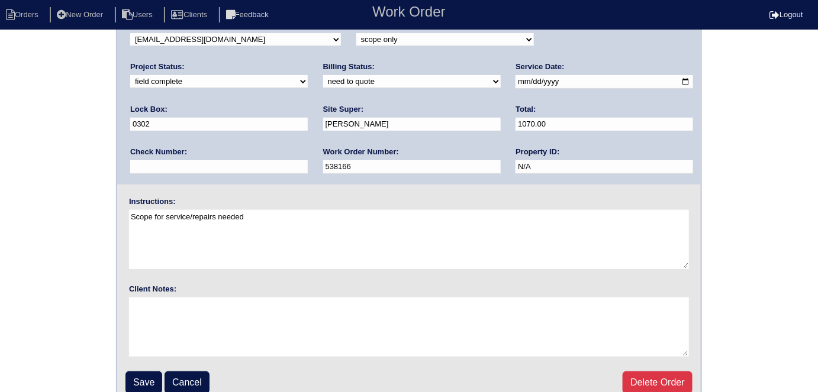
scroll to position [121, 0]
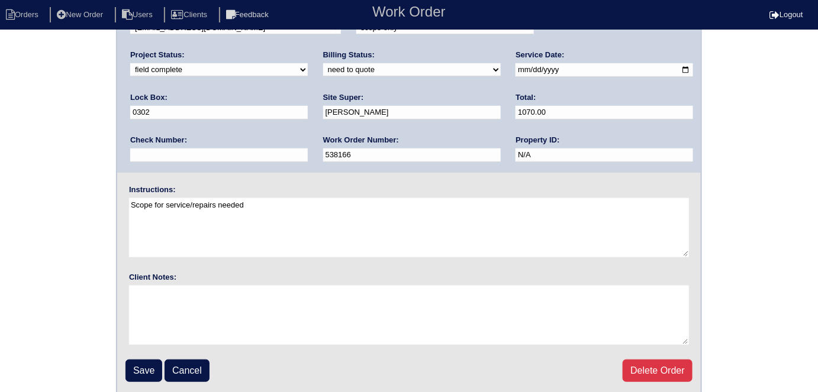
click at [141, 381] on fieldset "Arete ID: 25103153 Address: [STREET_ADDRESS][PERSON_NAME] City: [GEOGRAPHIC_DAT…" at bounding box center [409, 156] width 584 height 477
drag, startPoint x: 143, startPoint y: 366, endPoint x: 163, endPoint y: 354, distance: 24.2
click at [143, 365] on input "Save" at bounding box center [144, 371] width 37 height 22
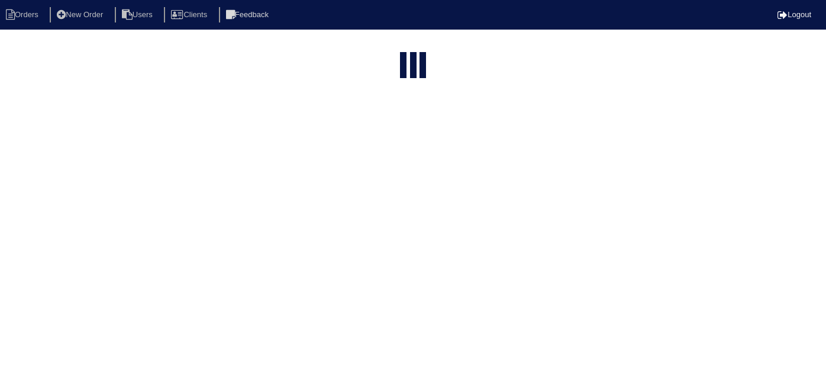
select select "15"
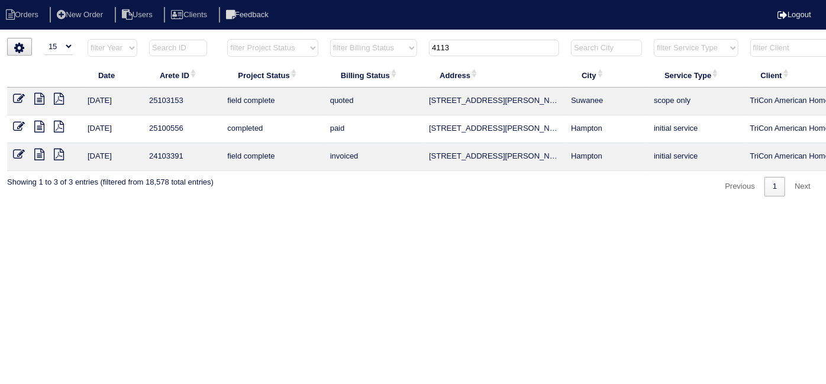
drag, startPoint x: 467, startPoint y: 51, endPoint x: 221, endPoint y: 5, distance: 250.6
click at [229, 38] on body "Orders New Order Users Clients Feedback Logout Orders New Order Users Clients M…" at bounding box center [413, 117] width 826 height 159
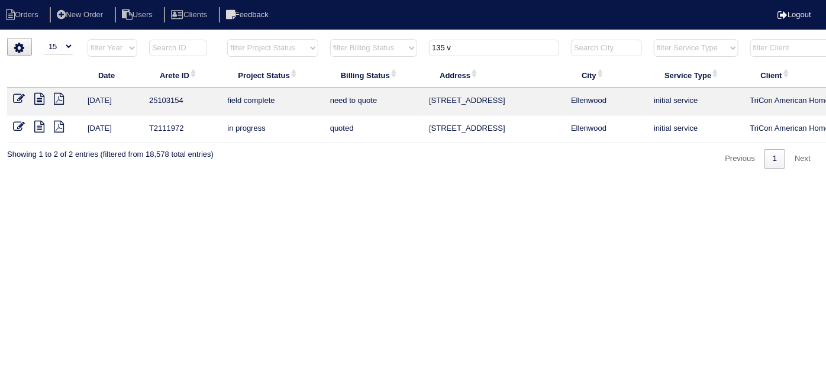
type input "135 v"
click at [38, 98] on icon at bounding box center [39, 99] width 10 height 12
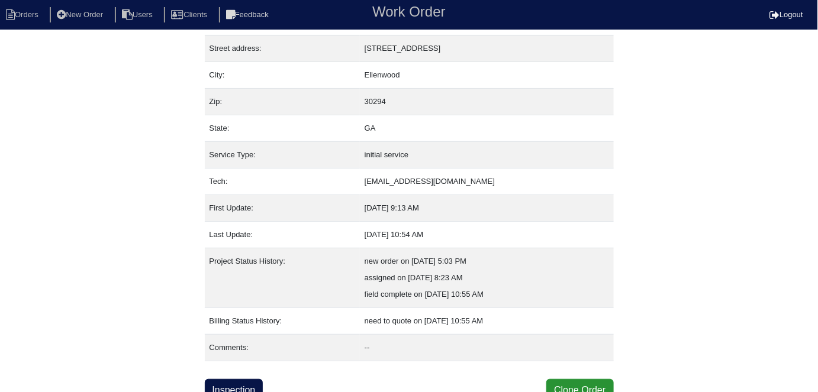
scroll to position [62, 0]
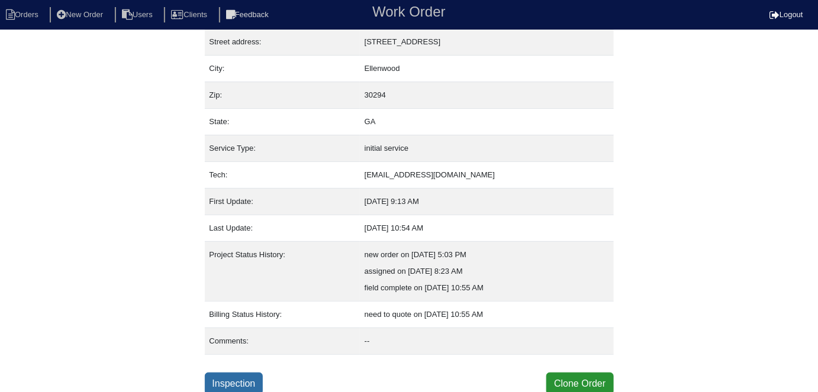
click at [238, 379] on link "Inspection" at bounding box center [234, 384] width 59 height 22
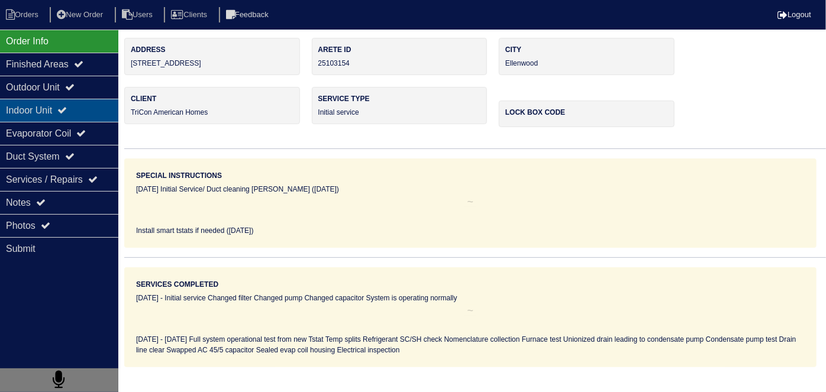
drag, startPoint x: 72, startPoint y: 82, endPoint x: 64, endPoint y: 101, distance: 20.4
click at [70, 82] on div "Outdoor Unit" at bounding box center [59, 87] width 118 height 23
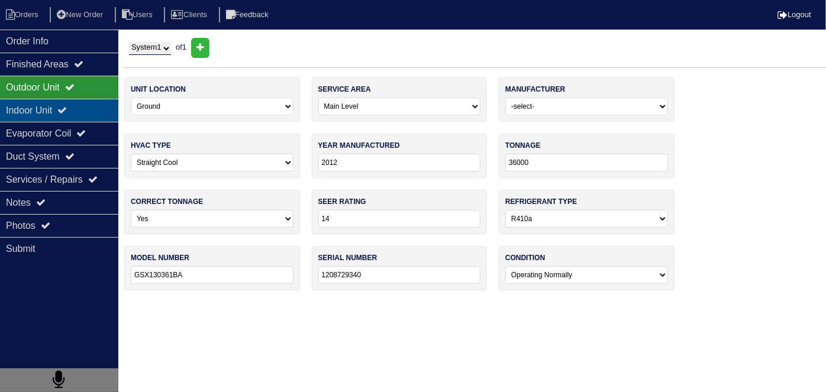
click at [63, 106] on div "Indoor Unit" at bounding box center [59, 110] width 118 height 23
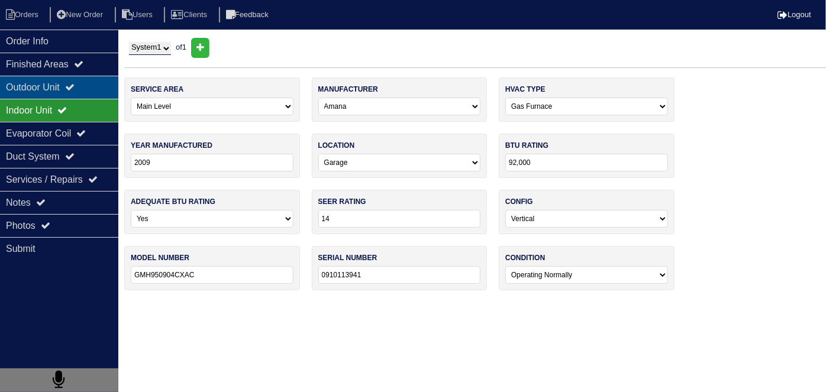
click at [57, 90] on div "Outdoor Unit" at bounding box center [59, 87] width 118 height 23
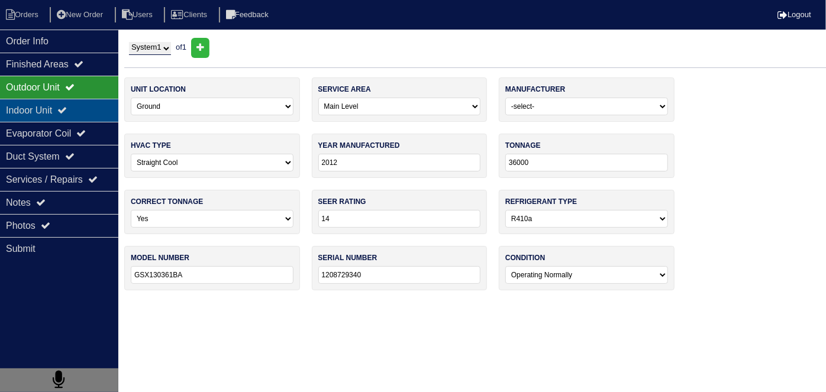
click at [54, 117] on div "Indoor Unit" at bounding box center [59, 110] width 118 height 23
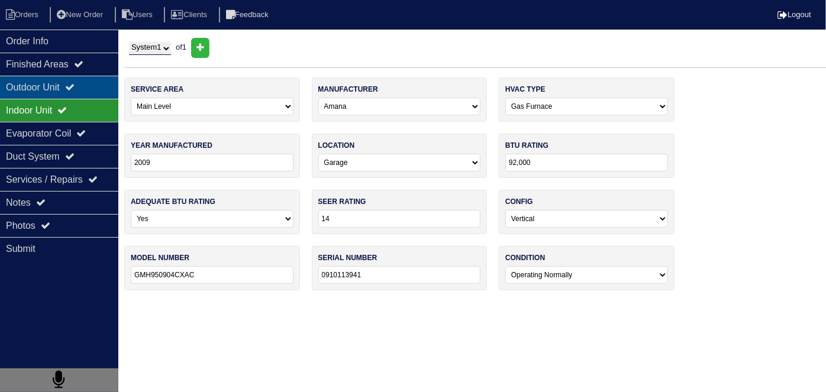
click at [60, 92] on div "Outdoor Unit" at bounding box center [59, 87] width 118 height 23
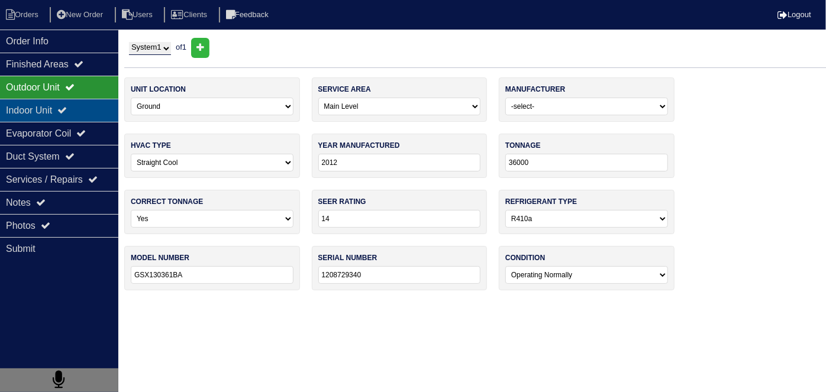
click at [67, 114] on icon at bounding box center [61, 109] width 9 height 9
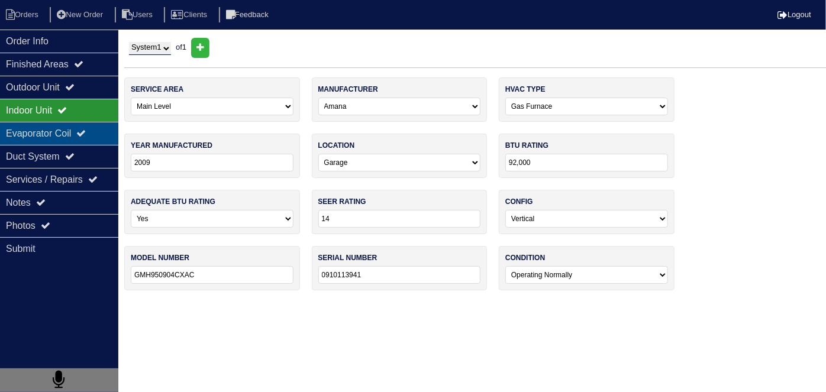
click at [66, 124] on div "Evaporator Coil" at bounding box center [59, 133] width 118 height 23
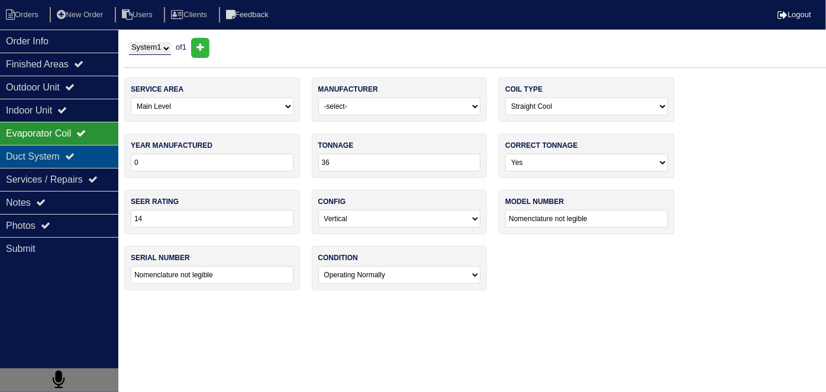
click at [59, 162] on div "Duct System" at bounding box center [59, 156] width 118 height 23
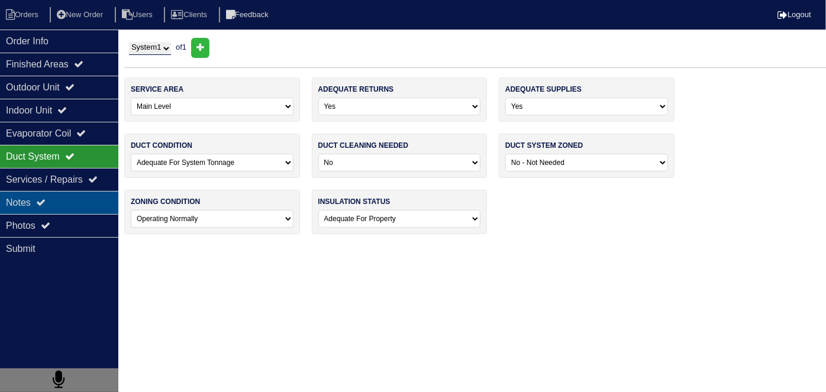
click at [53, 200] on div "Notes" at bounding box center [59, 202] width 118 height 23
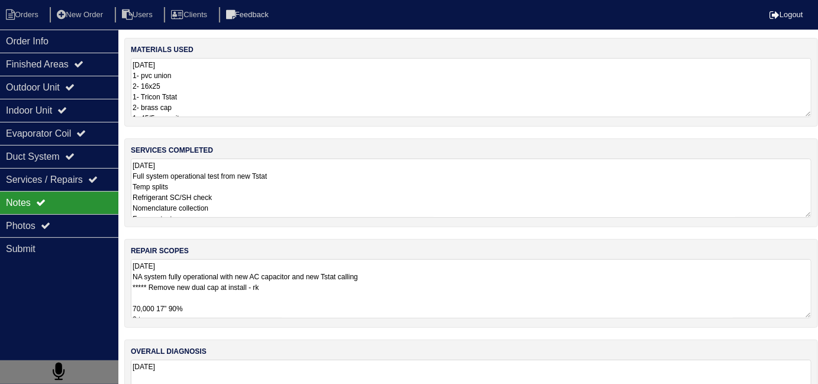
click at [367, 214] on textarea "8.27.25 Full system operational test from new Tstat Temp splits Refrigerant SC/…" at bounding box center [471, 188] width 681 height 59
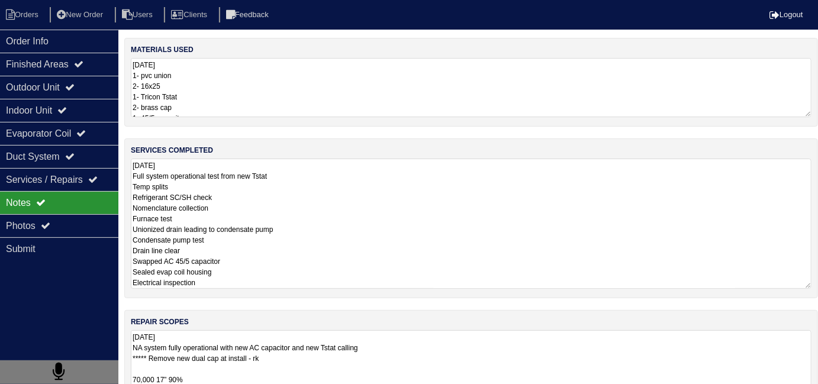
click at [496, 358] on textarea "8.27.25 NA system fully operational with new AC capacitor and new Tstat calling…" at bounding box center [471, 359] width 681 height 59
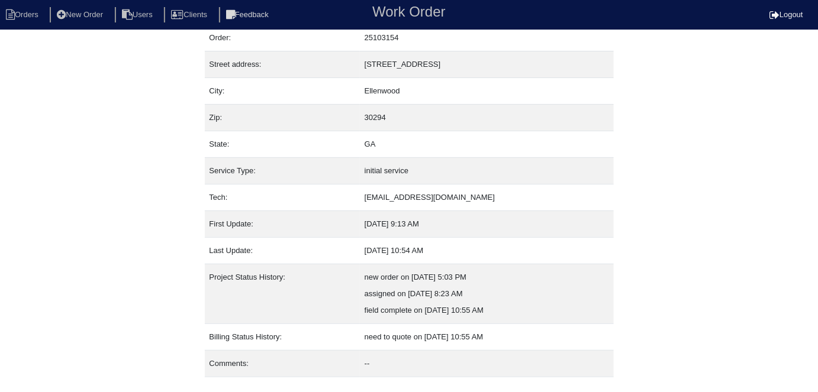
scroll to position [62, 0]
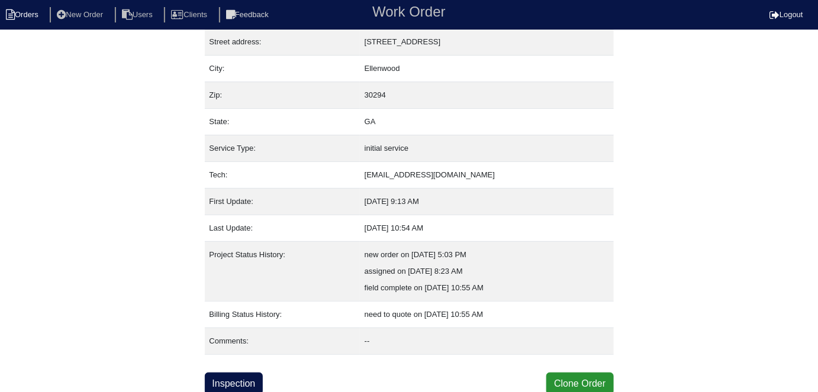
click at [24, 15] on li "Orders" at bounding box center [24, 15] width 48 height 16
select select "15"
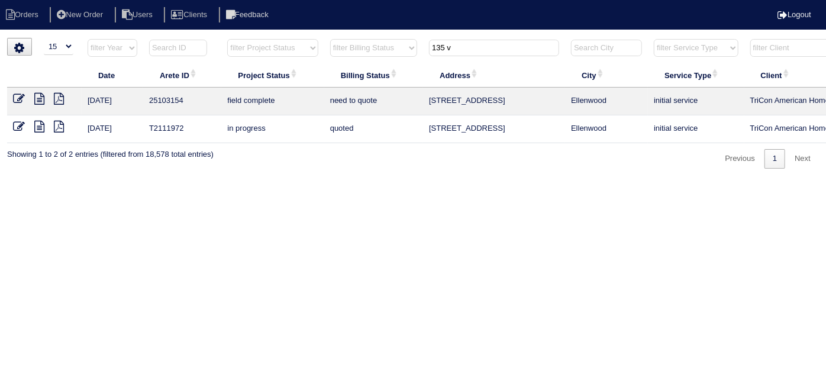
drag, startPoint x: 459, startPoint y: 44, endPoint x: 324, endPoint y: 1, distance: 141.9
click at [328, 38] on body "Orders New Order Users Clients Feedback Logout Orders New Order Users Clients M…" at bounding box center [413, 103] width 826 height 131
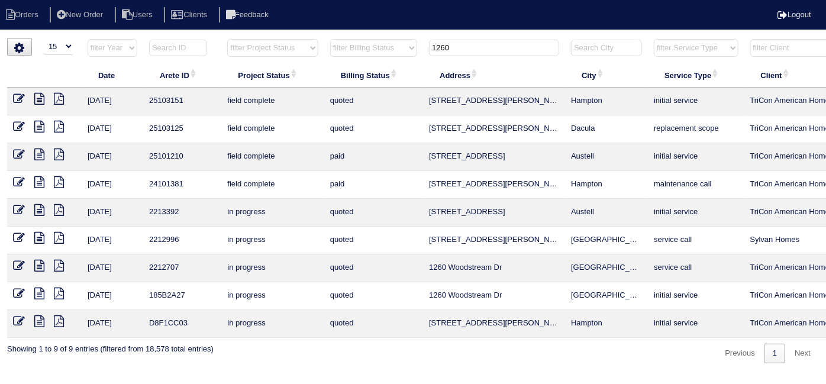
type input "1260"
click at [19, 94] on icon at bounding box center [19, 99] width 12 height 12
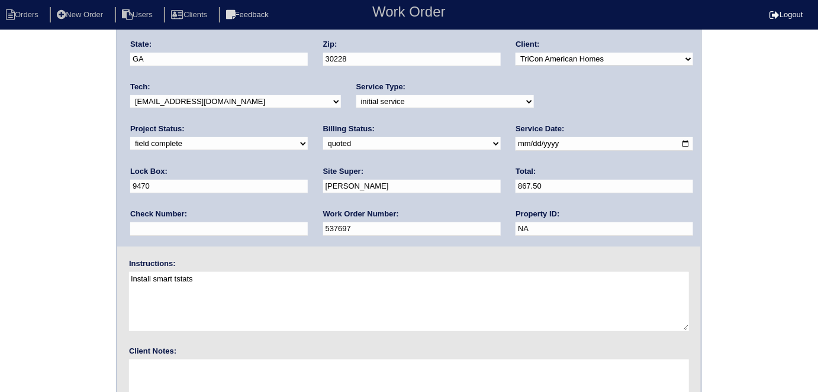
scroll to position [121, 0]
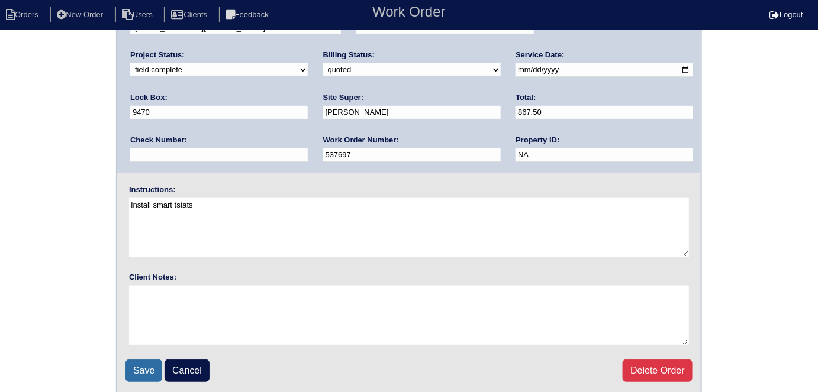
click at [140, 365] on input "Save" at bounding box center [144, 371] width 37 height 22
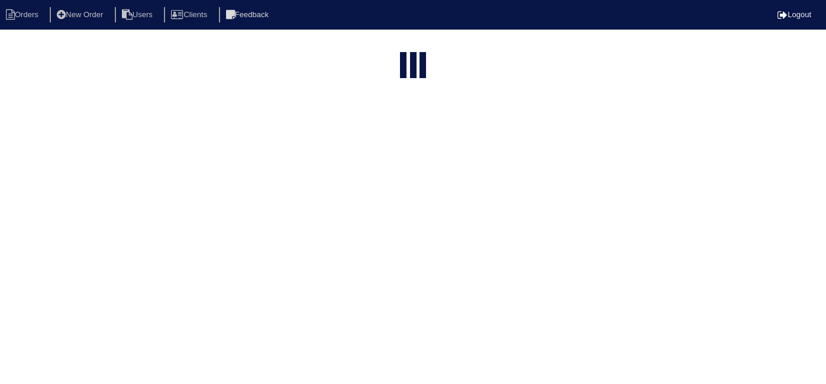
select select "15"
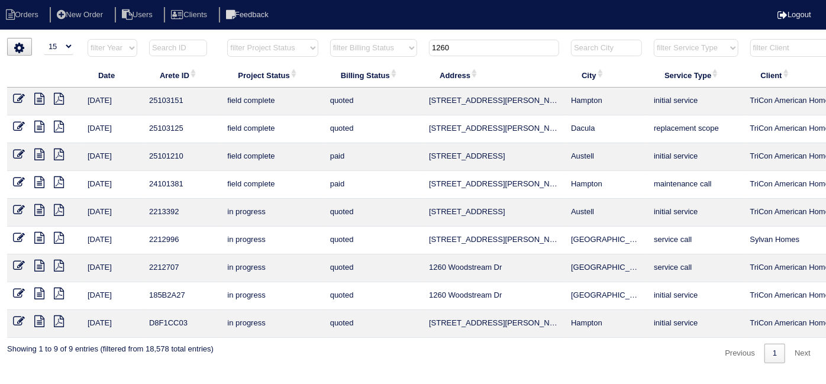
click at [21, 127] on icon at bounding box center [19, 127] width 12 height 12
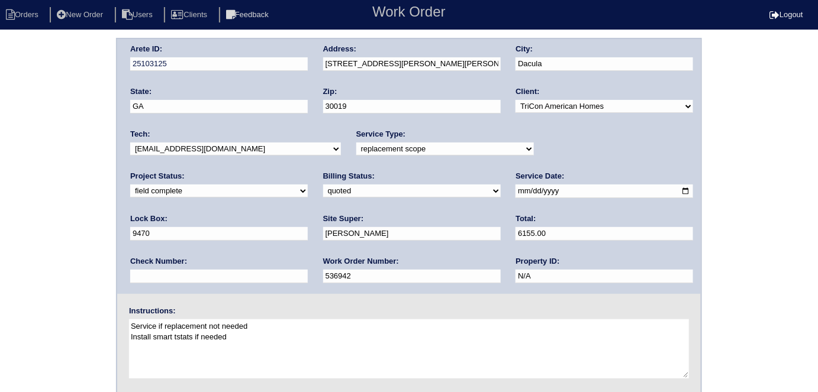
click at [323, 186] on select "need to quote quoted need to invoice invoiced paid warranty purchase order need…" at bounding box center [412, 191] width 178 height 13
select select "need to invoice"
click at [323, 185] on select "need to quote quoted need to invoice invoiced paid warranty purchase order need…" at bounding box center [412, 191] width 178 height 13
click at [308, 171] on div "Project Status: new order assigned in progress field complete need to schedule …" at bounding box center [219, 187] width 178 height 33
click at [308, 185] on select "new order assigned in progress field complete need to schedule admin review arc…" at bounding box center [219, 191] width 178 height 13
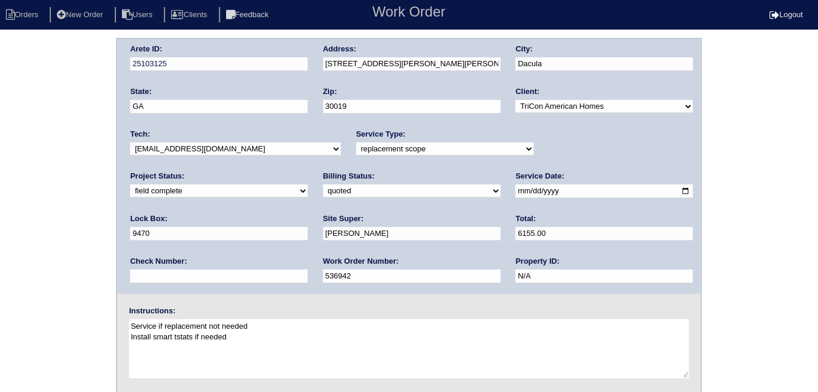
select select "need to schedule"
click at [308, 185] on select "new order assigned in progress field complete need to schedule admin review arc…" at bounding box center [219, 191] width 178 height 13
click at [516, 191] on input "2025-08-27" at bounding box center [605, 192] width 178 height 14
type input "2025-08-28"
click at [19, 264] on div "Arete ID: 25103125 Address: 1260 Wilkes Crest Dr NE City: Dacula State: GA Zip:…" at bounding box center [409, 277] width 818 height 479
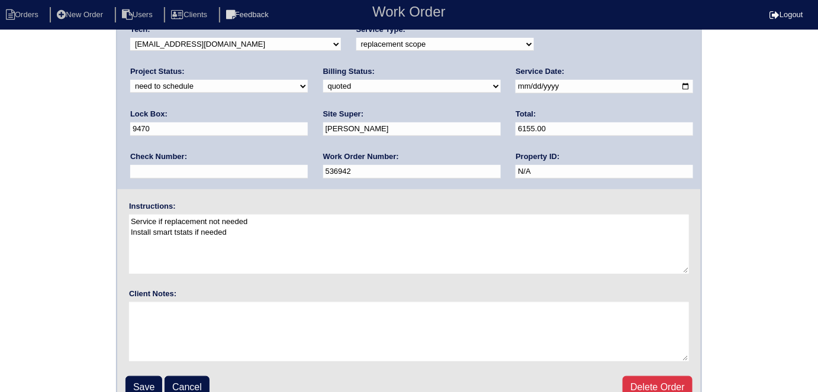
scroll to position [121, 0]
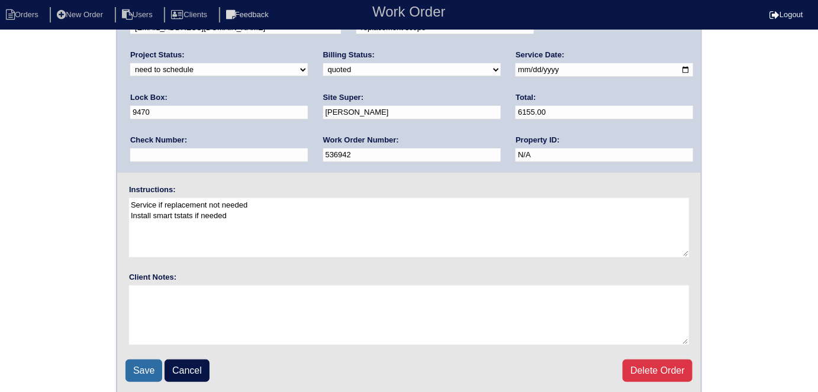
click at [135, 363] on input "Save" at bounding box center [144, 371] width 37 height 22
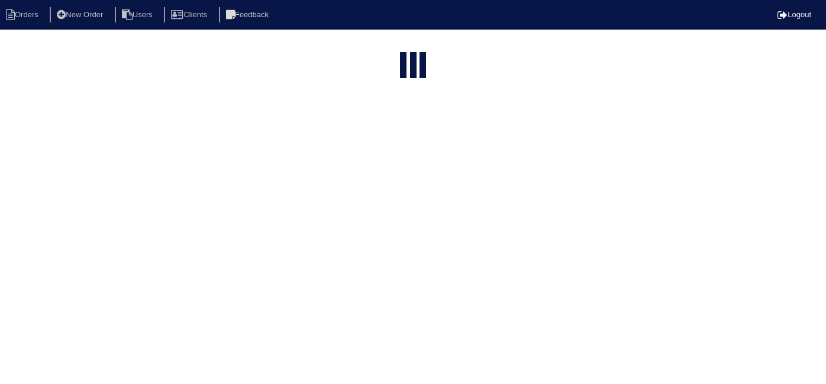
select select "15"
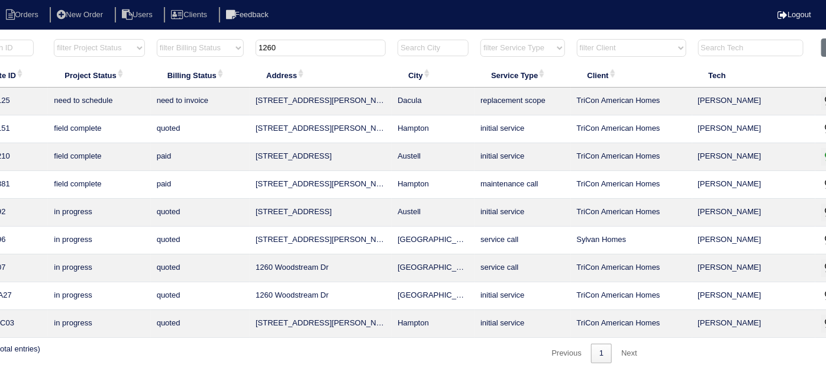
scroll to position [0, 206]
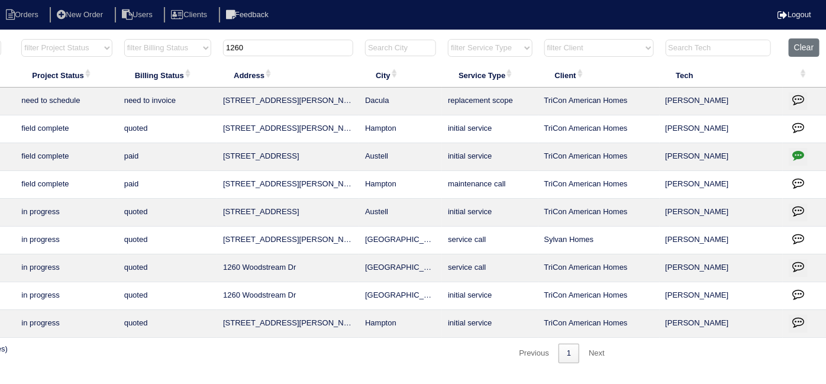
click at [800, 97] on icon "button" at bounding box center [799, 100] width 12 height 12
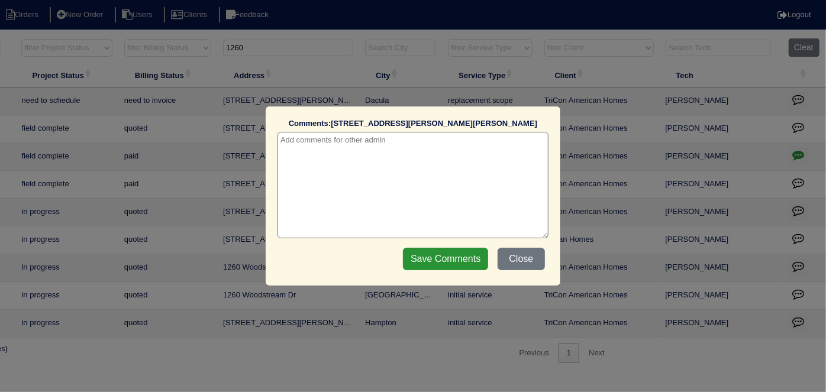
click at [392, 142] on textarea at bounding box center [413, 185] width 271 height 107
paste textarea "Replacement / Duct cleaning"
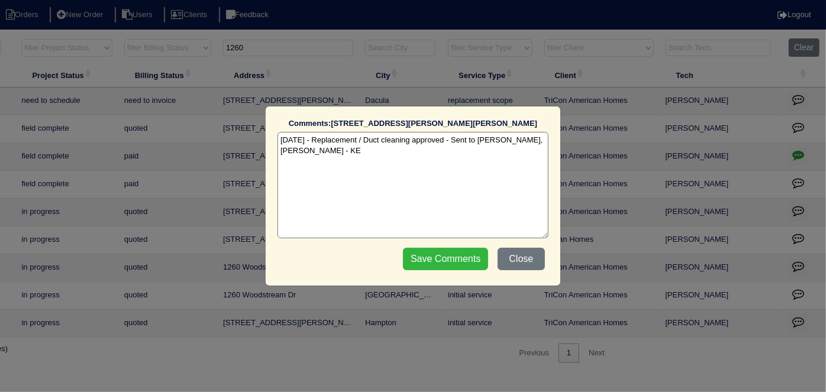
type textarea "[DATE] - Replacement / Duct cleaning approved - Sent to [PERSON_NAME], [PERSON_…"
click at [464, 261] on input "Save Comments" at bounding box center [445, 259] width 85 height 22
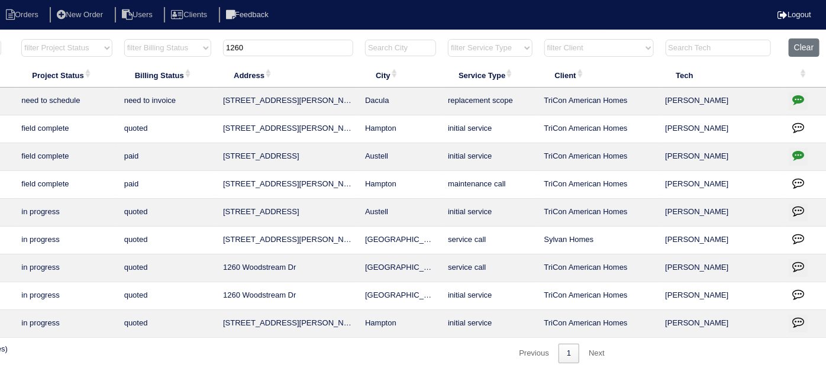
drag, startPoint x: 287, startPoint y: 51, endPoint x: 42, endPoint y: 2, distance: 249.4
click at [83, 38] on body "Orders New Order Users Clients Feedback Logout Orders New Order Users Clients M…" at bounding box center [207, 201] width 826 height 326
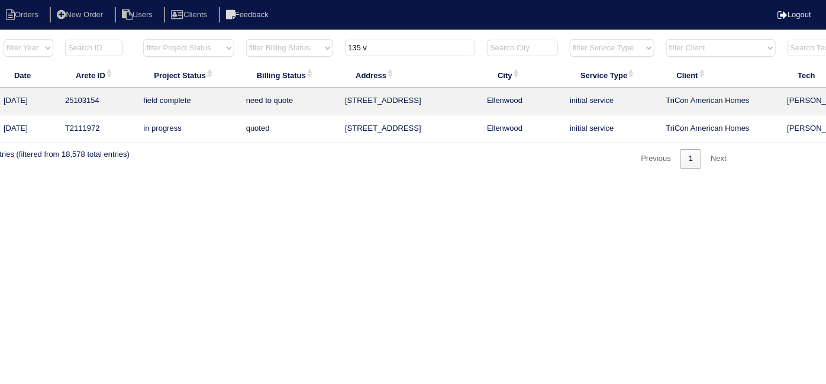
scroll to position [0, 0]
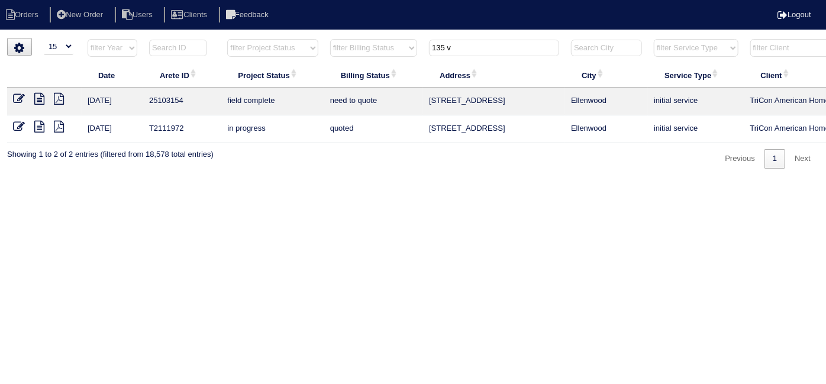
type input "135 v"
click at [43, 95] on icon at bounding box center [39, 99] width 10 height 12
click at [22, 95] on icon at bounding box center [19, 99] width 12 height 12
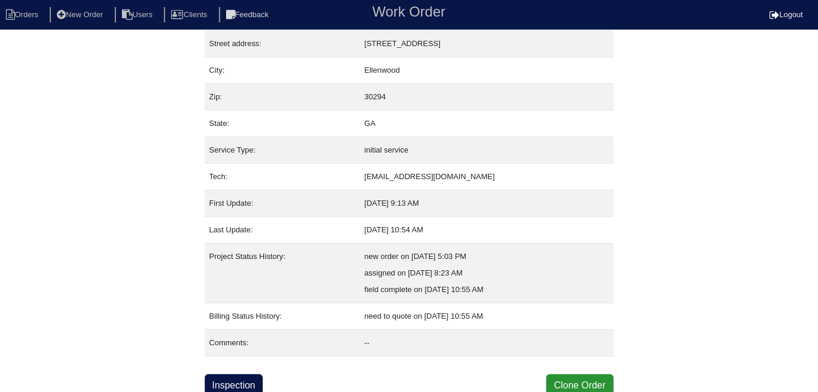
scroll to position [62, 0]
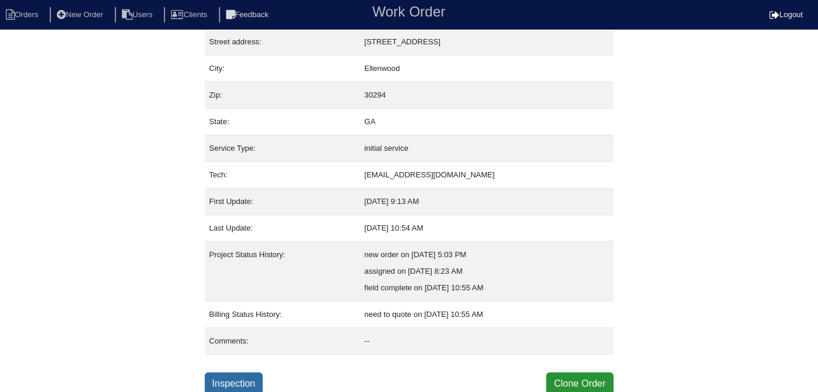
click at [231, 382] on link "Inspection" at bounding box center [234, 384] width 59 height 22
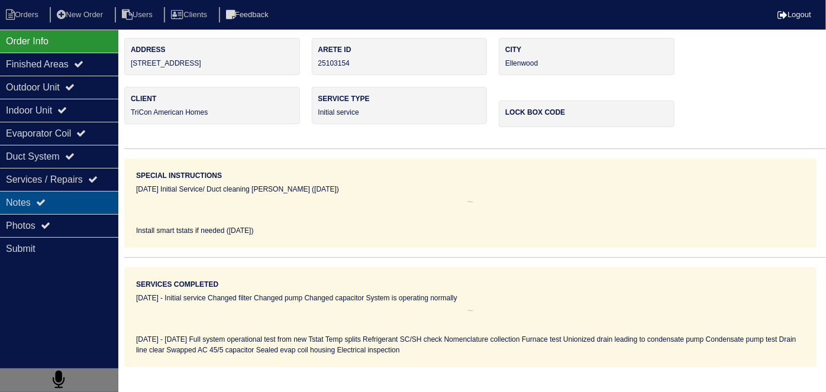
click at [49, 196] on div "Notes" at bounding box center [59, 202] width 118 height 23
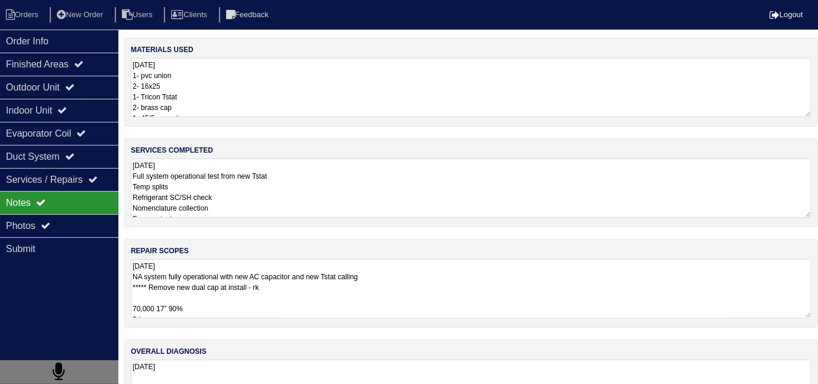
click at [372, 290] on textarea "8.27.25 NA system fully operational with new AC capacitor and new Tstat calling…" at bounding box center [471, 288] width 681 height 59
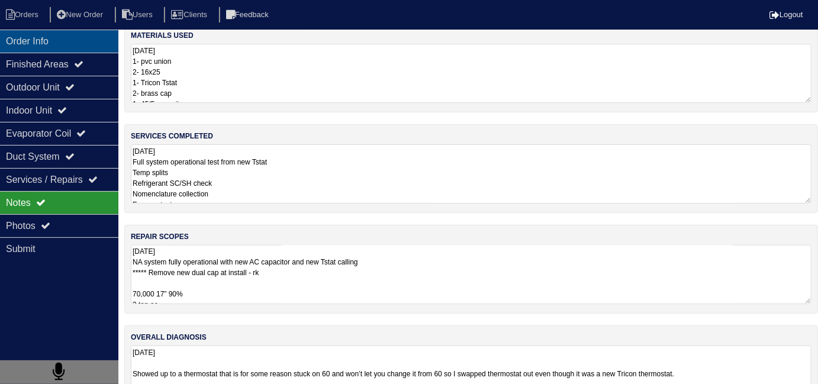
click at [82, 46] on div "Order Info" at bounding box center [59, 41] width 118 height 23
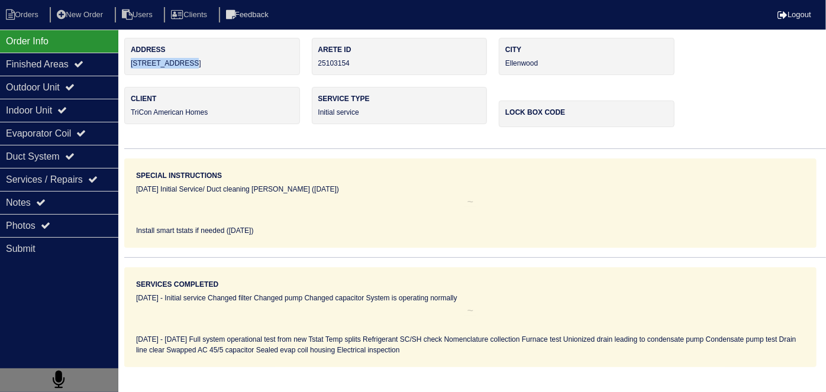
drag, startPoint x: 197, startPoint y: 64, endPoint x: 128, endPoint y: 69, distance: 68.9
click at [128, 69] on div "Address 135 Victoria Dr" at bounding box center [212, 56] width 176 height 37
copy div "135 Victoria Dr"
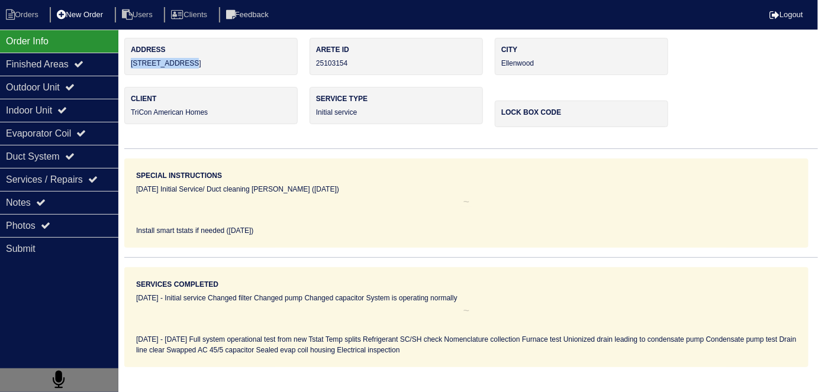
scroll to position [62, 0]
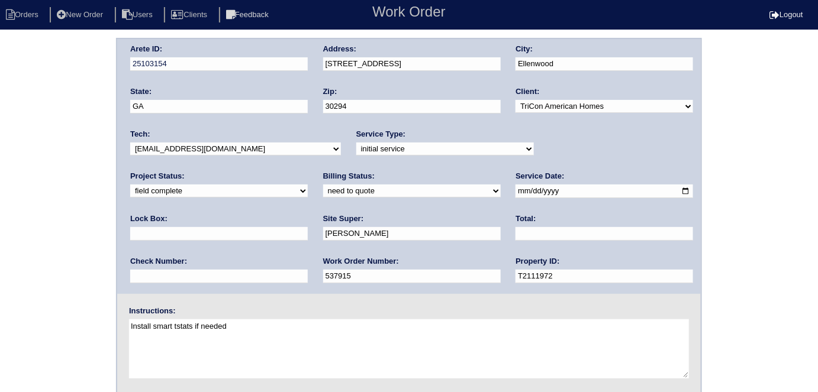
drag, startPoint x: 166, startPoint y: 188, endPoint x: 167, endPoint y: 196, distance: 8.3
click at [323, 188] on select "need to quote quoted need to invoice invoiced paid warranty purchase order need…" at bounding box center [412, 191] width 178 height 13
select select "quoted"
click at [323, 185] on select "need to quote quoted need to invoice invoiced paid warranty purchase order need…" at bounding box center [412, 191] width 178 height 13
click at [516, 239] on input "text" at bounding box center [605, 234] width 178 height 14
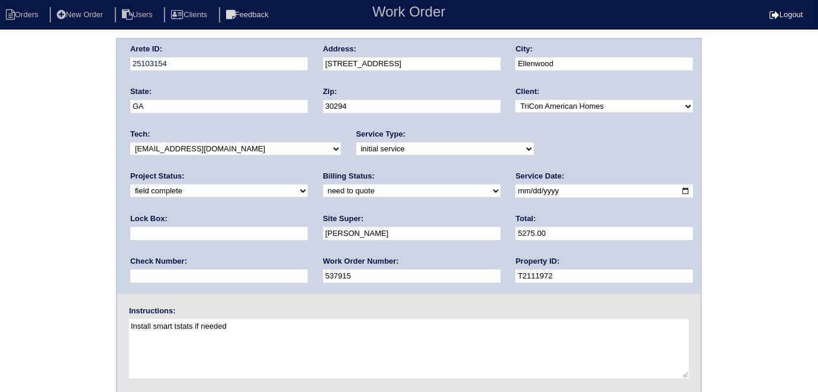
type input "5275.00"
click at [8, 205] on div "Arete ID: 25103154 Address: 135 Victoria Dr City: Ellenwood State: GA Zip: 3029…" at bounding box center [409, 277] width 818 height 479
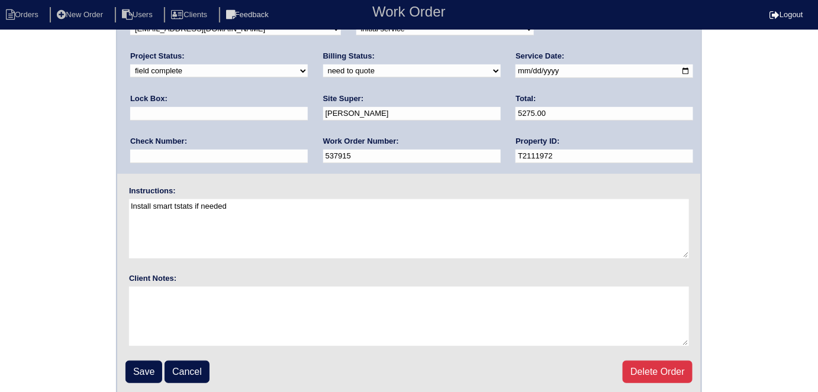
scroll to position [121, 0]
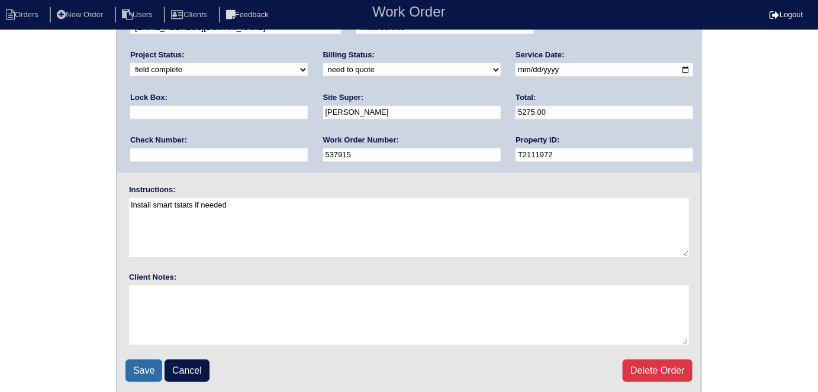
drag, startPoint x: 133, startPoint y: 365, endPoint x: 195, endPoint y: 117, distance: 256.4
click at [131, 365] on input "Save" at bounding box center [144, 371] width 37 height 22
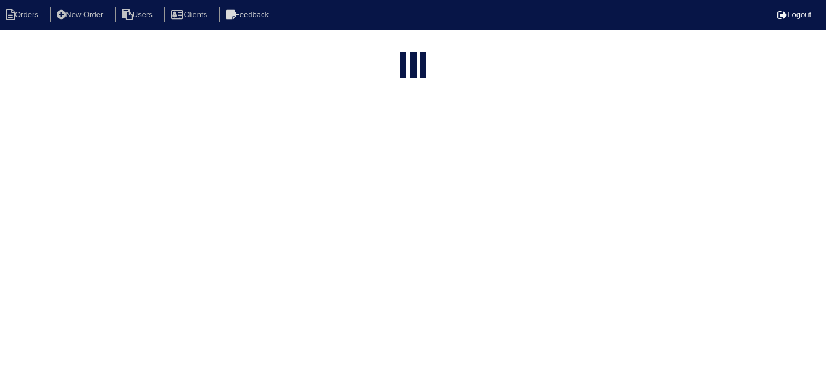
select select "15"
type input "135 v"
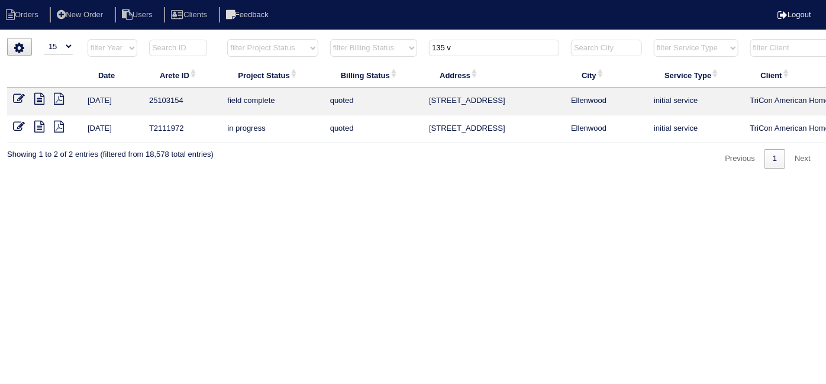
drag, startPoint x: 517, startPoint y: 46, endPoint x: 371, endPoint y: 41, distance: 146.3
click at [371, 41] on tr "filter Year -- Any Year -- 2025 2024 2023 2022 2021 2020 2019 filter Project St…" at bounding box center [520, 50] width 1026 height 24
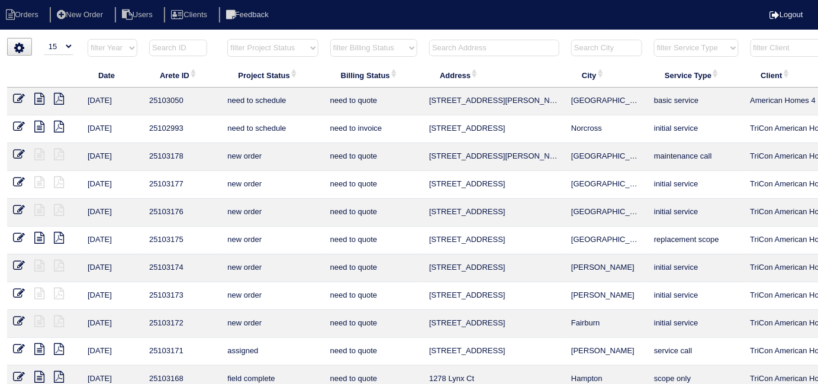
click at [465, 50] on input "text" at bounding box center [494, 48] width 130 height 17
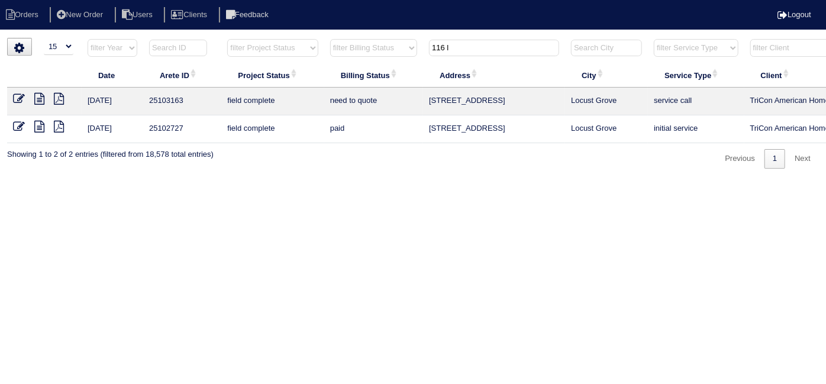
type input "116 l"
click at [40, 98] on icon at bounding box center [39, 99] width 10 height 12
click at [15, 101] on icon at bounding box center [19, 99] width 12 height 12
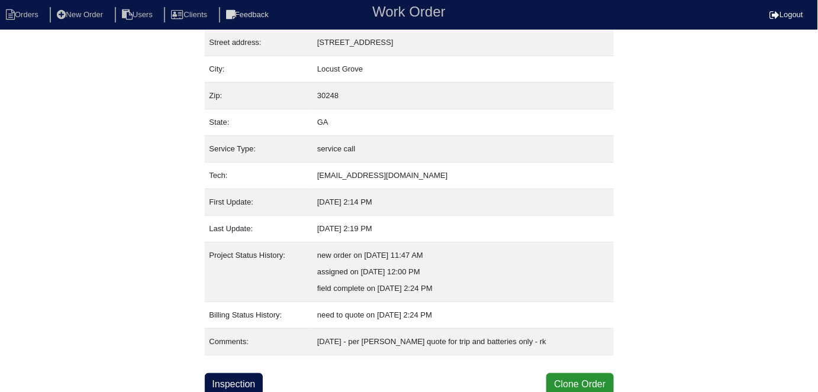
scroll to position [62, 0]
click at [234, 380] on link "Inspection" at bounding box center [234, 384] width 59 height 22
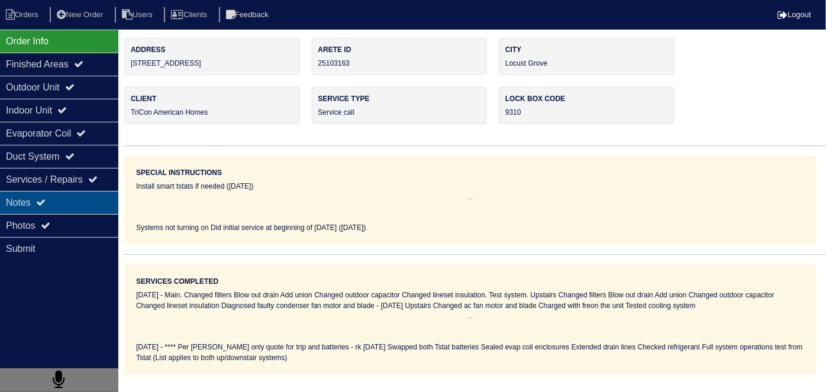
click at [85, 199] on div "Notes" at bounding box center [59, 202] width 118 height 23
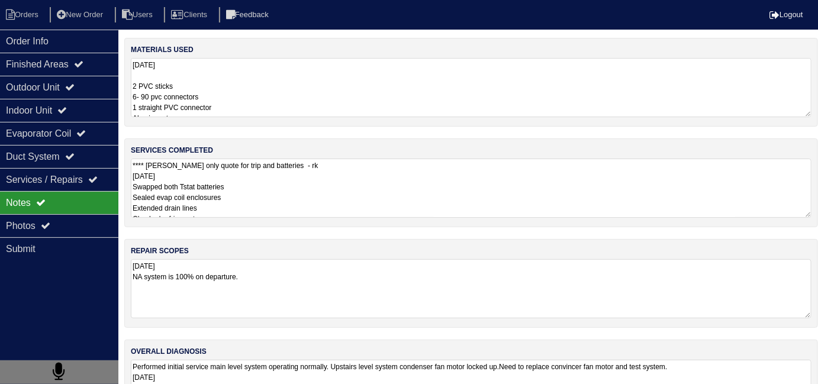
click at [310, 205] on textarea "**** [PERSON_NAME] only quote for trip and batteries - rk [DATE] Swapped both T…" at bounding box center [471, 188] width 681 height 59
click at [396, 314] on textarea "[DATE] NA system is 100% on departure." at bounding box center [471, 288] width 681 height 59
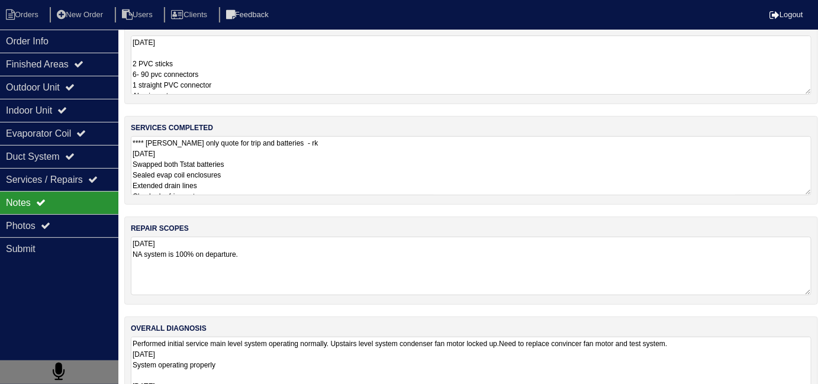
scroll to position [52, 0]
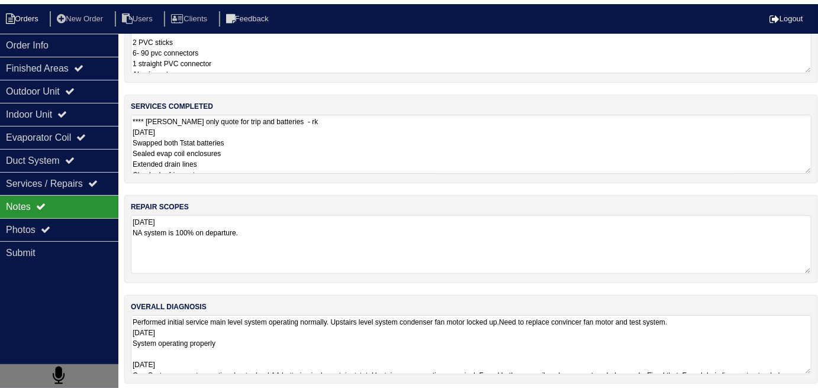
scroll to position [62, 0]
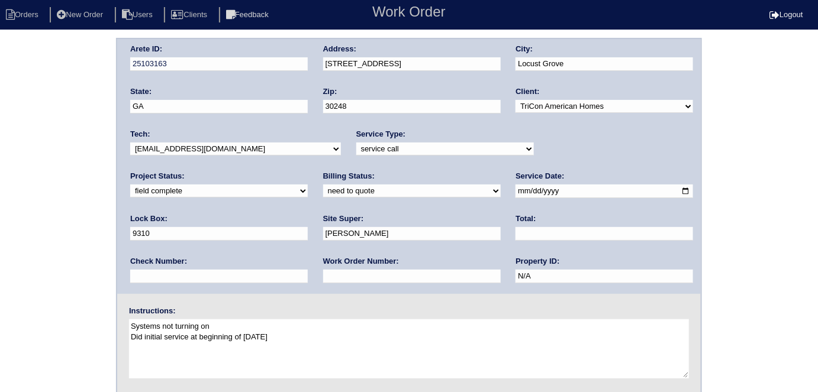
click at [323, 194] on select "need to quote quoted need to invoice invoiced paid warranty purchase order need…" at bounding box center [412, 191] width 178 height 13
select select "quoted"
click at [323, 185] on select "need to quote quoted need to invoice invoiced paid warranty purchase order need…" at bounding box center [412, 191] width 178 height 13
drag, startPoint x: 167, startPoint y: 269, endPoint x: 179, endPoint y: 210, distance: 61.1
click at [323, 270] on input "text" at bounding box center [412, 277] width 178 height 14
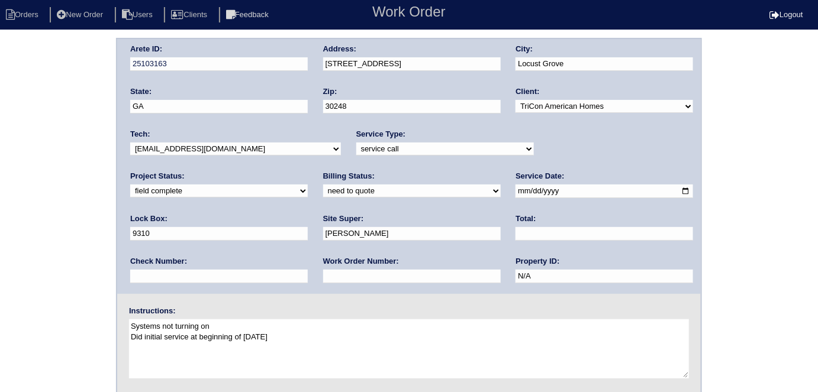
type input "requested"
click at [516, 218] on div "Total:" at bounding box center [605, 230] width 178 height 33
click at [516, 232] on input "text" at bounding box center [605, 234] width 178 height 14
type input "155.00"
click at [81, 243] on div "Arete ID: 25103163 Address: 116 Lantana Dr City: Locust Grove State: GA Zip: 30…" at bounding box center [409, 277] width 818 height 479
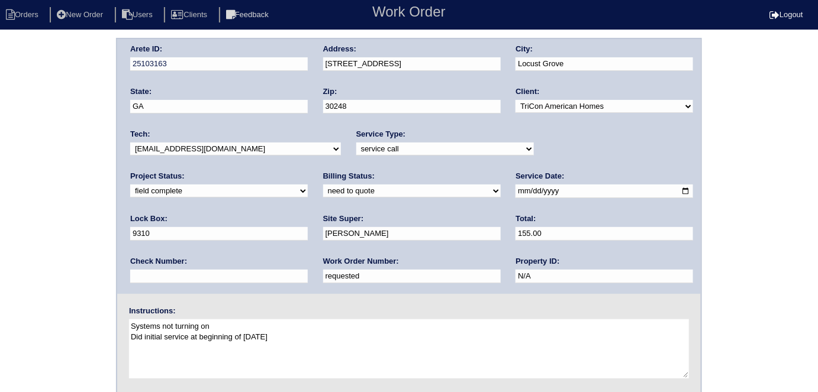
click at [297, 60] on div "Arete ID: 25103163 Address: 116 Lantana Dr City: Locust Grove State: GA Zip: 30…" at bounding box center [409, 166] width 584 height 255
click at [86, 269] on div "Arete ID: 25103163 Address: 116 Lantana Dr City: Locust Grove State: GA Zip: 30…" at bounding box center [409, 277] width 818 height 479
click at [102, 104] on div "Arete ID: 25103163 Address: 116 Lantana Dr City: Locust Grove State: GA Zip: 30…" at bounding box center [409, 277] width 818 height 479
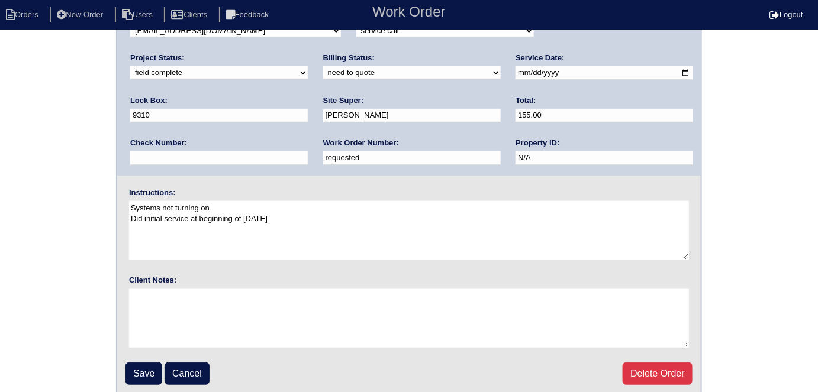
scroll to position [121, 0]
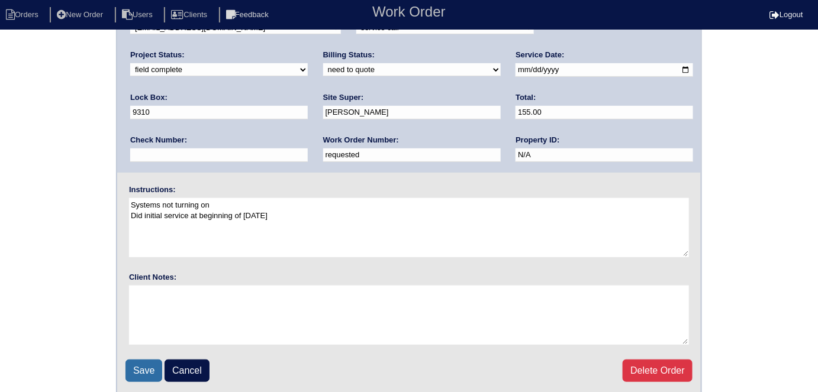
click at [138, 361] on input "Save" at bounding box center [144, 371] width 37 height 22
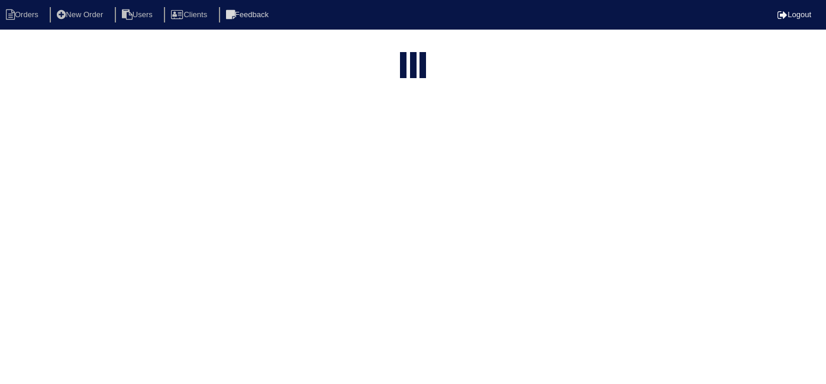
select select "15"
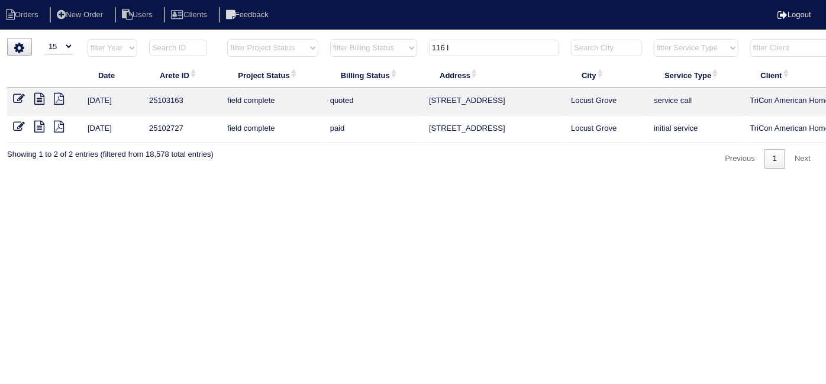
click at [35, 99] on icon at bounding box center [39, 99] width 10 height 12
drag, startPoint x: 465, startPoint y: 40, endPoint x: 412, endPoint y: 40, distance: 53.3
click at [414, 40] on tr "filter Year -- Any Year -- 2025 2024 2023 2022 2021 2020 2019 filter Project St…" at bounding box center [520, 50] width 1026 height 24
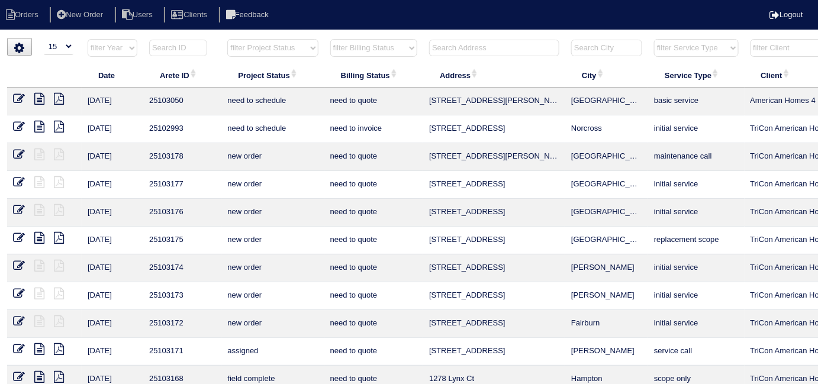
click at [263, 56] on select "filter Project Status -- Any Project Status -- new order assigned in progress f…" at bounding box center [272, 48] width 91 height 18
click at [227, 39] on select "filter Project Status -- Any Project Status -- new order assigned in progress f…" at bounding box center [272, 48] width 91 height 18
select select "field complete"
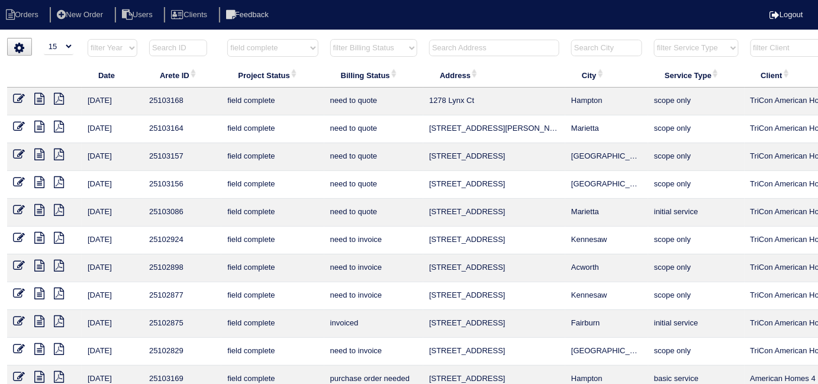
click at [387, 45] on select "filter Billing Status -- Any Billing Status -- need to quote quoted need to inv…" at bounding box center [373, 48] width 87 height 18
select select "need to invoice"
click at [330, 39] on select "filter Billing Status -- Any Billing Status -- need to quote quoted need to inv…" at bounding box center [373, 48] width 87 height 18
select select "field complete"
select select "need to invoice"
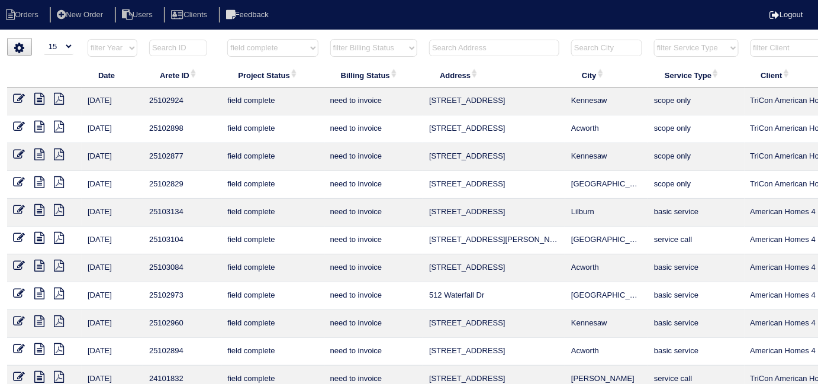
click at [246, 49] on select "filter Project Status -- Any Project Status -- new order assigned in progress f…" at bounding box center [272, 48] width 91 height 18
select select
click at [227, 39] on select "filter Project Status -- Any Project Status -- new order assigned in progress f…" at bounding box center [272, 48] width 91 height 18
select select "need to invoice"
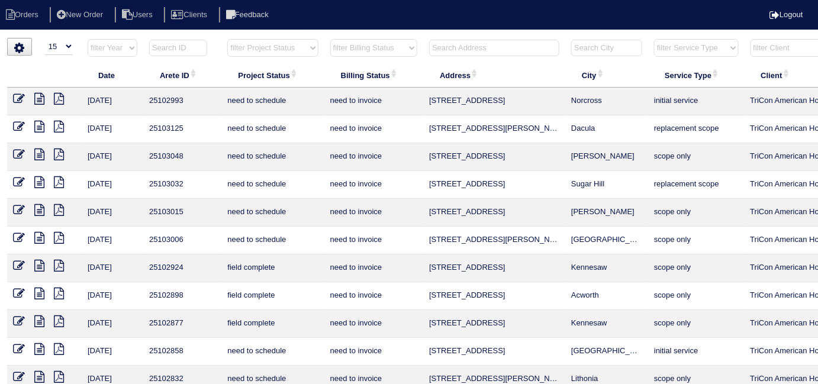
click at [366, 52] on select "filter Billing Status -- Any Billing Status -- need to quote quoted need to inv…" at bounding box center [373, 48] width 87 height 18
select select
click at [330, 39] on select "filter Billing Status -- Any Billing Status -- need to quote quoted need to inv…" at bounding box center [373, 48] width 87 height 18
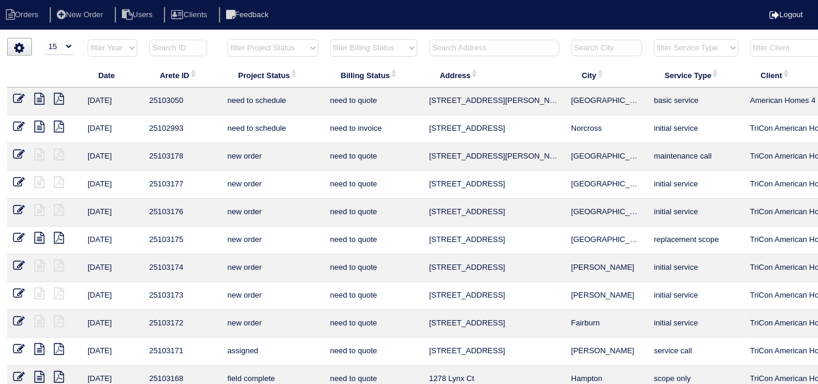
click at [440, 46] on input "text" at bounding box center [494, 48] width 130 height 17
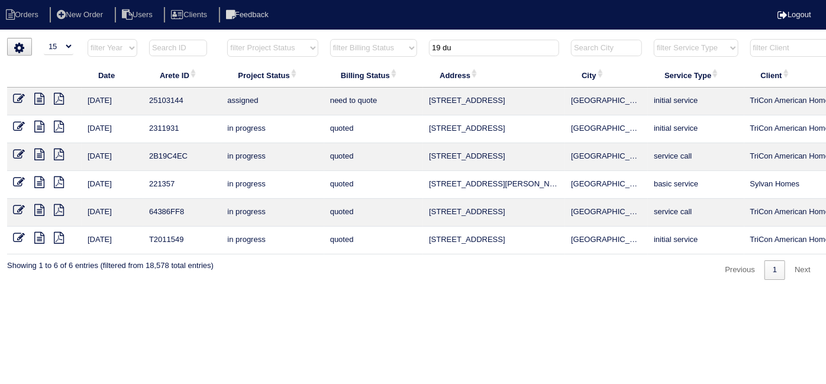
type input "19 du"
click at [38, 126] on icon at bounding box center [39, 127] width 10 height 12
click at [36, 124] on icon at bounding box center [39, 127] width 10 height 12
click at [41, 152] on icon at bounding box center [39, 155] width 10 height 12
drag, startPoint x: 462, startPoint y: 47, endPoint x: 423, endPoint y: 44, distance: 39.8
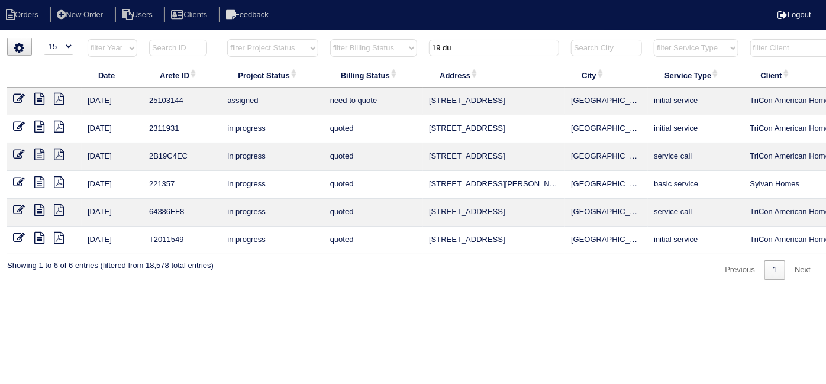
click at [423, 44] on tr "filter Year -- Any Year -- 2025 2024 2023 2022 2021 2020 2019 filter Project St…" at bounding box center [520, 50] width 1026 height 24
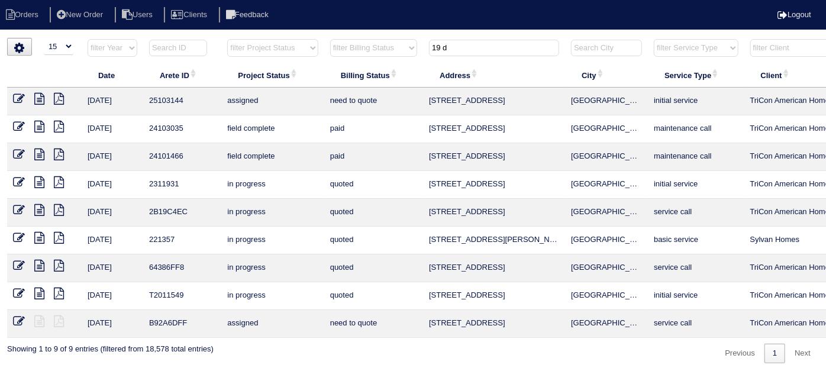
type input "19 d"
click at [36, 97] on icon at bounding box center [39, 99] width 10 height 12
drag, startPoint x: 455, startPoint y: 47, endPoint x: 326, endPoint y: 26, distance: 130.1
click at [338, 40] on tr "filter Year -- Any Year -- 2025 2024 2023 2022 2021 2020 2019 filter Project St…" at bounding box center [520, 50] width 1026 height 24
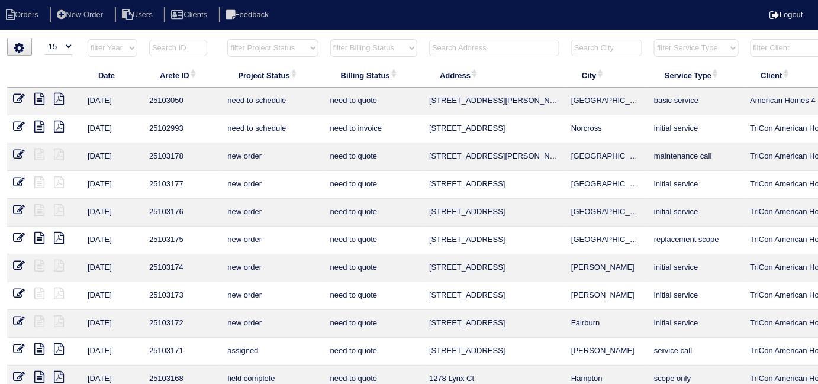
click at [480, 49] on input "text" at bounding box center [494, 48] width 130 height 17
click at [462, 54] on input "text" at bounding box center [494, 48] width 130 height 17
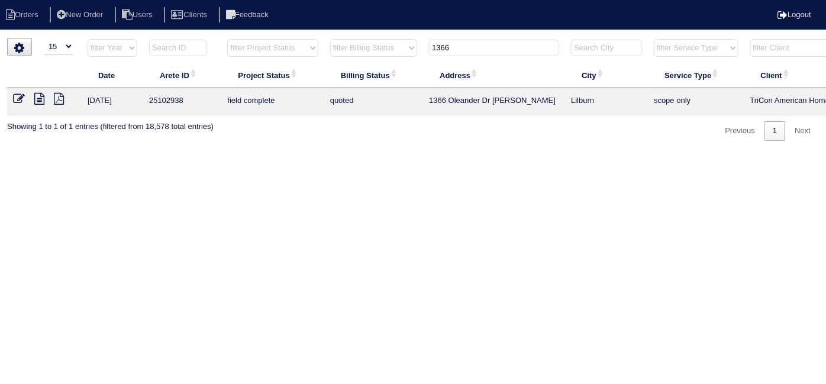
type input "1366"
click at [17, 96] on icon at bounding box center [19, 99] width 12 height 12
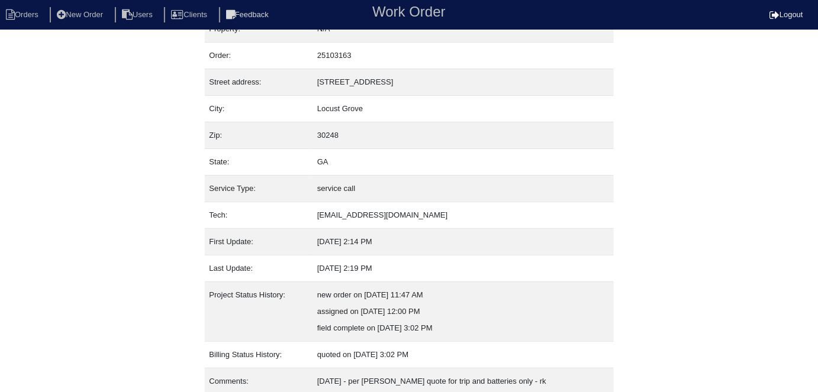
scroll to position [62, 0]
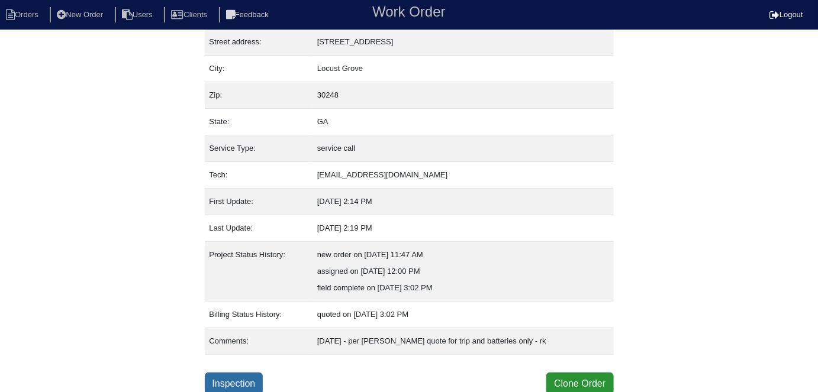
click at [253, 373] on link "Inspection" at bounding box center [234, 384] width 59 height 22
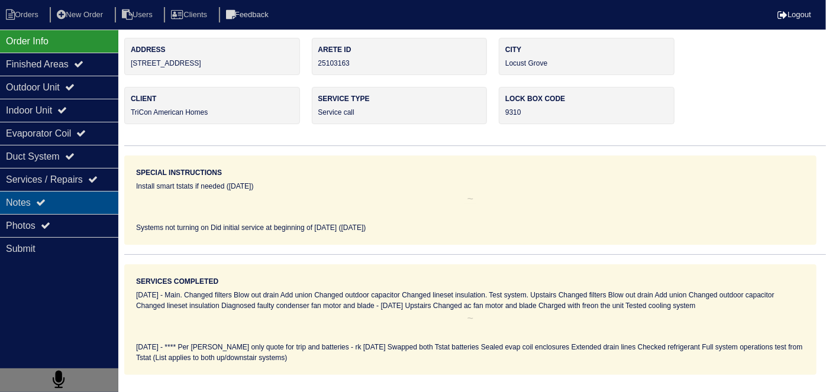
click at [91, 204] on div "Notes" at bounding box center [59, 202] width 118 height 23
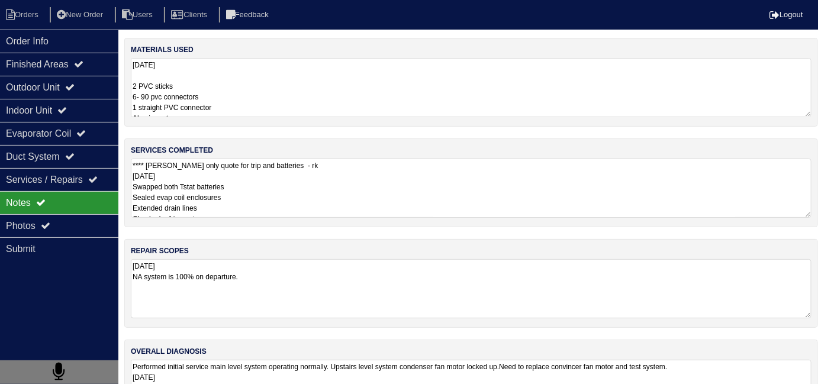
click at [256, 104] on textarea "8.27.25 2 PVC sticks 6- 90 pvc connectors 1 straight PVC connector Aluminum tap…" at bounding box center [471, 87] width 681 height 59
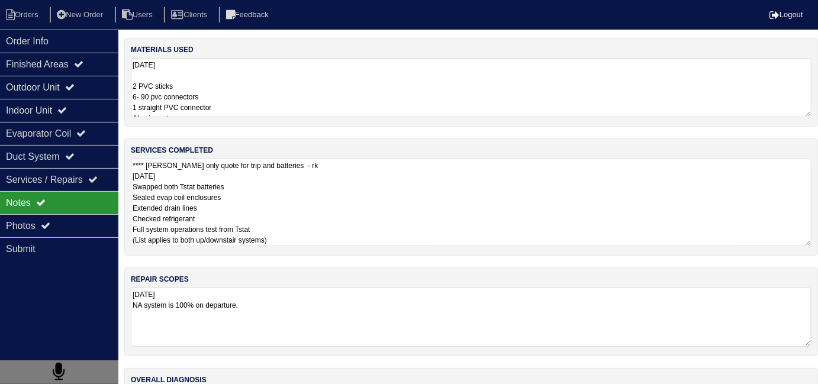
click at [400, 237] on textarea "**** Per Payton only quote for trip and batteries - rk 8.27.25 Swapped both Tst…" at bounding box center [471, 203] width 681 height 88
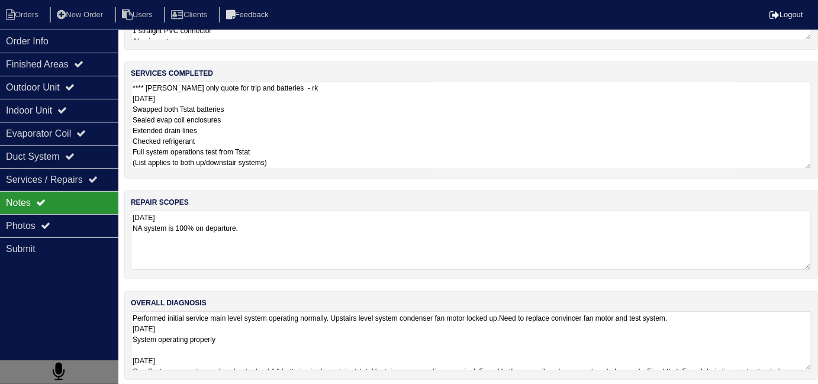
scroll to position [81, 0]
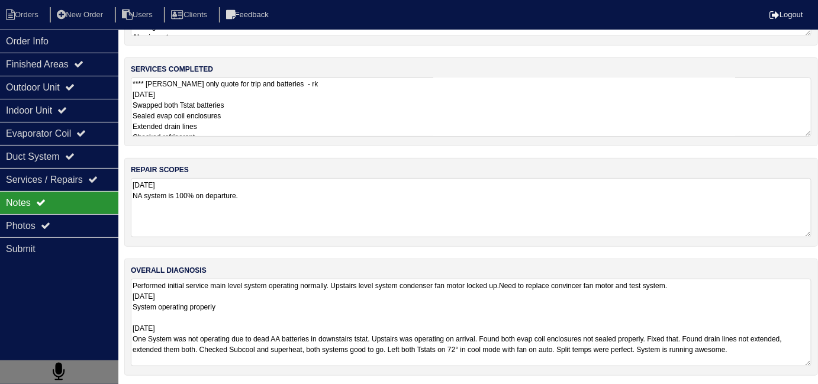
click at [436, 355] on textarea "Performed initial service main level system operating normally. Upstairs level …" at bounding box center [471, 323] width 681 height 88
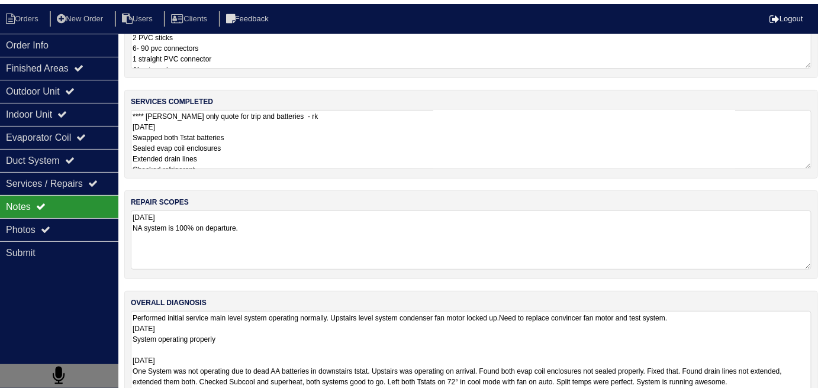
scroll to position [62, 0]
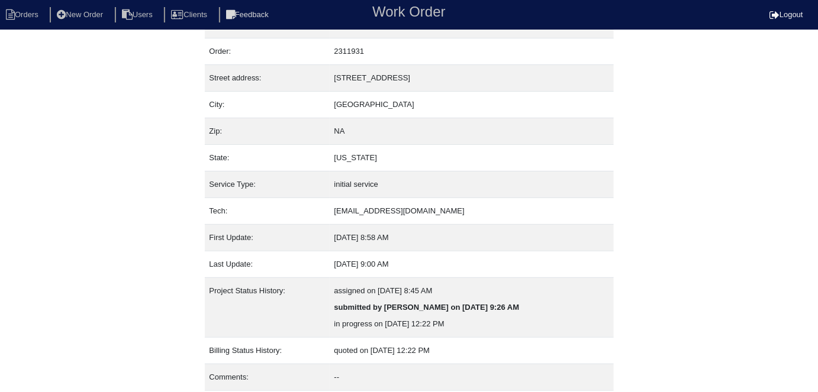
scroll to position [62, 0]
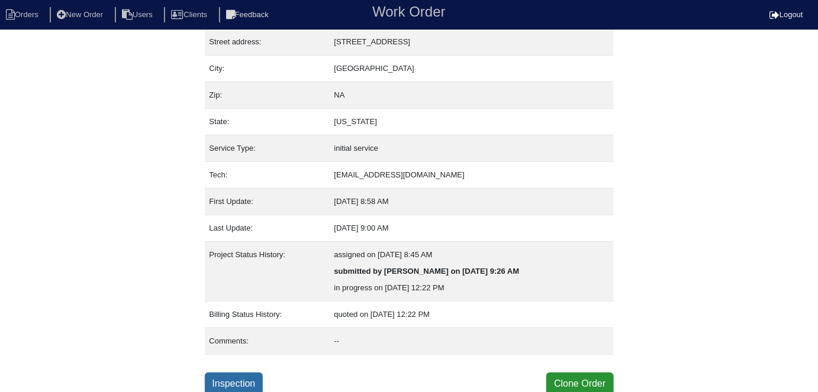
click at [263, 385] on link "Inspection" at bounding box center [234, 384] width 59 height 22
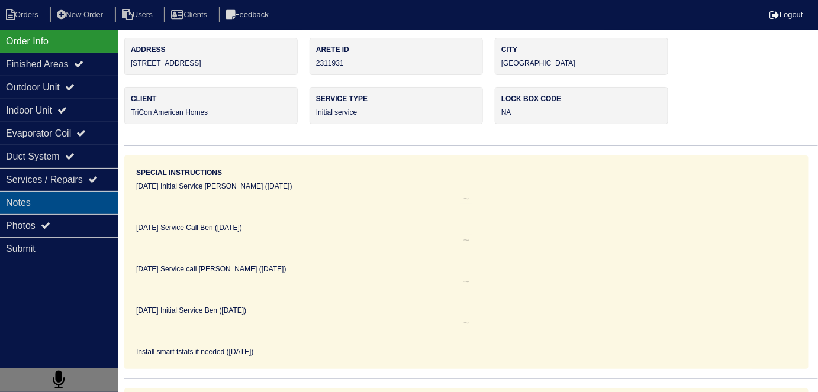
click at [81, 193] on div "Notes" at bounding box center [59, 202] width 118 height 23
type textarea "2-Filters 16x20 2-Smart Thermostat Nitrogen PVC Coupling Pound of r410a"
type textarea "When I arrived both thermostats were satisfied tested heating and cooling syste…"
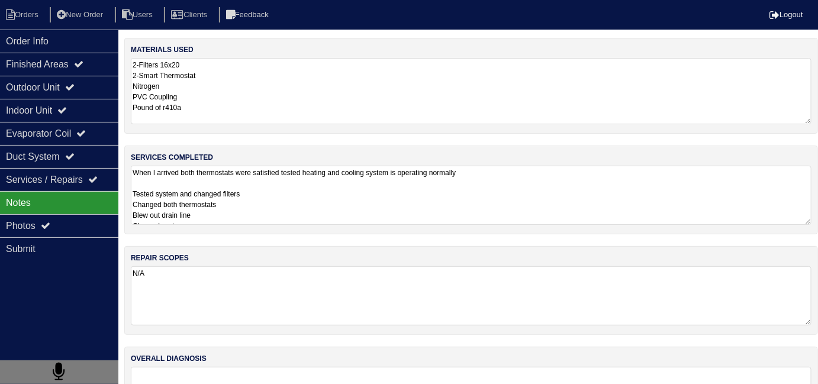
click at [249, 106] on textarea "2-Filters 16x20 2-Smart Thermostat Nitrogen PVC Coupling Pound of r410a" at bounding box center [471, 91] width 681 height 66
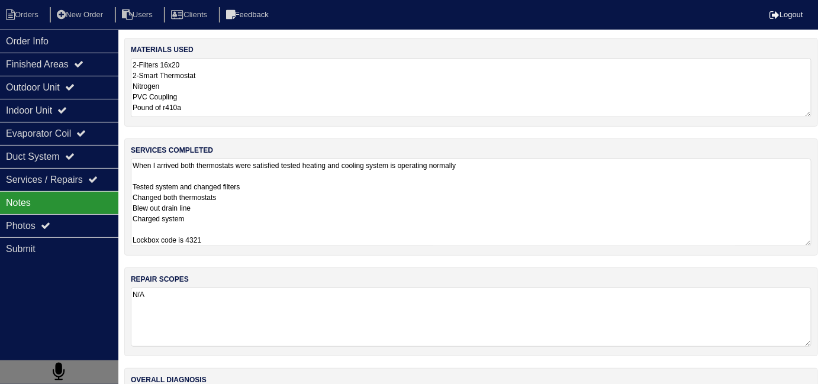
click at [273, 180] on textarea "When I arrived both thermostats were satisfied tested heating and cooling syste…" at bounding box center [471, 203] width 681 height 88
click at [313, 215] on textarea "When I arrived both thermostats were satisfied tested heating and cooling syste…" at bounding box center [471, 203] width 681 height 88
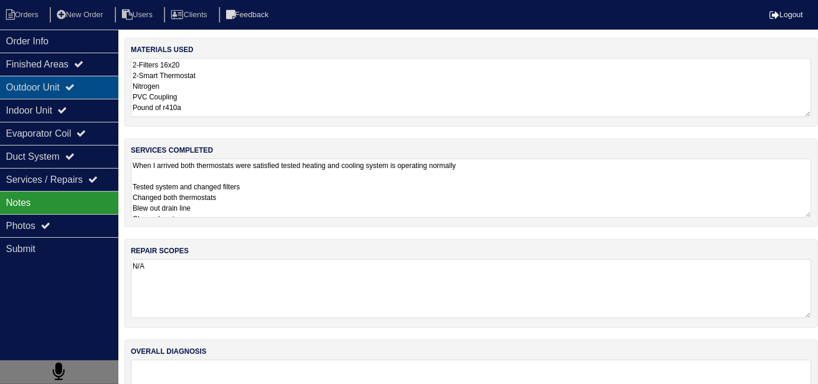
click at [96, 92] on div "Outdoor Unit" at bounding box center [59, 87] width 118 height 23
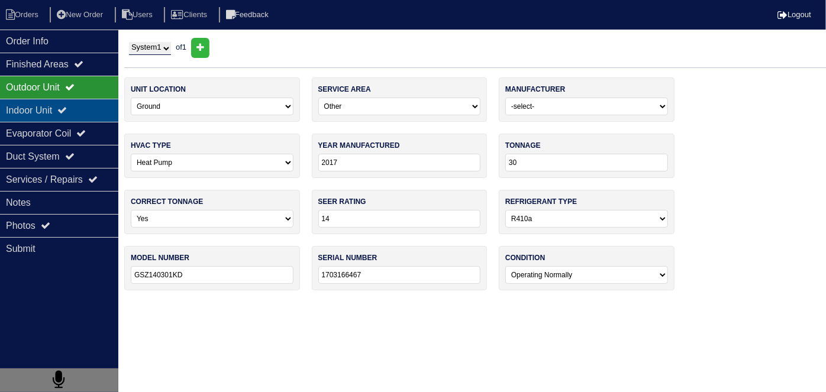
click at [90, 104] on div "Indoor Unit" at bounding box center [59, 110] width 118 height 23
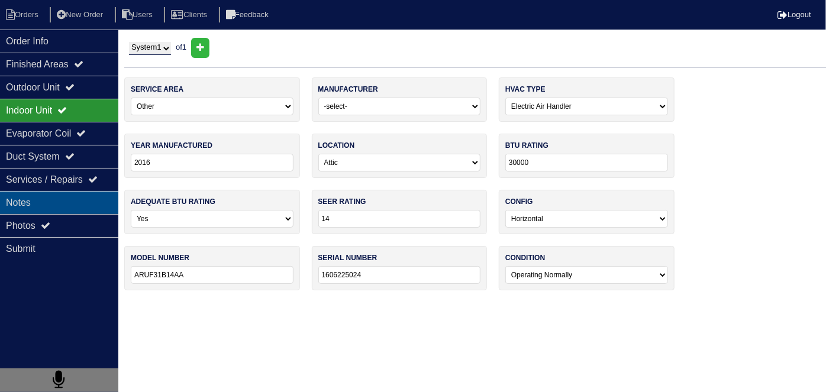
click at [93, 199] on div "Notes" at bounding box center [59, 202] width 118 height 23
type textarea "2-Filters 16x20 2-Smart Thermostat Nitrogen PVC Coupling Pound of r410a"
type textarea "When I arrived both thermostats were satisfied tested heating and cooling syste…"
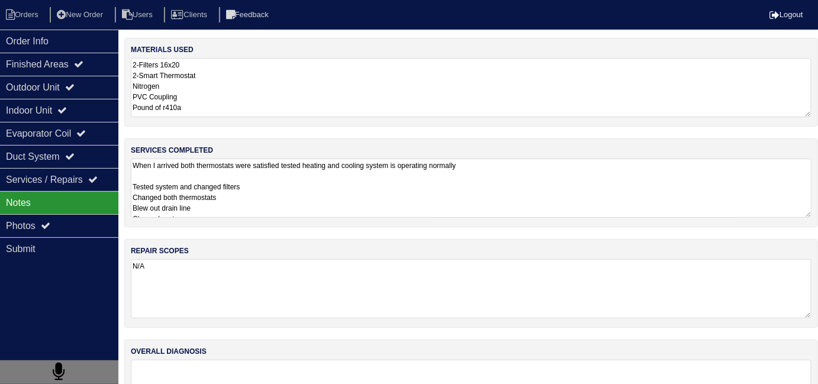
click at [317, 188] on textarea "When I arrived both thermostats were satisfied tested heating and cooling syste…" at bounding box center [471, 188] width 681 height 59
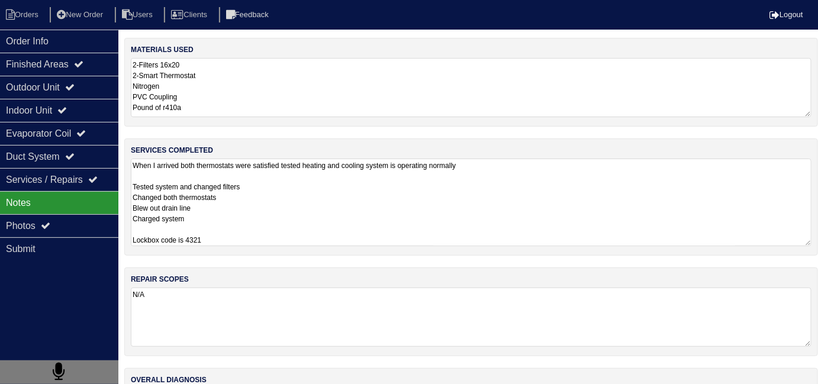
click at [326, 230] on textarea "When I arrived both thermostats were satisfied tested heating and cooling syste…" at bounding box center [471, 203] width 681 height 88
click at [306, 101] on textarea "2-Filters 16x20 2-Smart Thermostat Nitrogen PVC Coupling Pound of r410a" at bounding box center [471, 87] width 681 height 59
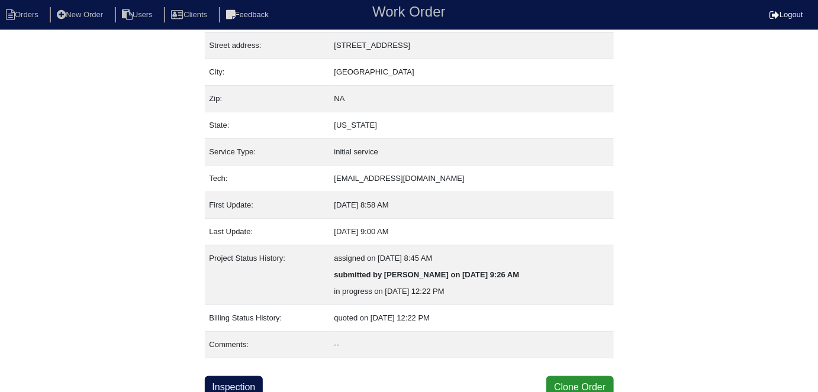
scroll to position [62, 0]
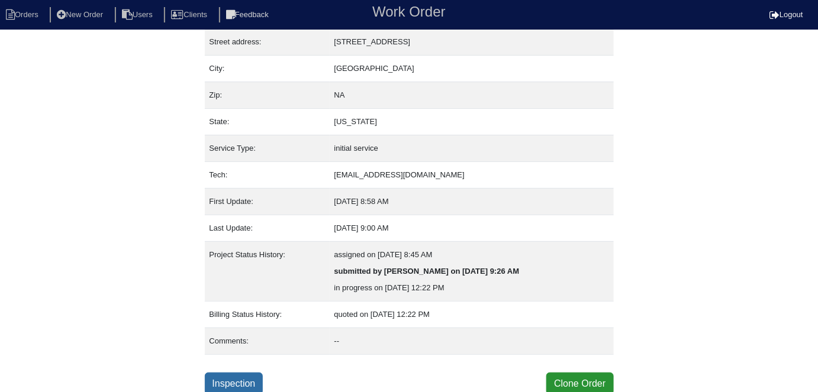
click at [255, 376] on link "Inspection" at bounding box center [234, 384] width 59 height 22
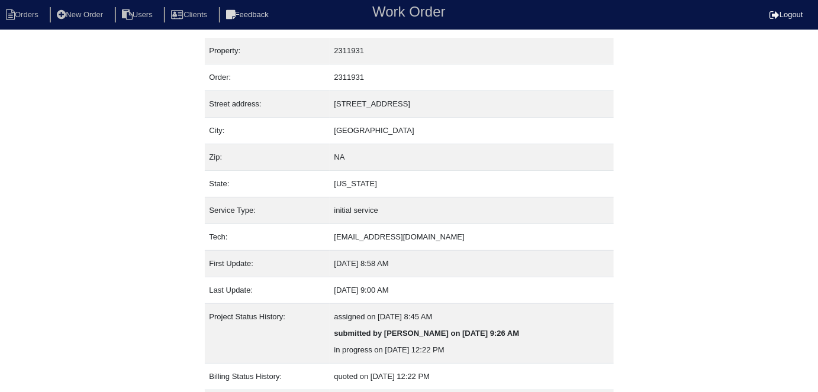
select select "3"
select select "[PERSON_NAME]"
select select "1"
select select "0"
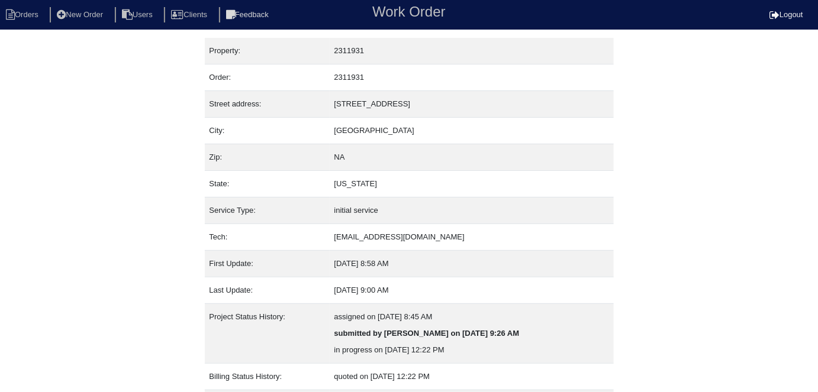
select select "1"
select select "0"
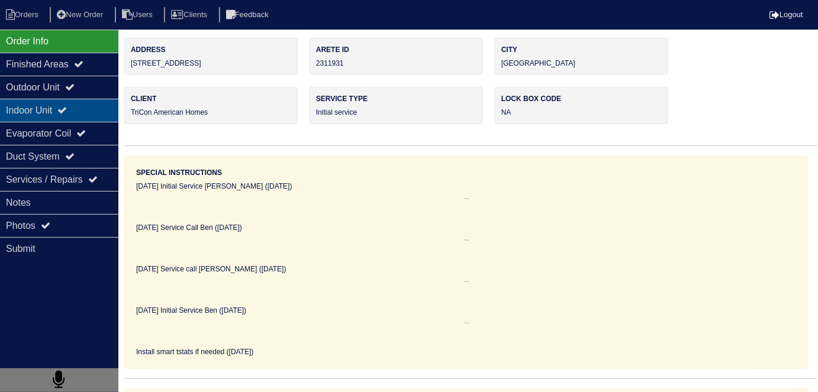
click at [72, 101] on div "Indoor Unit" at bounding box center [59, 110] width 118 height 23
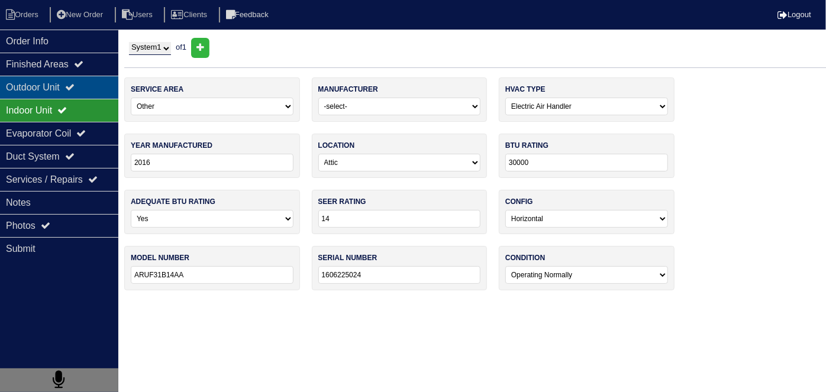
click at [66, 89] on div "Outdoor Unit" at bounding box center [59, 87] width 118 height 23
type textarea "2-Filters 16x20 2-Smart Thermostat Nitrogen PVC Coupling Pound of r410a"
type textarea "When I arrived both thermostats were satisfied tested heating and cooling syste…"
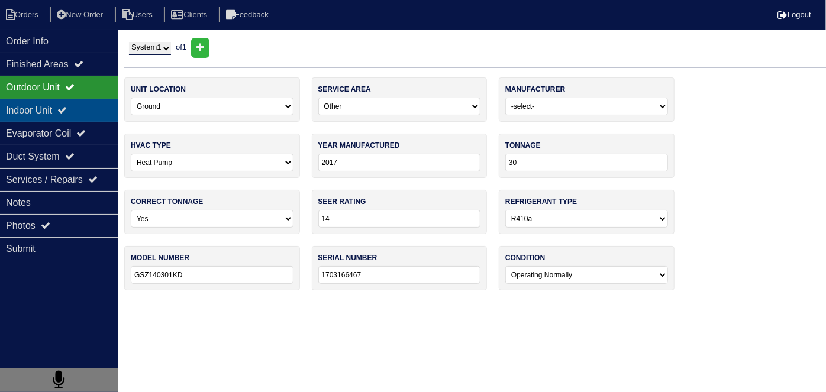
click at [60, 99] on div "Indoor Unit" at bounding box center [59, 110] width 118 height 23
type textarea "2-Filters 16x20 2-Smart Thermostat Nitrogen PVC Coupling Pound of r410a"
type textarea "When I arrived both thermostats were satisfied tested heating and cooling syste…"
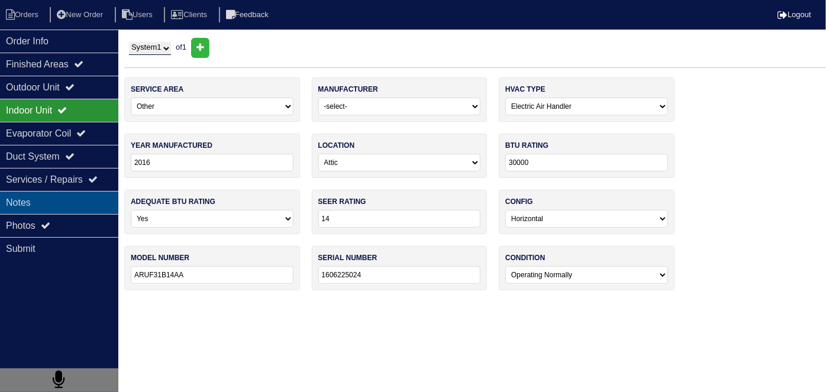
click at [71, 192] on div "Notes" at bounding box center [59, 202] width 118 height 23
type textarea "2-Filters 16x20 2-Smart Thermostat Nitrogen PVC Coupling Pound of r410a"
type textarea "When I arrived both thermostats were satisfied tested heating and cooling syste…"
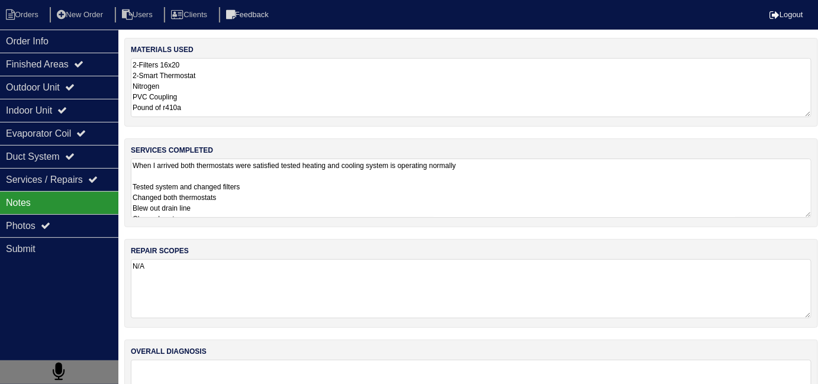
click at [289, 185] on textarea "When I arrived both thermostats were satisfied tested heating and cooling syste…" at bounding box center [471, 188] width 681 height 59
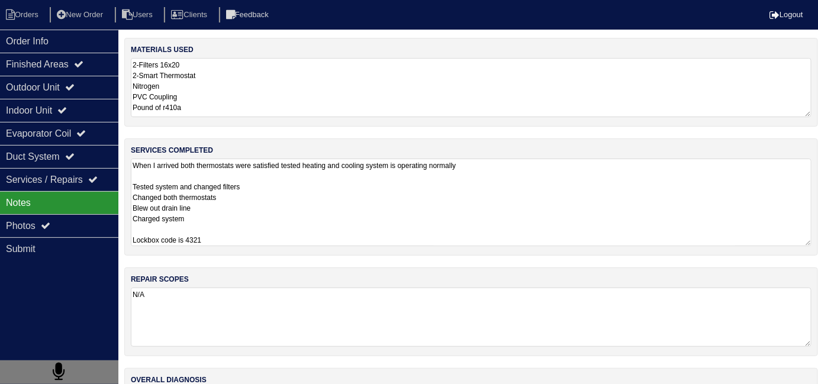
click at [289, 224] on textarea "When I arrived both thermostats were satisfied tested heating and cooling syste…" at bounding box center [471, 203] width 681 height 88
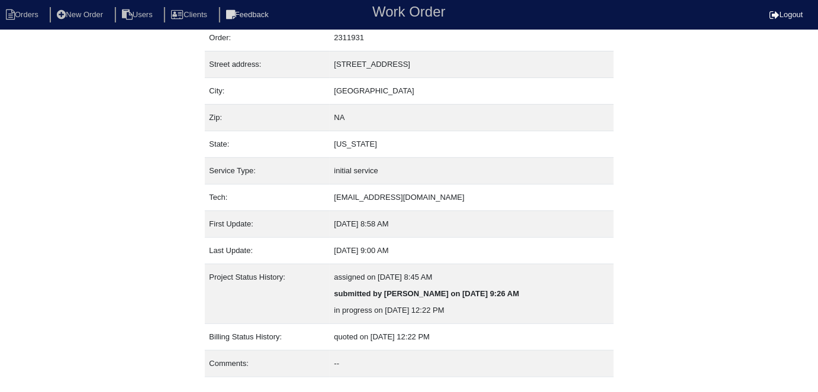
scroll to position [62, 0]
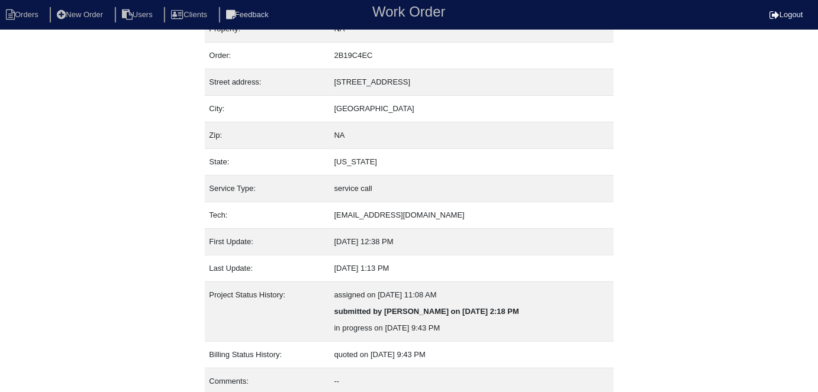
scroll to position [62, 0]
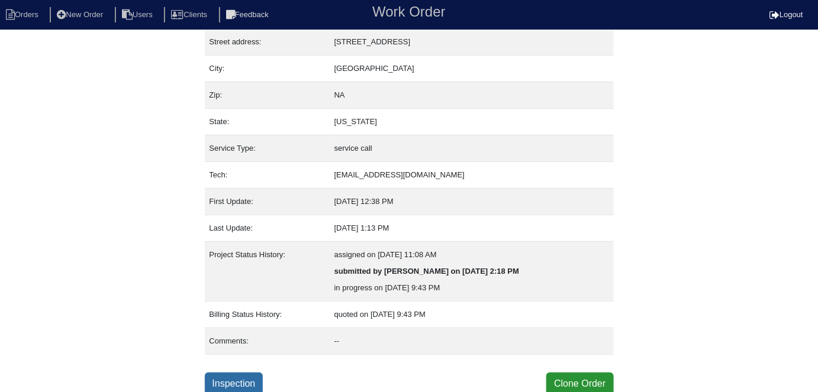
click at [244, 378] on link "Inspection" at bounding box center [234, 384] width 59 height 22
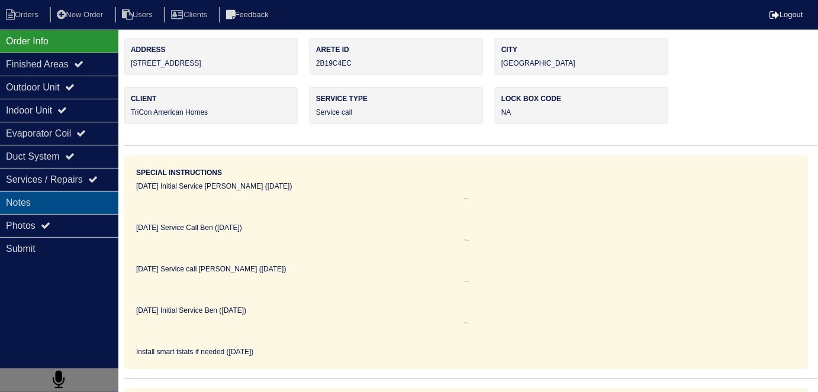
click at [97, 197] on div "Notes" at bounding box center [59, 202] width 118 height 23
type textarea "7lbs R410A Refrigerant 1- Capacitor 45+5 1- Pressure Test"
type textarea "System was not cooling. System had zero refrigerant pressure upon arrival due t…"
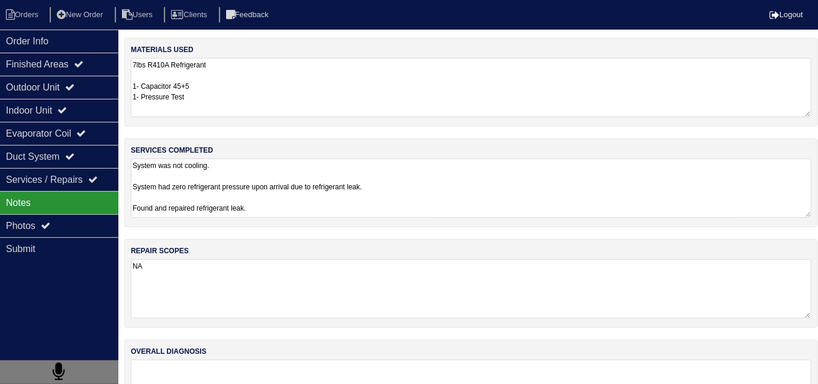
click at [333, 207] on textarea "System was not cooling. System had zero refrigerant pressure upon arrival due t…" at bounding box center [471, 188] width 681 height 59
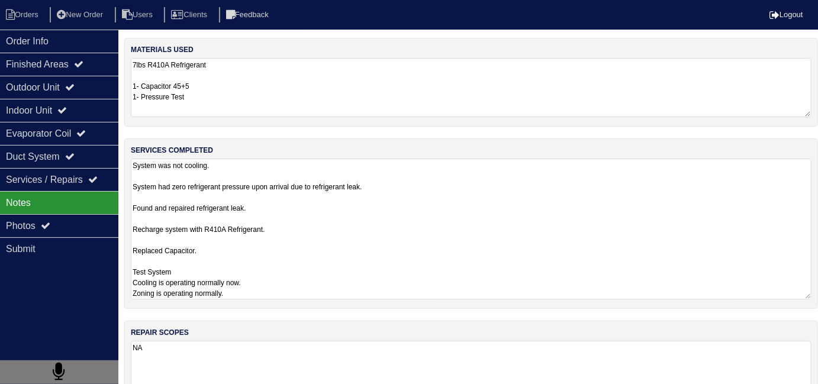
click at [284, 78] on textarea "7lbs R410A Refrigerant 1- Capacitor 45+5 1- Pressure Test" at bounding box center [471, 87] width 681 height 59
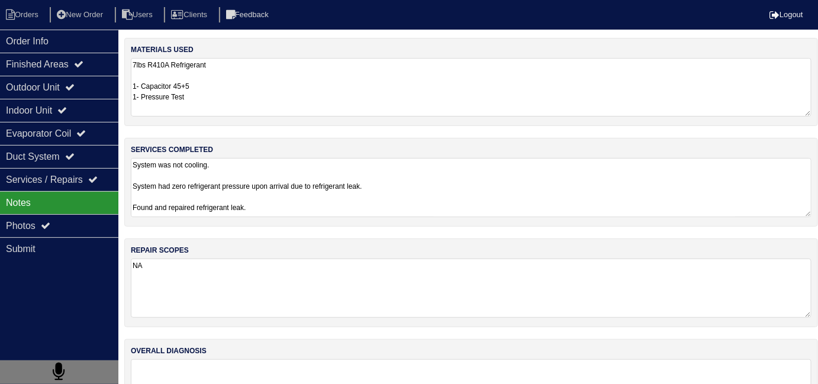
click at [350, 207] on textarea "System was not cooling. System had zero refrigerant pressure upon arrival due t…" at bounding box center [471, 187] width 681 height 59
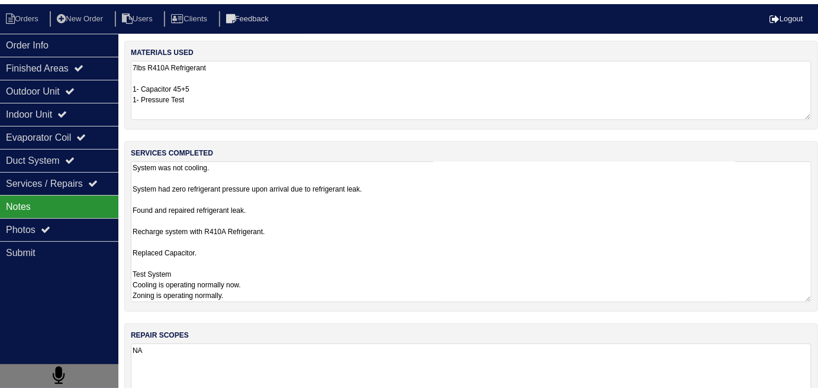
scroll to position [1, 0]
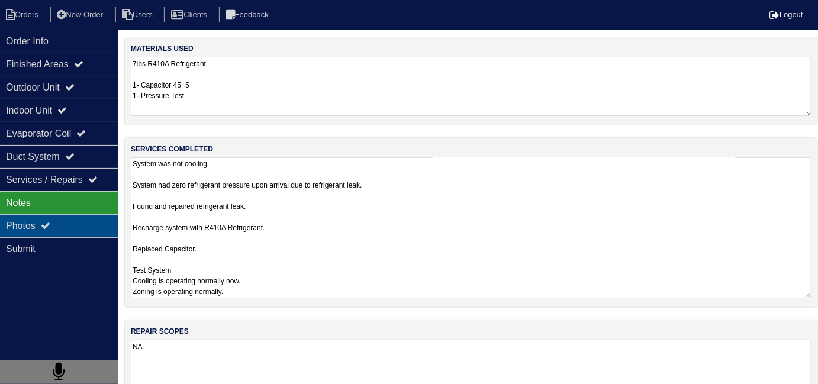
click at [50, 217] on div "Photos" at bounding box center [59, 225] width 118 height 23
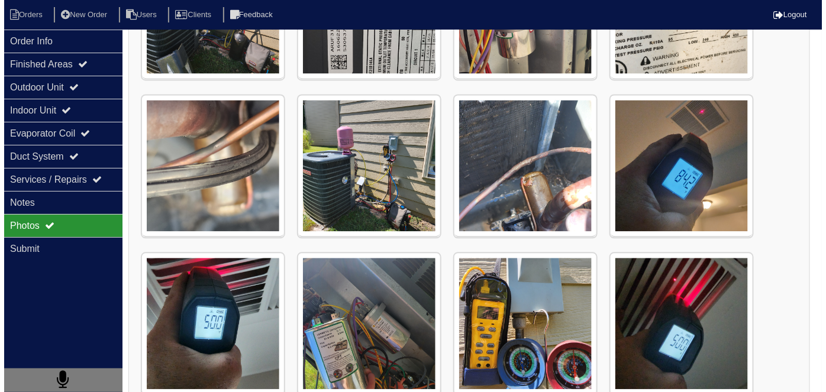
scroll to position [778, 0]
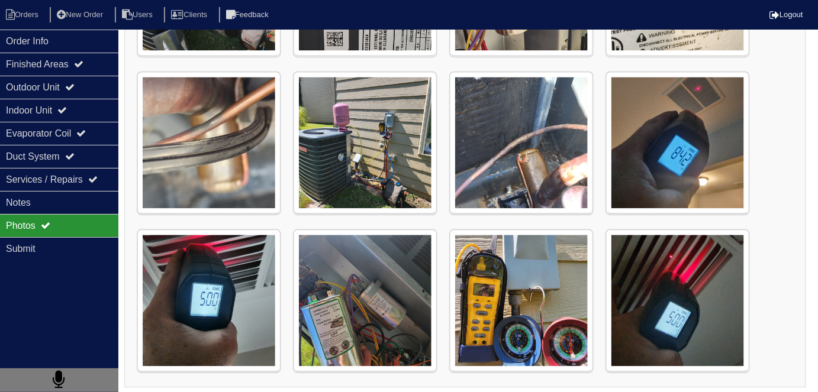
click at [522, 164] on img at bounding box center [522, 143] width 142 height 142
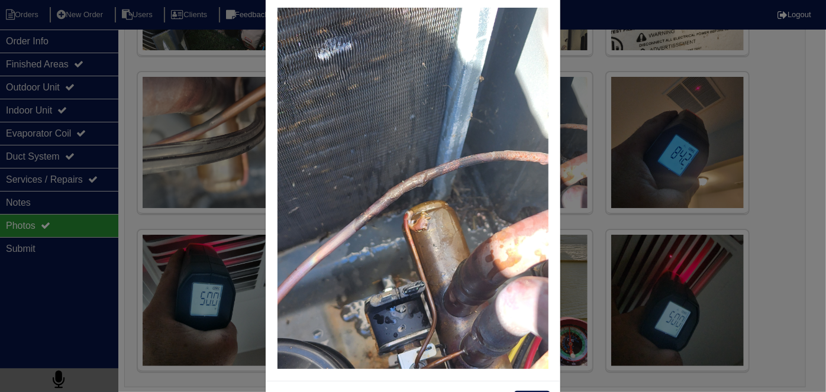
scroll to position [68, 0]
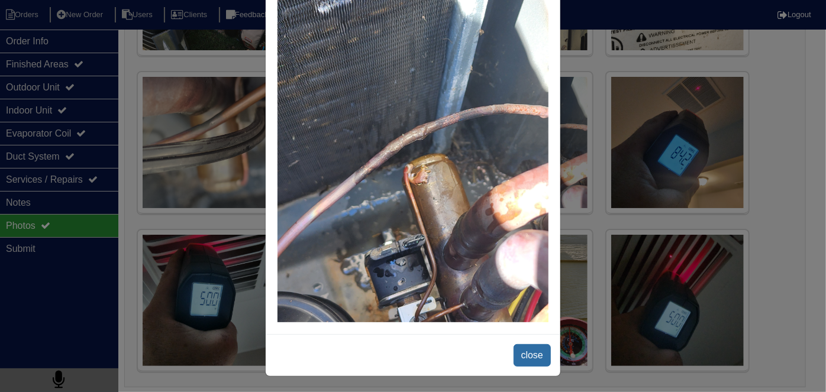
click at [523, 345] on span "close" at bounding box center [532, 356] width 37 height 22
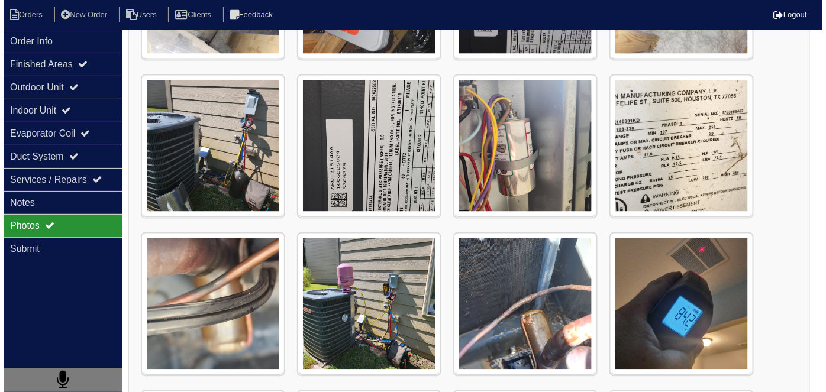
scroll to position [617, 0]
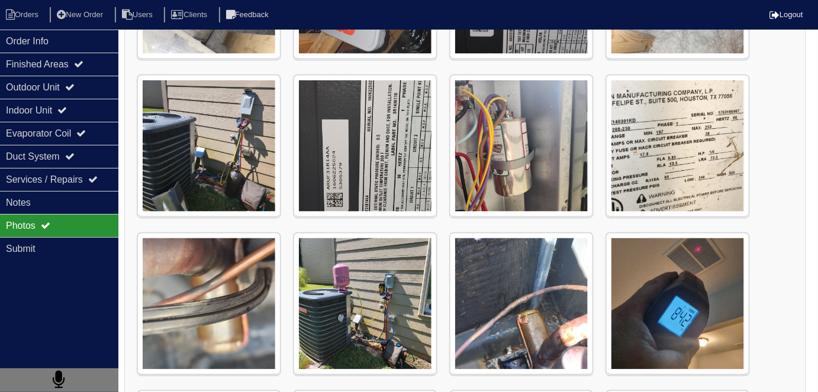
click at [493, 297] on img at bounding box center [522, 305] width 142 height 142
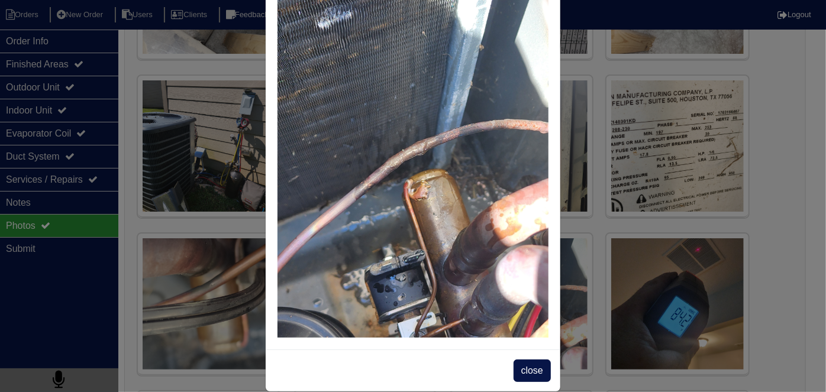
scroll to position [68, 0]
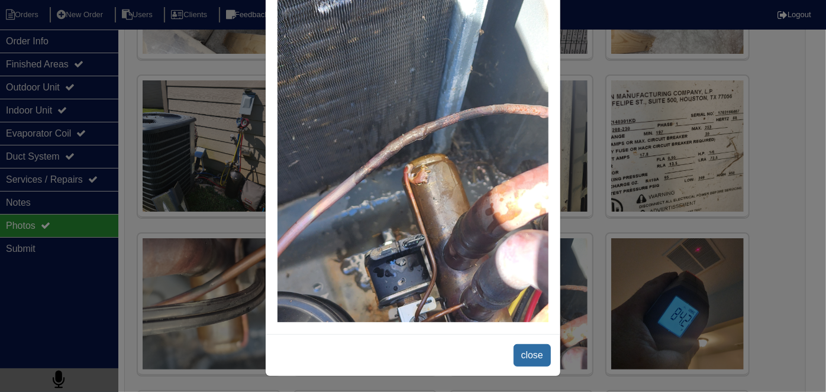
click at [534, 352] on span "close" at bounding box center [532, 356] width 37 height 22
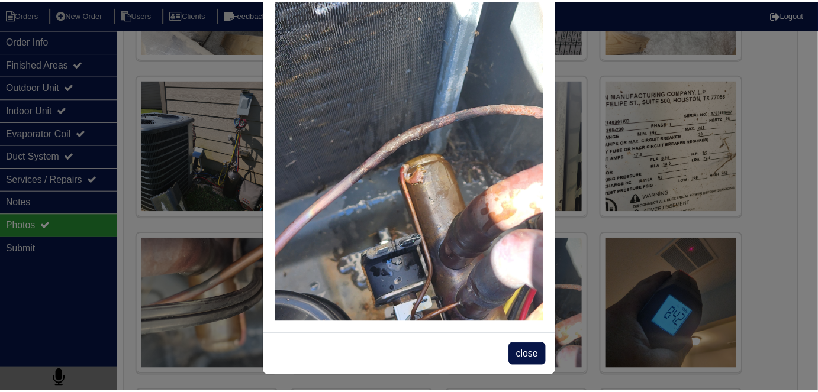
scroll to position [0, 0]
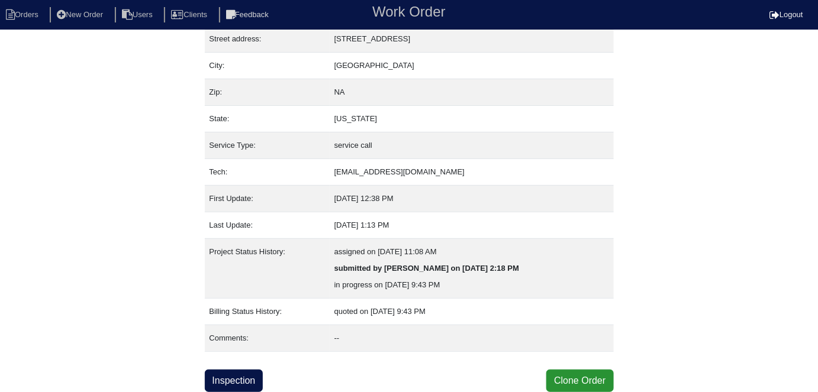
scroll to position [62, 0]
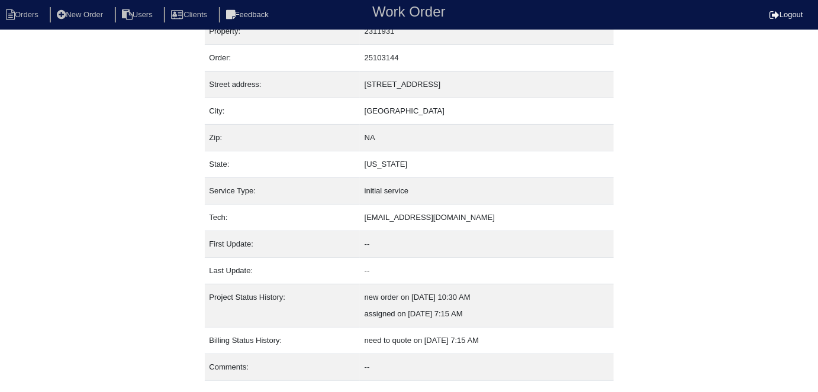
scroll to position [46, 0]
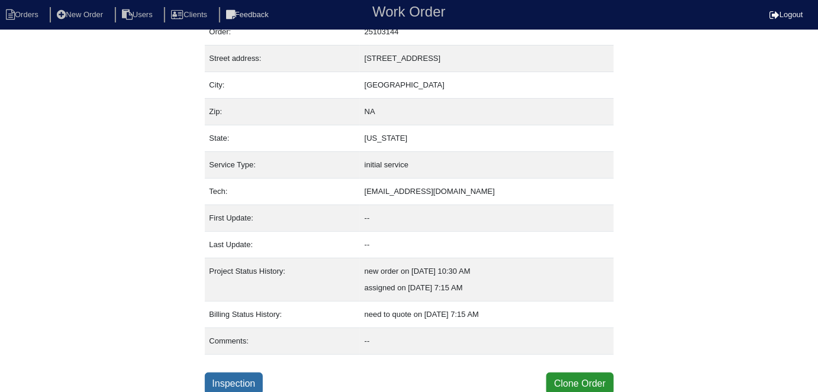
click at [244, 384] on link "Inspection" at bounding box center [234, 384] width 59 height 22
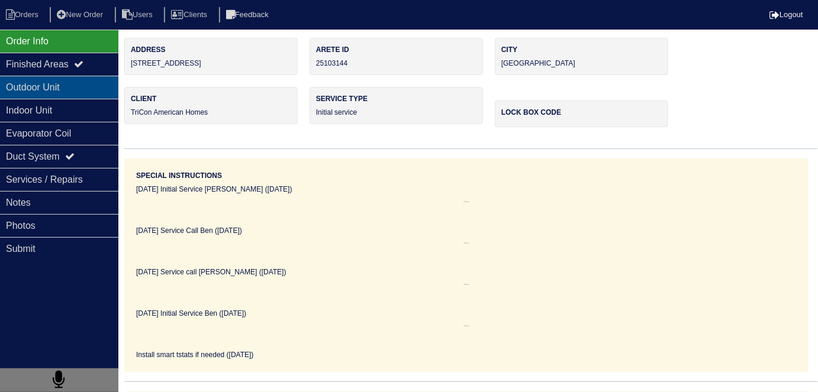
click at [76, 95] on div "Outdoor Unit" at bounding box center [59, 87] width 118 height 23
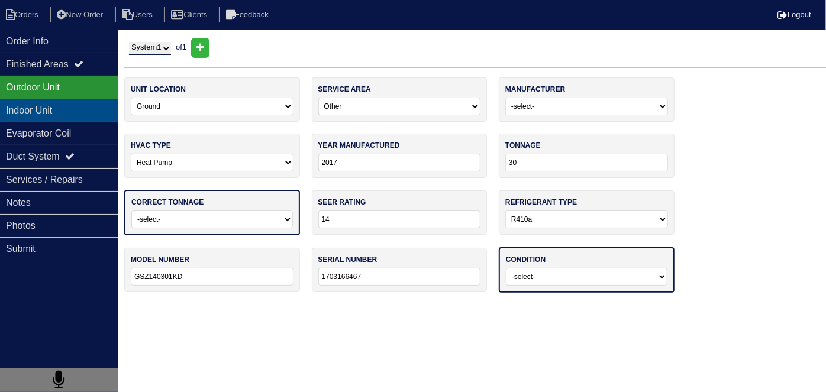
click at [65, 108] on div "Indoor Unit" at bounding box center [59, 110] width 118 height 23
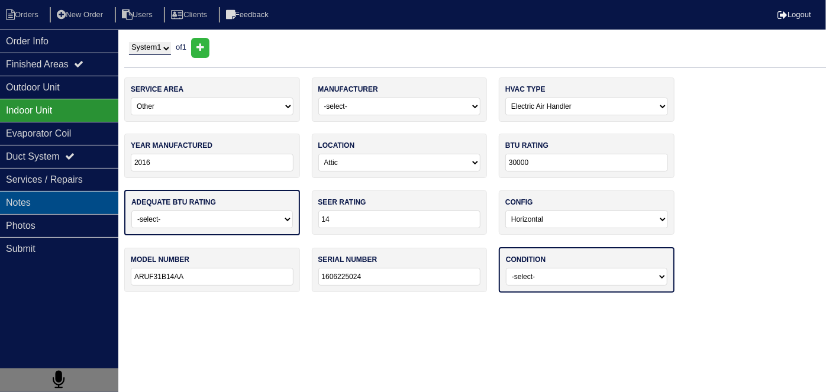
click at [88, 191] on div "Notes" at bounding box center [59, 202] width 118 height 23
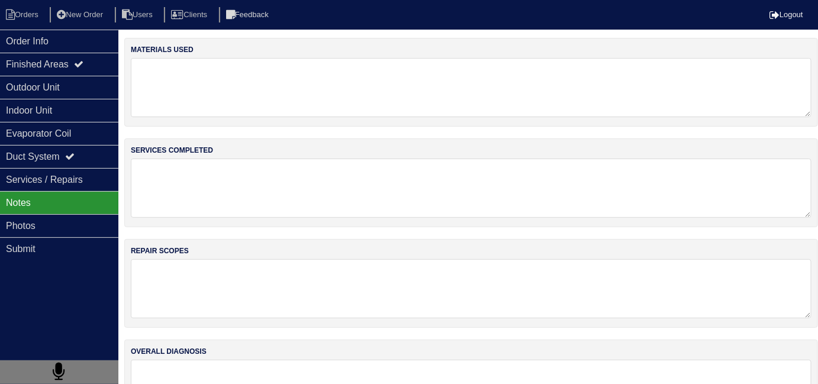
click at [191, 77] on textarea at bounding box center [471, 87] width 681 height 59
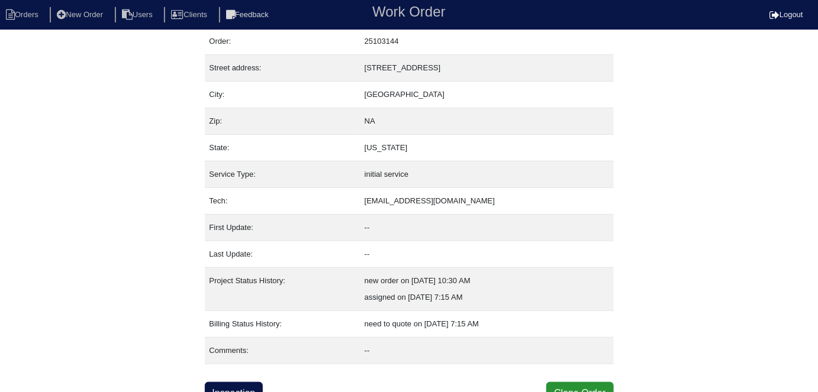
scroll to position [46, 0]
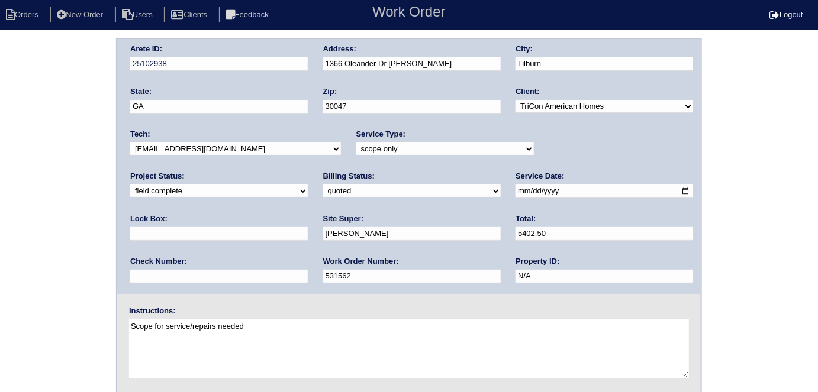
click at [11, 304] on div "Arete ID: 25102938 Address: 1366 Oleander Dr SW City: [GEOGRAPHIC_DATA] State: …" at bounding box center [409, 277] width 818 height 479
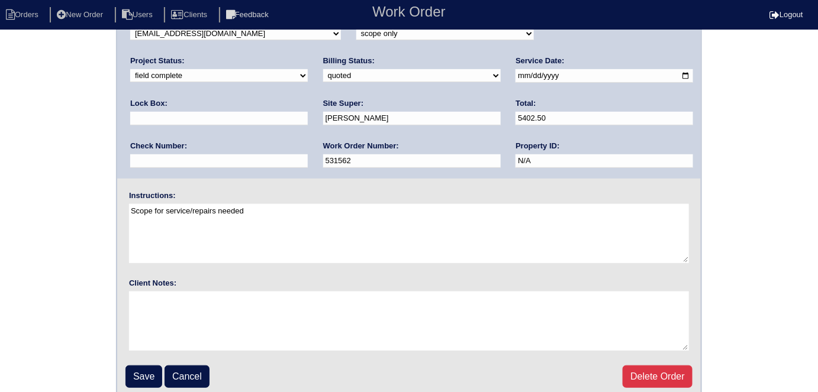
scroll to position [121, 0]
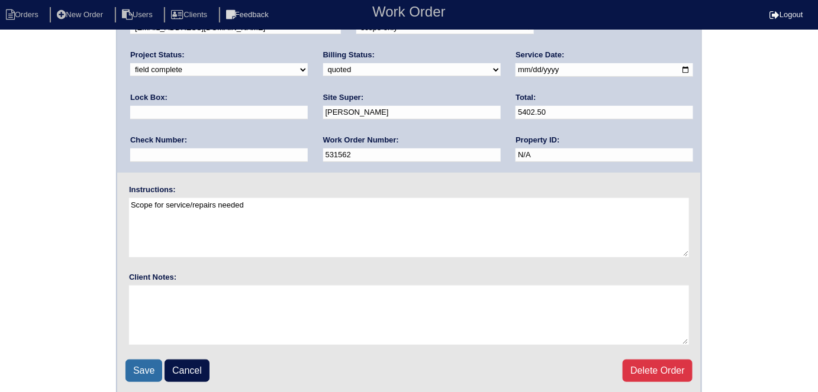
click at [152, 368] on input "Save" at bounding box center [144, 371] width 37 height 22
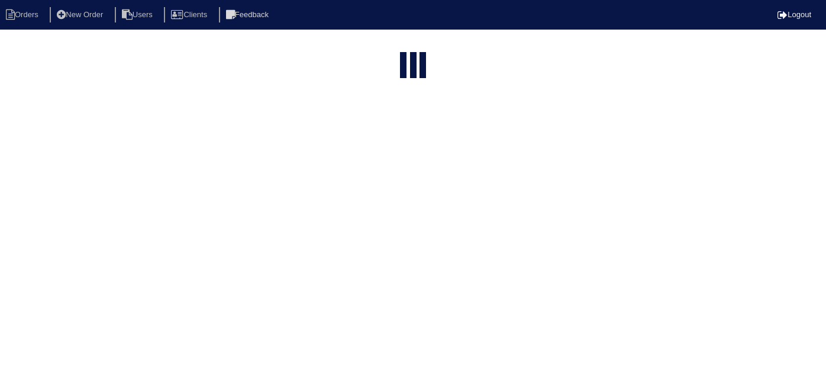
select select "15"
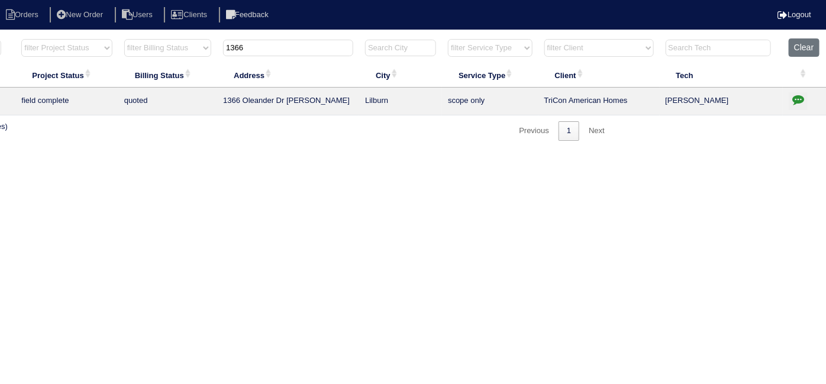
click at [805, 101] on button "button" at bounding box center [798, 101] width 19 height 18
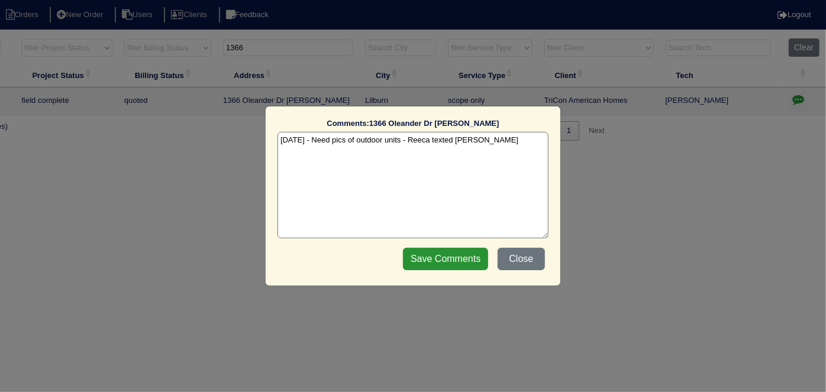
click at [523, 142] on textarea "8/12/25 - Need pics of outdoor units - Reeca texted Matthew - KE" at bounding box center [413, 185] width 271 height 107
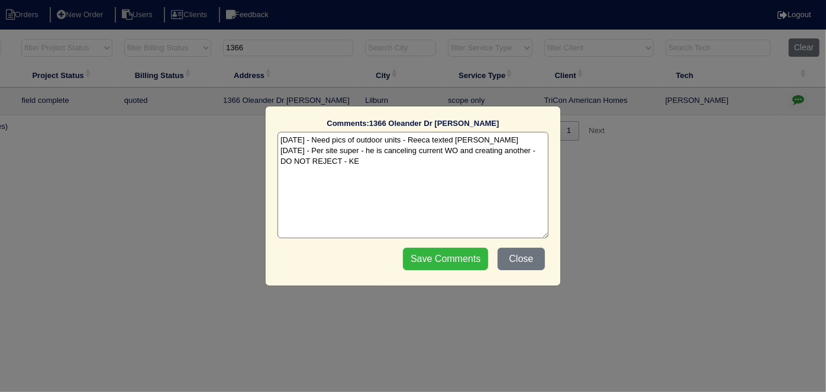
type textarea "8/12/25 - Need pics of outdoor units - Reeca texted Matthew - KE 8/28/25 - Per …"
click at [467, 256] on input "Save Comments" at bounding box center [445, 259] width 85 height 22
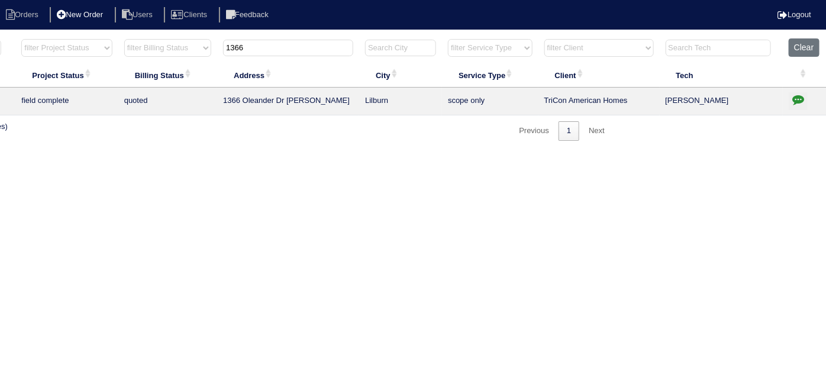
drag, startPoint x: 278, startPoint y: 48, endPoint x: 99, endPoint y: 18, distance: 181.3
click at [108, 38] on body "Orders New Order Users Clients Feedback Logout Orders New Order Users Clients M…" at bounding box center [207, 89] width 826 height 103
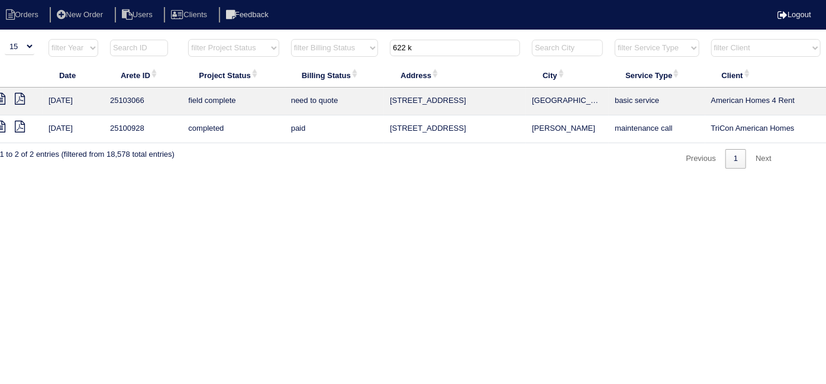
scroll to position [0, 0]
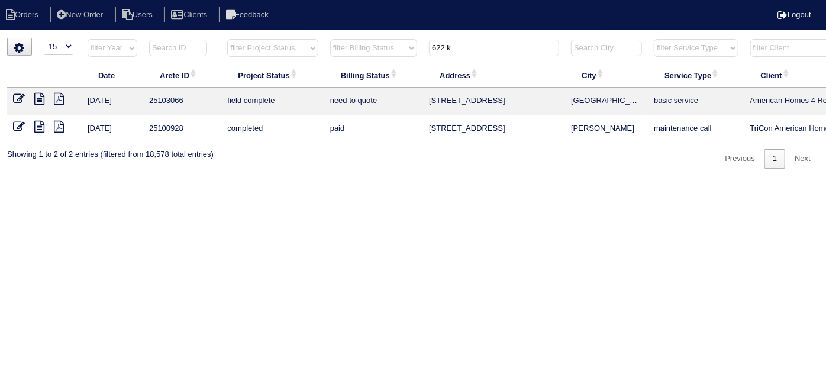
type input "622 k"
click at [36, 99] on icon at bounding box center [39, 99] width 10 height 12
click at [15, 96] on icon at bounding box center [19, 99] width 12 height 12
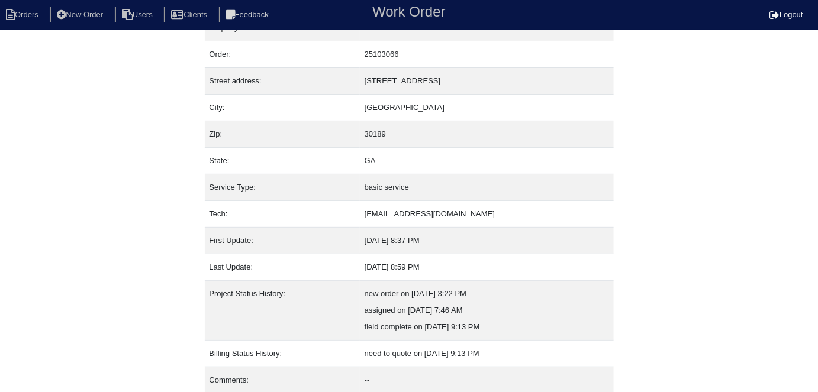
scroll to position [62, 0]
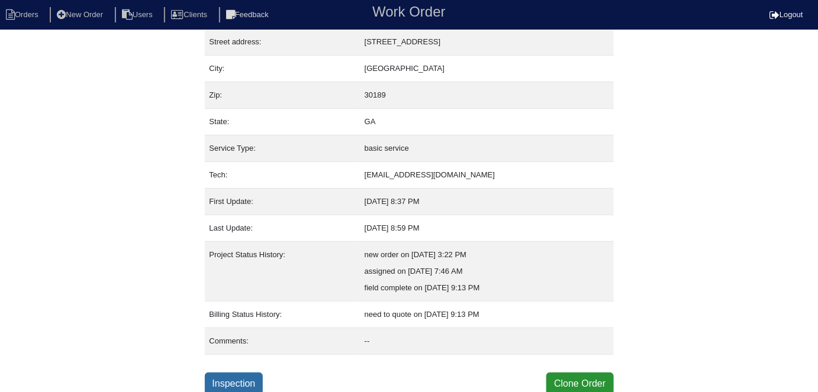
click at [246, 373] on link "Inspection" at bounding box center [234, 384] width 59 height 22
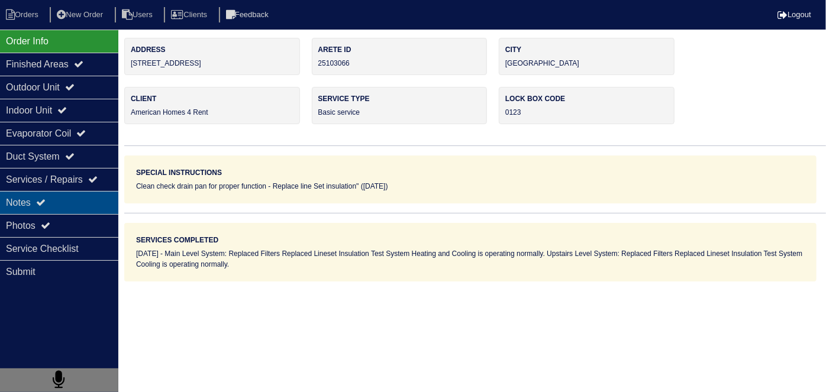
click at [88, 207] on div "Notes" at bounding box center [59, 202] width 118 height 23
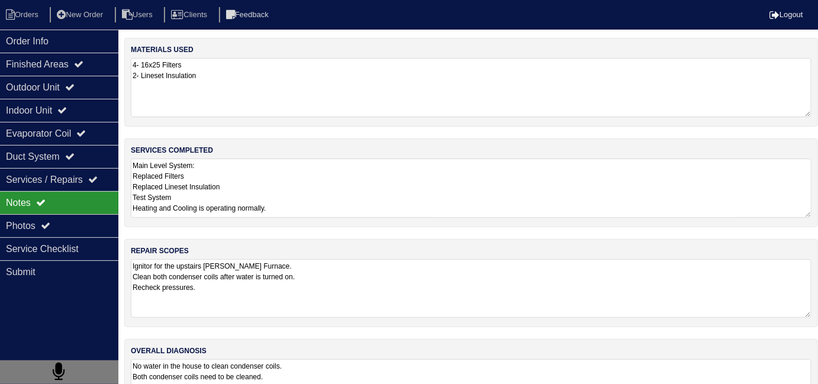
click at [348, 272] on textarea "Ignitor for the upstairs [PERSON_NAME] Furnace. Clean both condenser coils afte…" at bounding box center [471, 288] width 681 height 59
click at [353, 218] on div "services completed Main Level System: Replaced Filters Replaced Lineset Insulat…" at bounding box center [471, 183] width 694 height 89
click at [348, 199] on textarea "Main Level System: Replaced Filters Replaced Lineset Insulation Test System Hea…" at bounding box center [471, 188] width 681 height 59
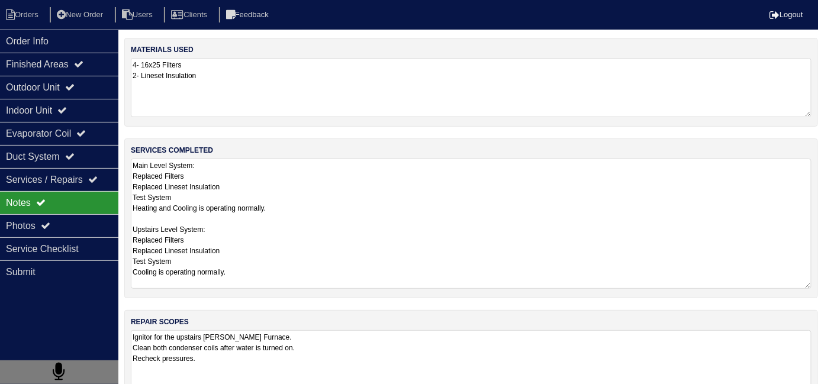
scroll to position [1, 0]
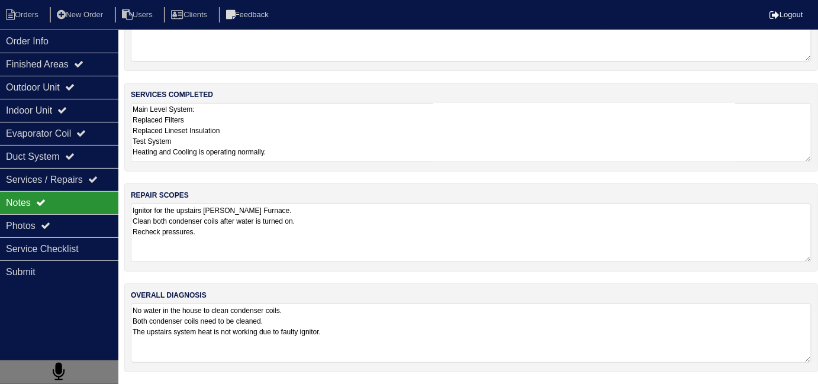
click at [388, 291] on div "materials used 4- 16x25 Filters 2- Lineset Insulation services completed Main L…" at bounding box center [471, 183] width 694 height 402
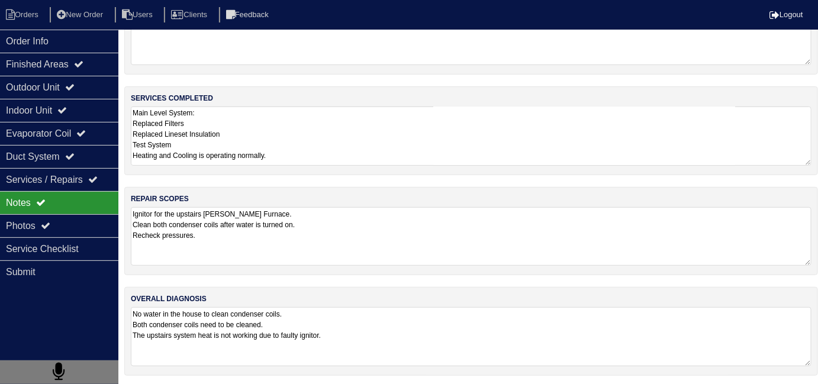
click at [413, 327] on textarea "No water in the house to clean condenser coils. Both condenser coils need to be…" at bounding box center [471, 336] width 681 height 59
click at [31, 94] on div "Outdoor Unit" at bounding box center [59, 87] width 118 height 23
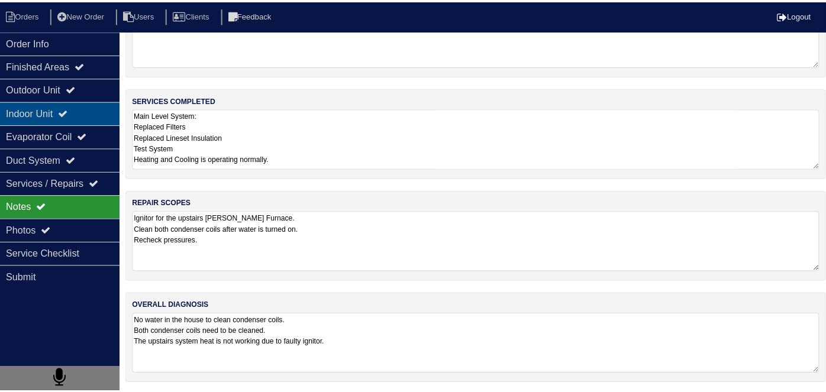
scroll to position [0, 0]
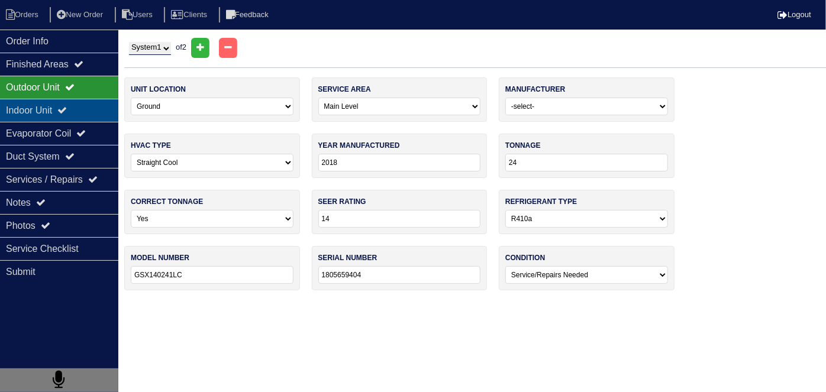
click at [36, 115] on div "Indoor Unit" at bounding box center [59, 110] width 118 height 23
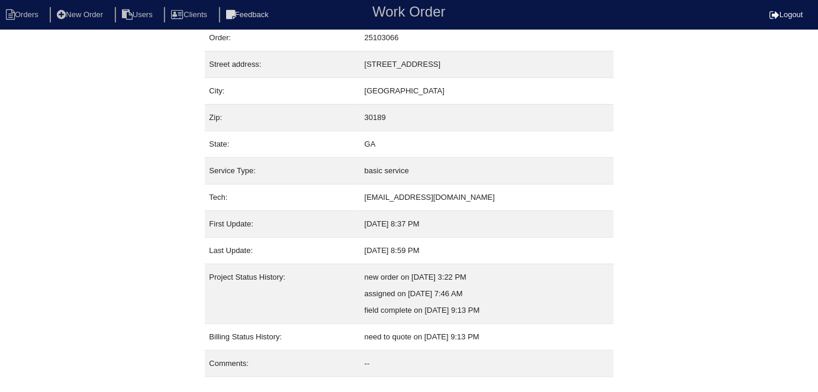
scroll to position [62, 0]
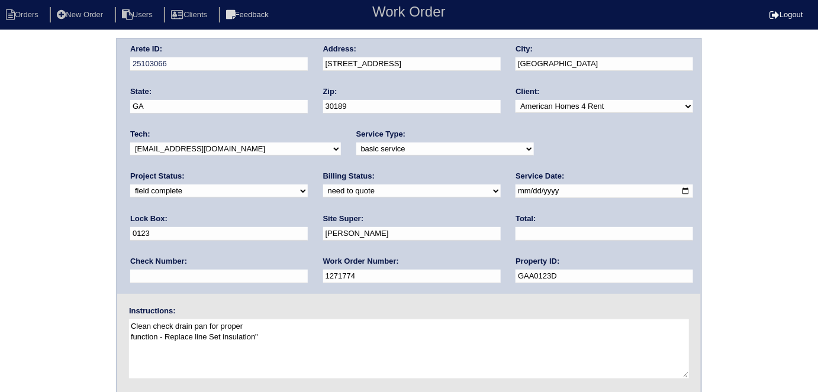
click at [59, 260] on div "Arete ID: 25103066 Address: [STREET_ADDRESS] City: [GEOGRAPHIC_DATA] State: [GE…" at bounding box center [409, 277] width 818 height 479
click at [33, 160] on div "Arete ID: 25103066 Address: [STREET_ADDRESS] City: [GEOGRAPHIC_DATA] State: [GE…" at bounding box center [409, 277] width 818 height 479
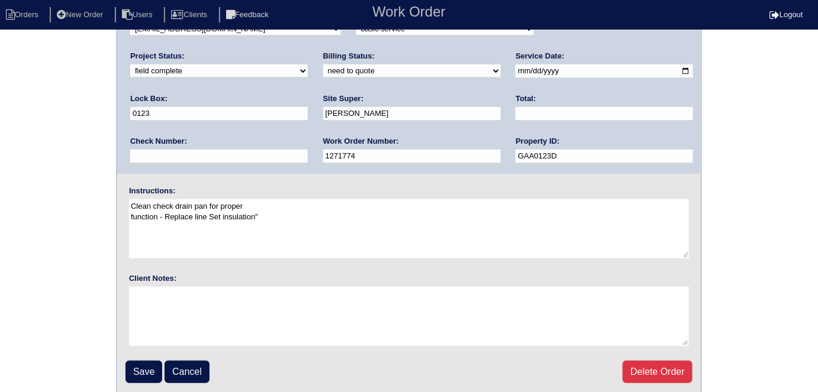
scroll to position [121, 0]
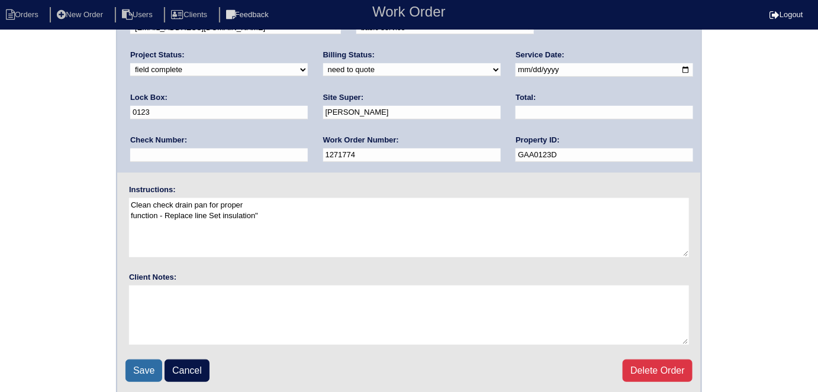
click at [137, 365] on input "Save" at bounding box center [144, 371] width 37 height 22
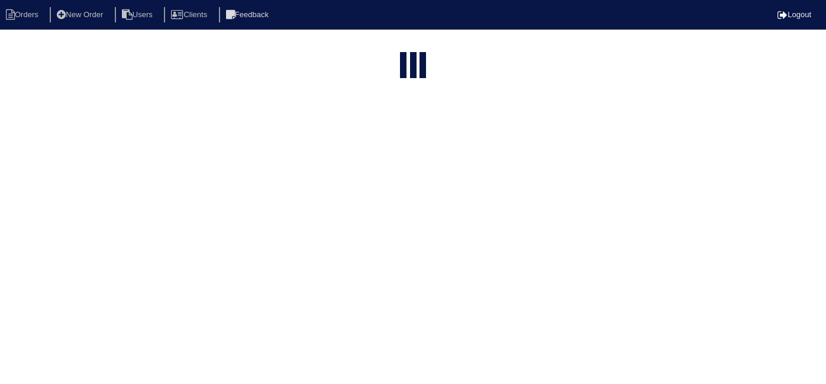
select select "15"
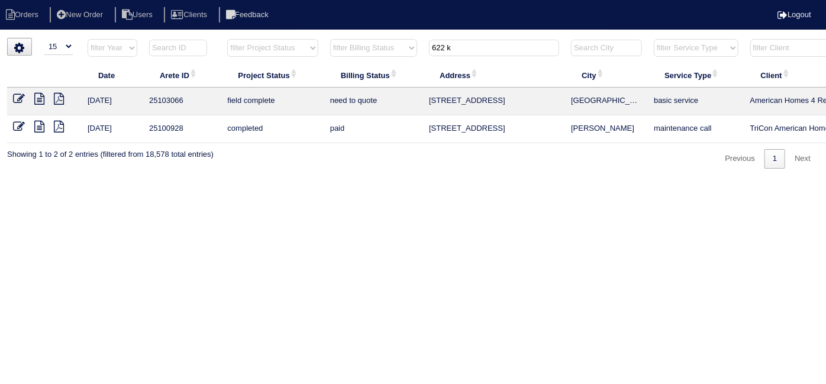
drag, startPoint x: 477, startPoint y: 49, endPoint x: 458, endPoint y: 46, distance: 19.2
click at [462, 49] on input "622 k" at bounding box center [494, 48] width 130 height 17
type input "6"
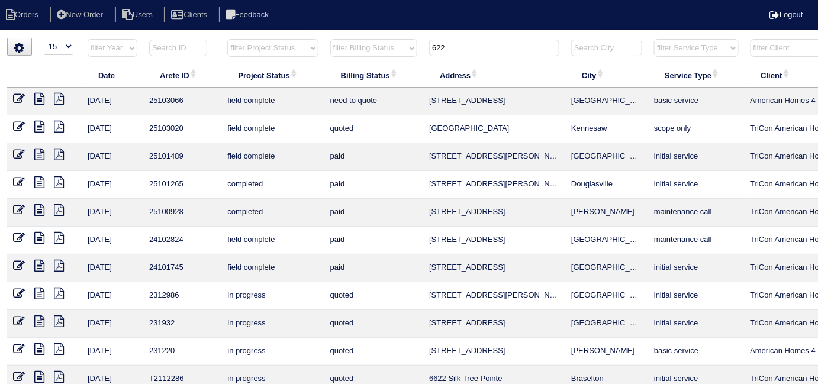
type input "622"
click at [38, 95] on icon at bounding box center [39, 99] width 10 height 12
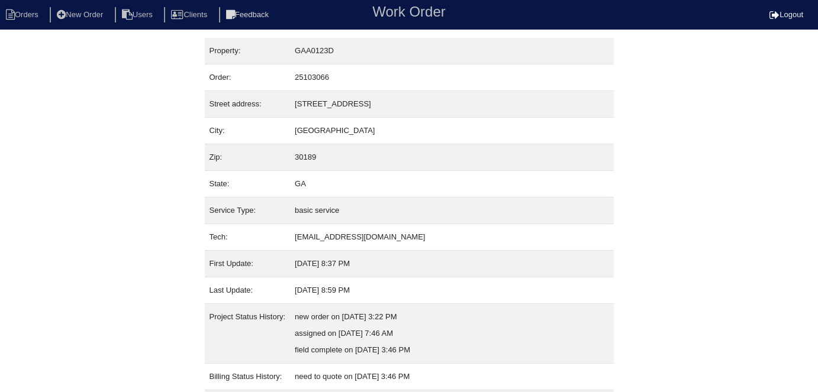
scroll to position [79, 0]
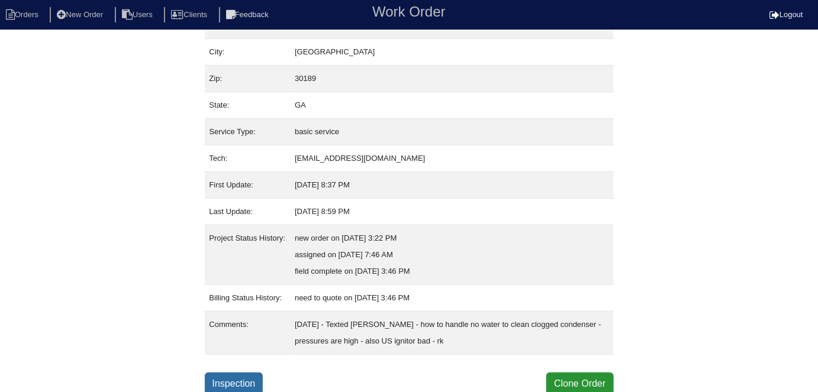
click at [244, 375] on link "Inspection" at bounding box center [234, 384] width 59 height 22
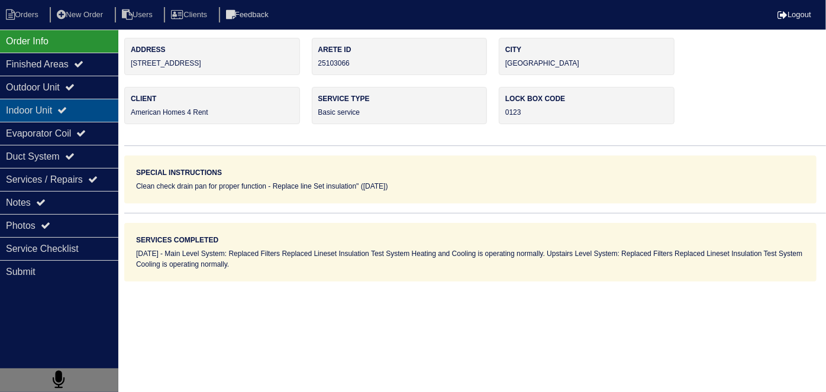
click at [54, 115] on div "Indoor Unit" at bounding box center [59, 110] width 118 height 23
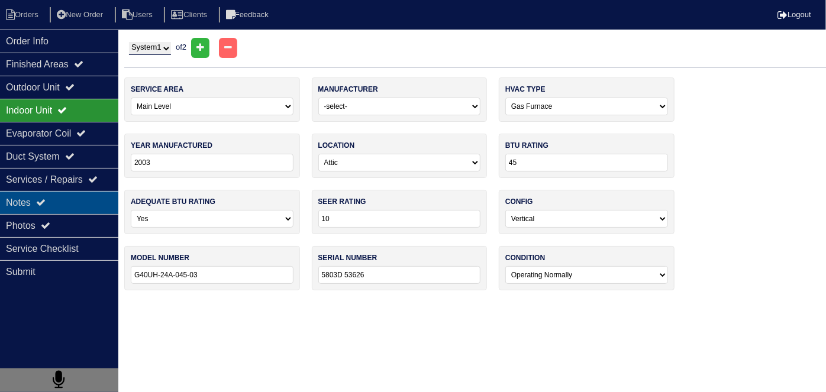
click at [52, 199] on div "Notes" at bounding box center [59, 202] width 118 height 23
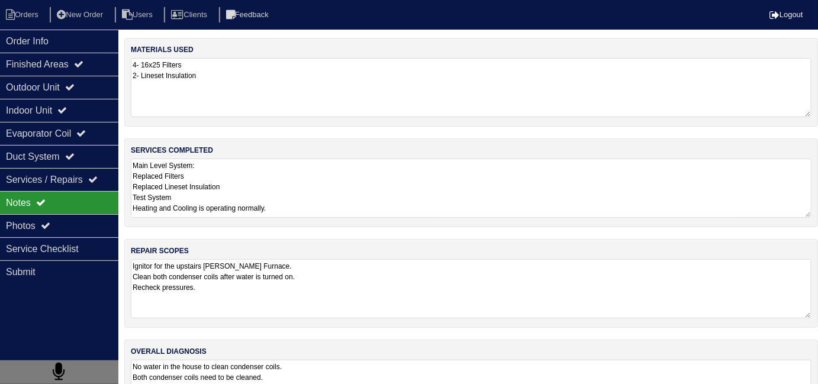
click at [385, 267] on textarea "Ignitor for the upstairs Goodman Furnace. Clean both condenser coils after wate…" at bounding box center [471, 288] width 681 height 59
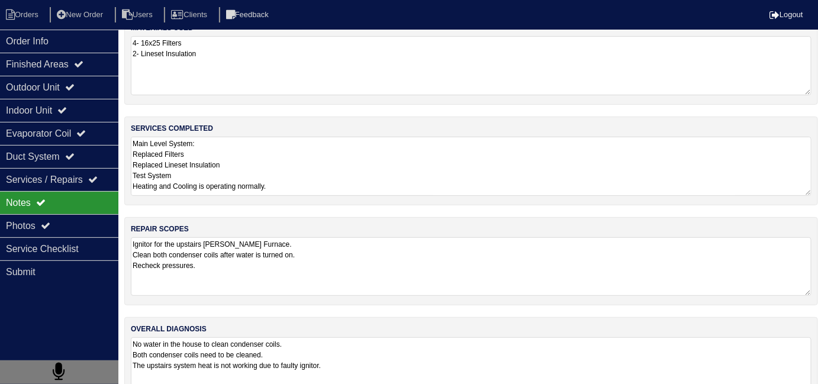
scroll to position [52, 0]
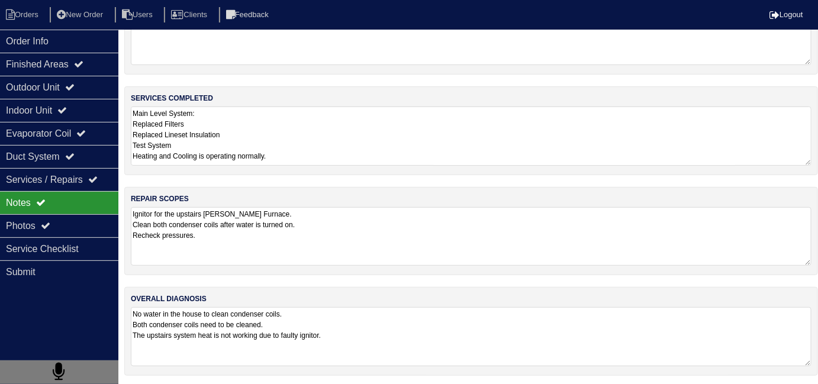
click at [404, 319] on textarea "No water in the house to clean condenser coils. Both condenser coils need to be…" at bounding box center [471, 336] width 681 height 59
click at [316, 140] on textarea "Main Level System: Replaced Filters Replaced Lineset Insulation Test System Hea…" at bounding box center [471, 136] width 681 height 59
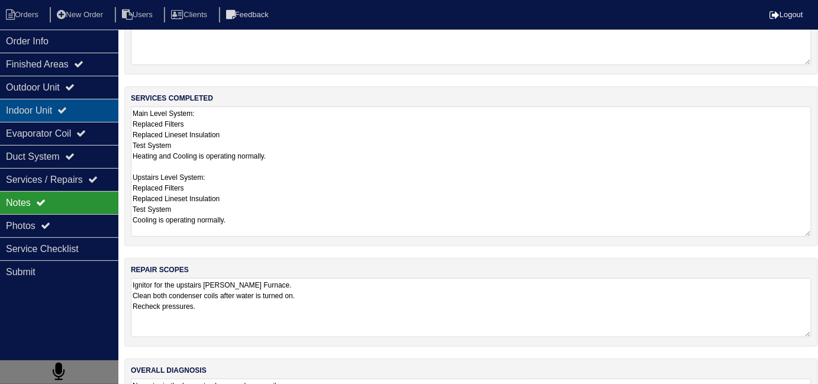
click at [65, 99] on div "Indoor Unit" at bounding box center [59, 110] width 118 height 23
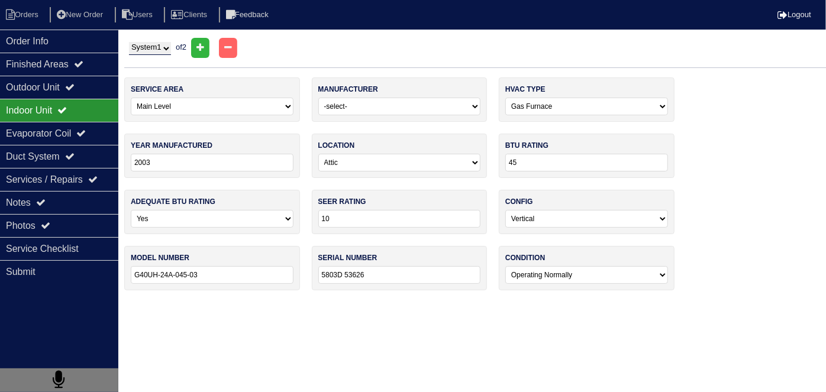
click at [160, 52] on select "System 1 System 2" at bounding box center [150, 48] width 42 height 13
select select "2"
click at [129, 42] on select "System 1 System 2" at bounding box center [150, 48] width 42 height 13
select select "1"
select select "[PERSON_NAME]"
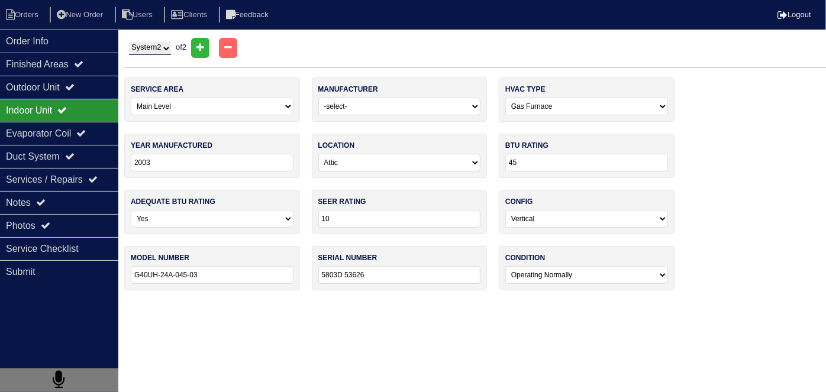
type input "2013"
type input "14"
type input "13"
type input "GMS80603ANBA"
type input "1307343856"
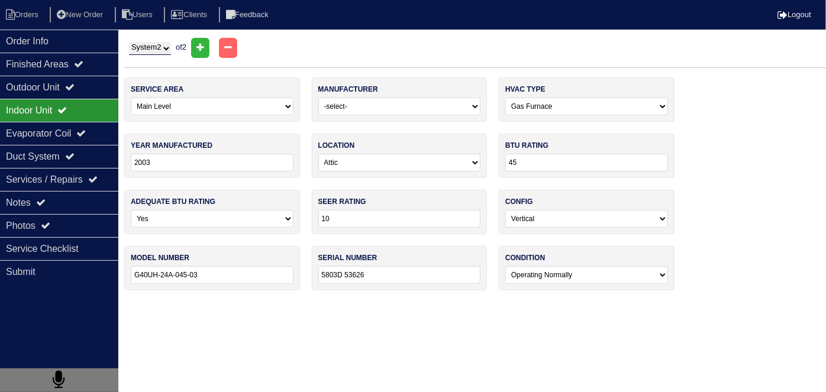
select select "1"
click at [72, 207] on div "Notes" at bounding box center [59, 202] width 118 height 23
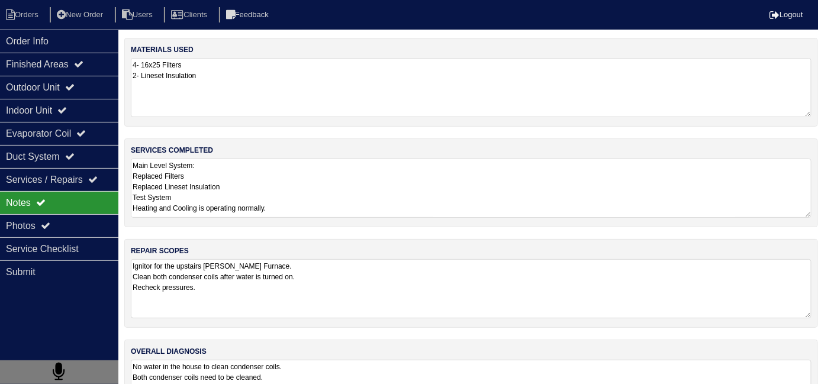
click at [372, 194] on textarea "Main Level System: Replaced Filters Replaced Lineset Insulation Test System Hea…" at bounding box center [471, 188] width 681 height 59
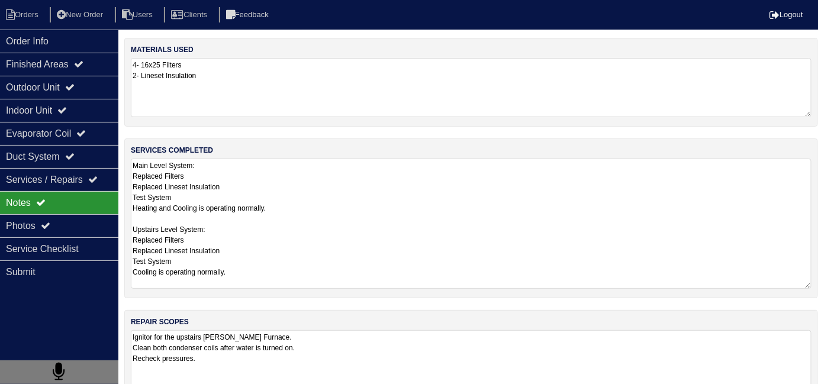
click at [375, 260] on textarea "Main Level System: Replaced Filters Replaced Lineset Insulation Test System Hea…" at bounding box center [471, 224] width 681 height 130
click at [401, 340] on div "materials used 4- 16x25 Filters 2- Lineset Insulation services completed Main L…" at bounding box center [471, 275] width 694 height 474
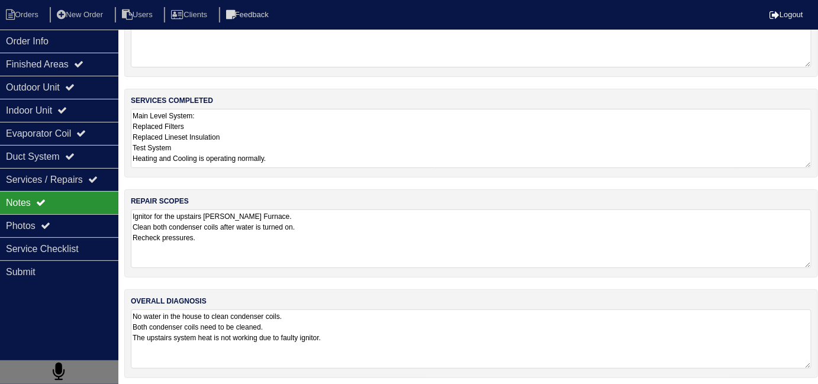
scroll to position [52, 0]
click at [406, 340] on textarea "No water in the house to clean condenser coils. Both condenser coils need to be…" at bounding box center [471, 337] width 681 height 59
click at [15, 8] on li "Orders" at bounding box center [24, 15] width 48 height 16
select select "15"
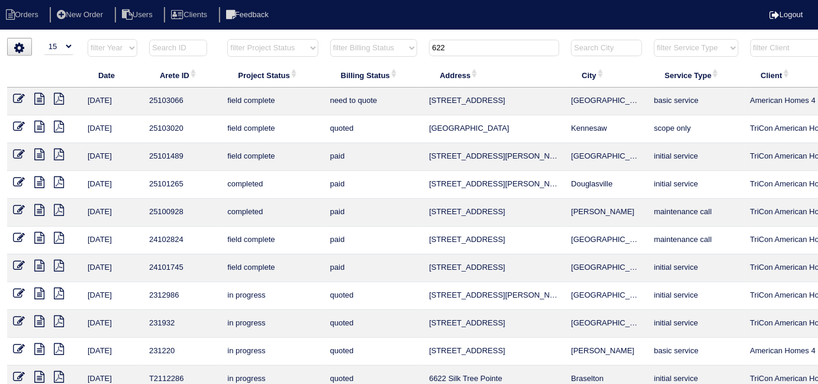
drag, startPoint x: 462, startPoint y: 50, endPoint x: 323, endPoint y: 28, distance: 141.4
click at [352, 43] on tr "filter Year -- Any Year -- 2025 2024 2023 2022 2021 2020 2019 filter Project St…" at bounding box center [520, 50] width 1026 height 24
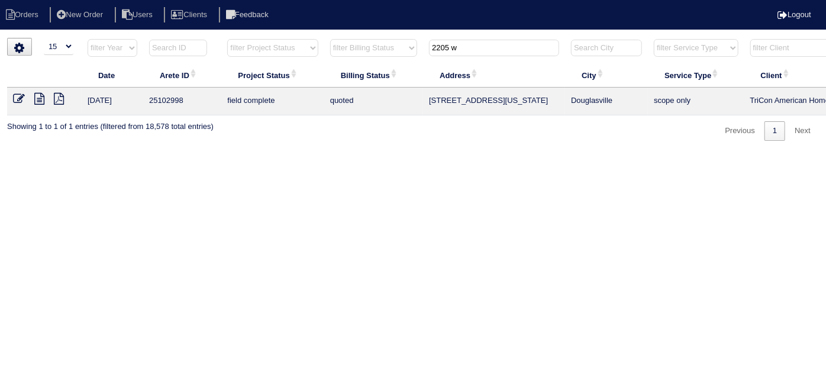
type input "2205 w"
click at [15, 99] on icon at bounding box center [19, 99] width 12 height 12
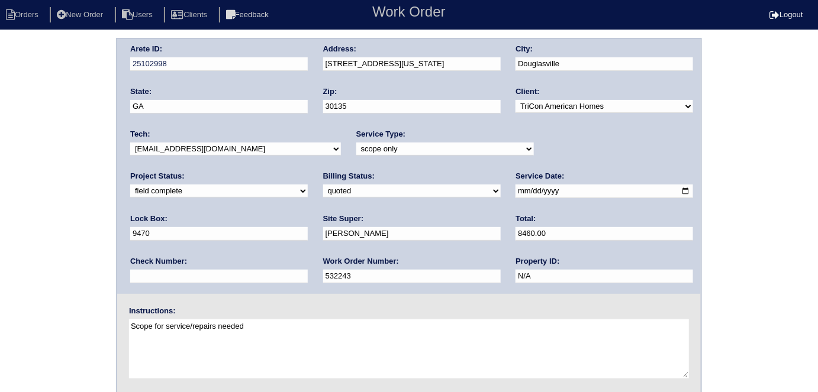
click at [63, 253] on div "Arete ID: 25102998 Address: [STREET_ADDRESS][US_STATE] City: [GEOGRAPHIC_DATA] …" at bounding box center [409, 277] width 818 height 479
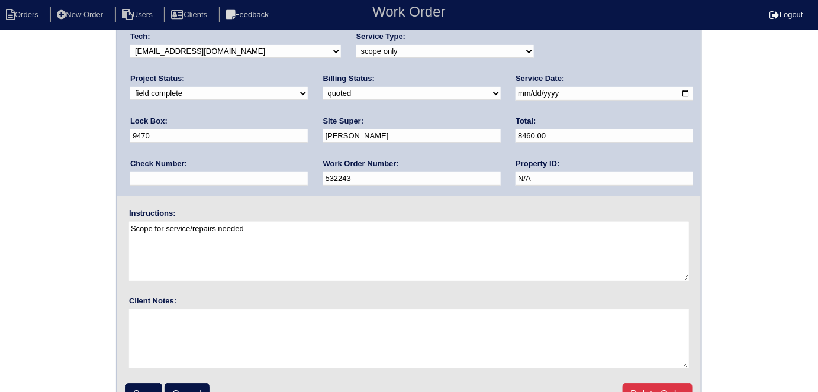
scroll to position [121, 0]
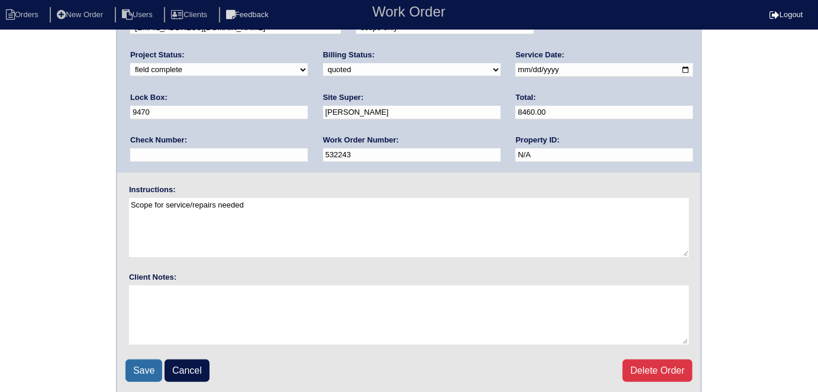
click at [137, 360] on input "Save" at bounding box center [144, 371] width 37 height 22
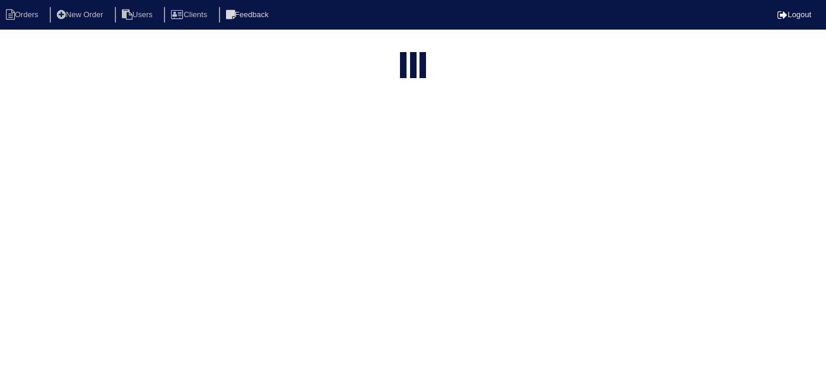
select select "15"
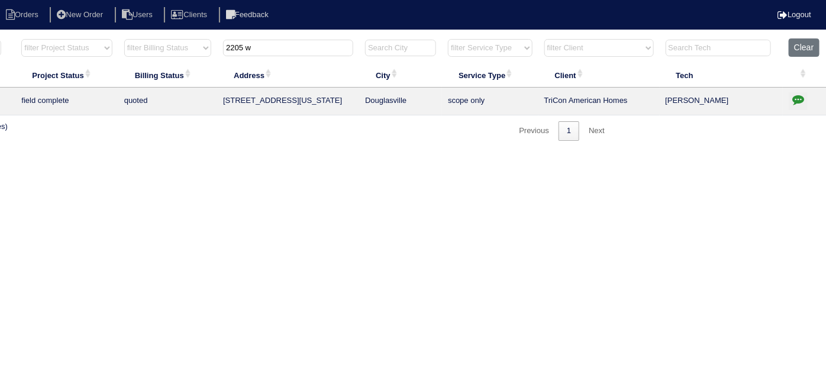
click at [797, 94] on icon "button" at bounding box center [799, 100] width 12 height 12
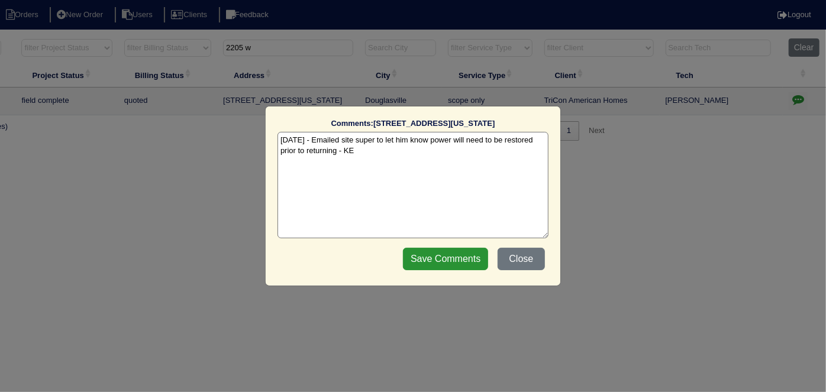
click at [395, 155] on textarea "8/15/25 - Emailed site super to let him know power will need to be restored pri…" at bounding box center [413, 185] width 271 height 107
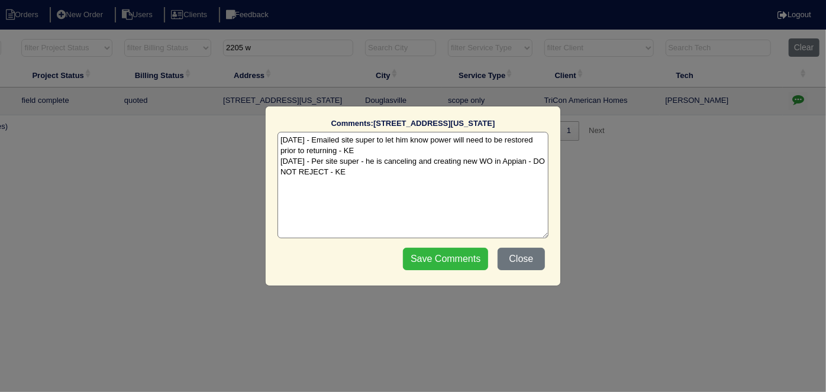
type textarea "8/15/25 - Emailed site super to let him know power will need to be restored pri…"
click at [433, 250] on input "Save Comments" at bounding box center [445, 259] width 85 height 22
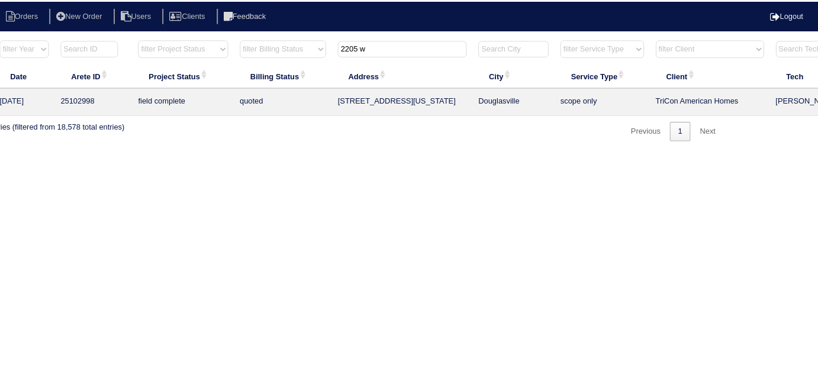
scroll to position [0, 0]
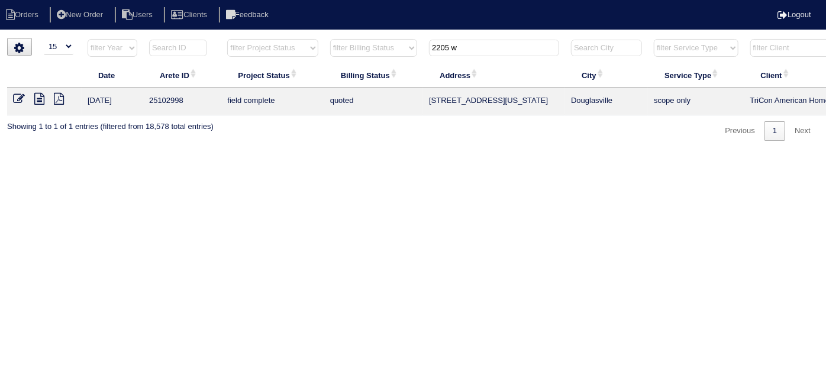
drag, startPoint x: 480, startPoint y: 47, endPoint x: 355, endPoint y: 52, distance: 124.4
click at [368, 59] on tr "filter Year -- Any Year -- 2025 2024 2023 2022 2021 2020 2019 filter Project St…" at bounding box center [520, 50] width 1026 height 24
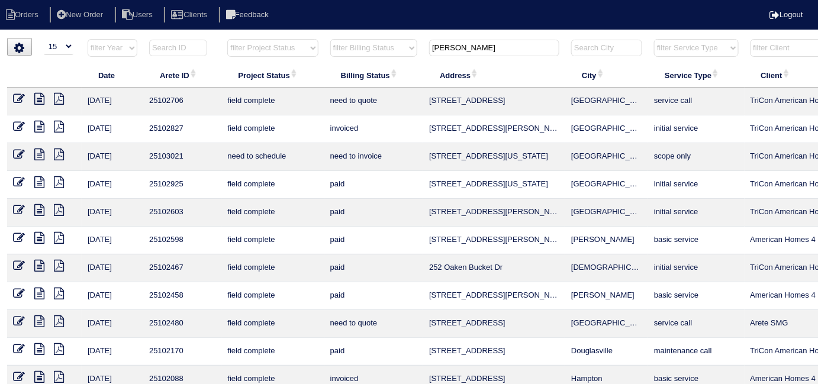
type input "ken"
click at [41, 98] on icon at bounding box center [39, 99] width 10 height 12
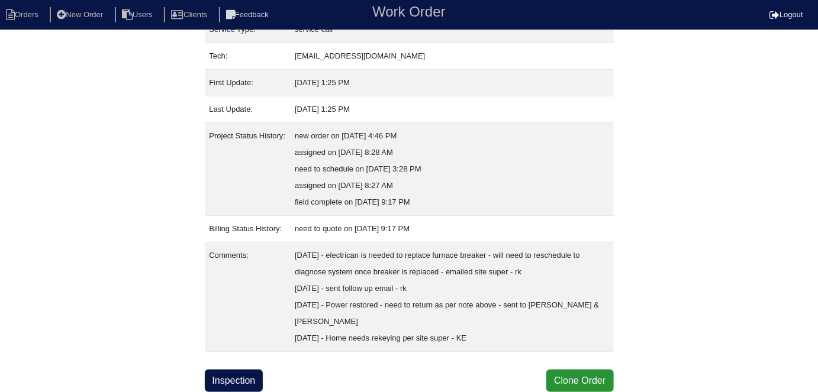
scroll to position [195, 0]
click at [248, 378] on link "Inspection" at bounding box center [234, 381] width 59 height 22
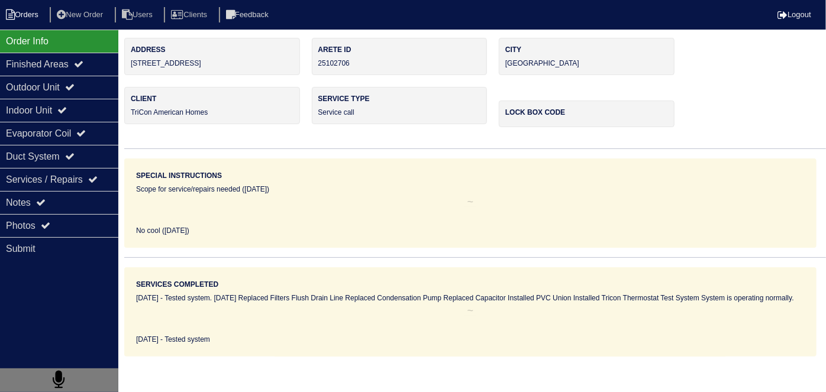
click at [29, 19] on li "Orders" at bounding box center [24, 15] width 48 height 16
select select "15"
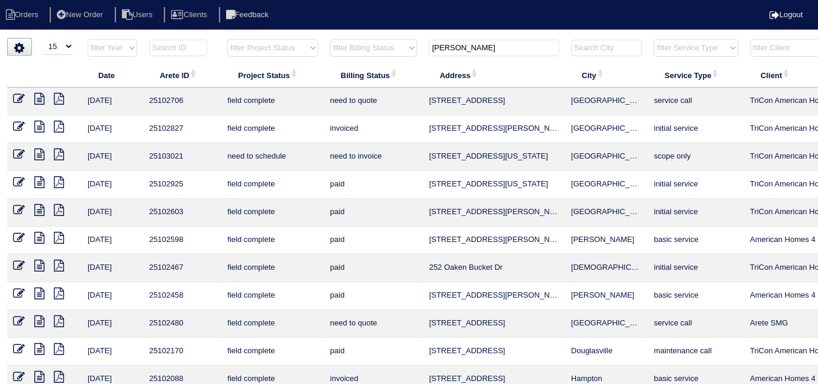
drag, startPoint x: 475, startPoint y: 50, endPoint x: 210, endPoint y: 1, distance: 269.7
click at [319, 42] on tr "filter Year -- Any Year -- 2025 2024 2023 2022 2021 2020 2019 filter Project St…" at bounding box center [520, 50] width 1026 height 24
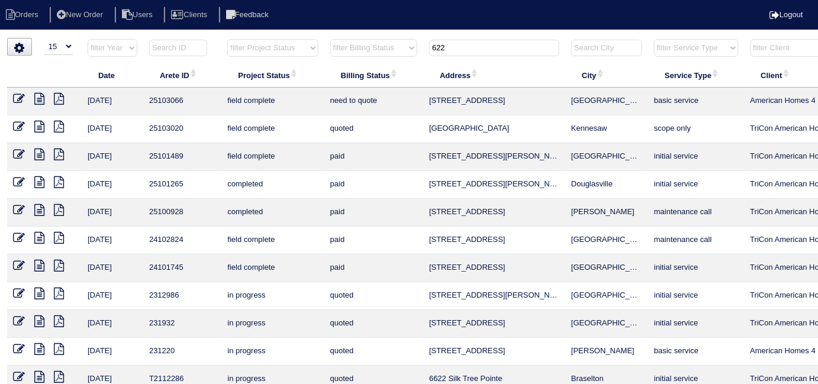
type input "622"
click at [39, 94] on icon at bounding box center [39, 99] width 10 height 12
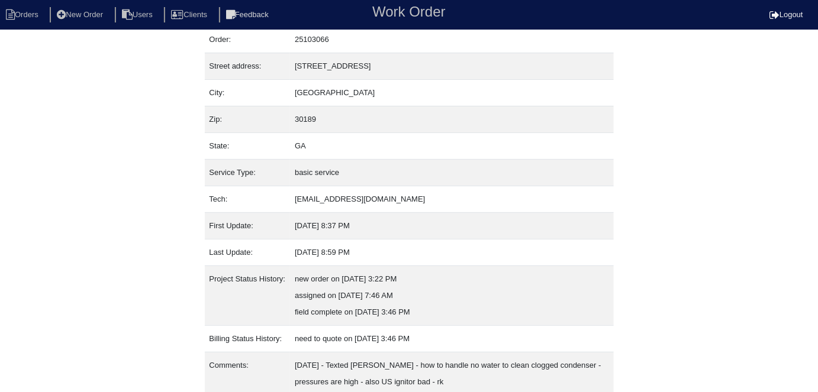
scroll to position [79, 0]
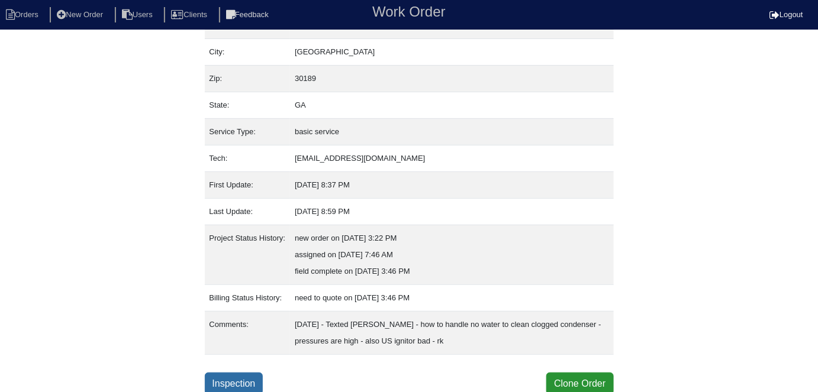
click at [227, 378] on link "Inspection" at bounding box center [234, 384] width 59 height 22
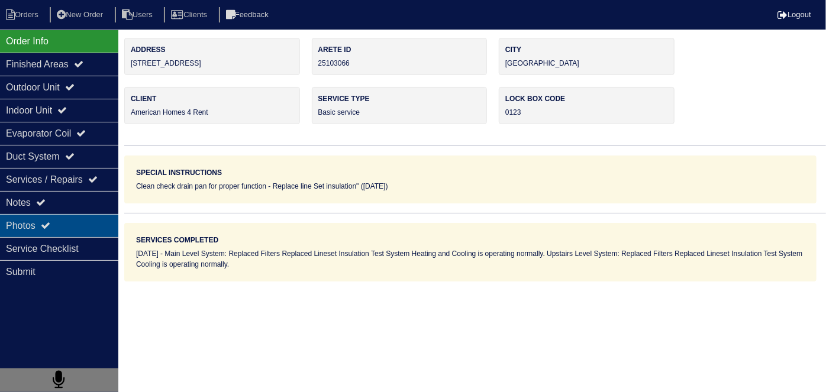
click at [41, 215] on div "Photos" at bounding box center [59, 225] width 118 height 23
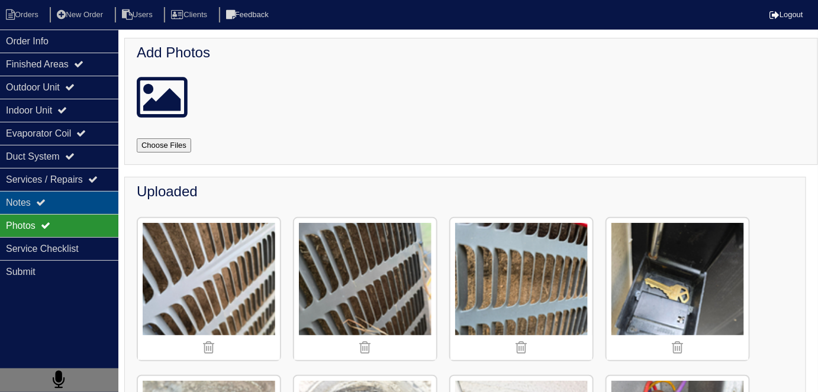
click at [53, 198] on div "Notes" at bounding box center [59, 202] width 118 height 23
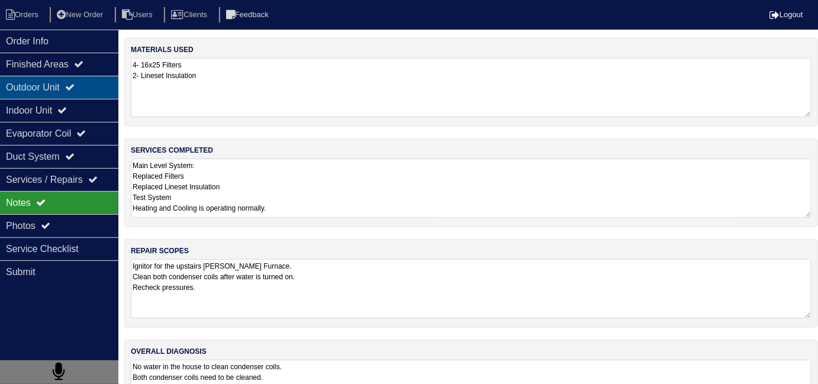
click at [31, 89] on div "Outdoor Unit" at bounding box center [59, 87] width 118 height 23
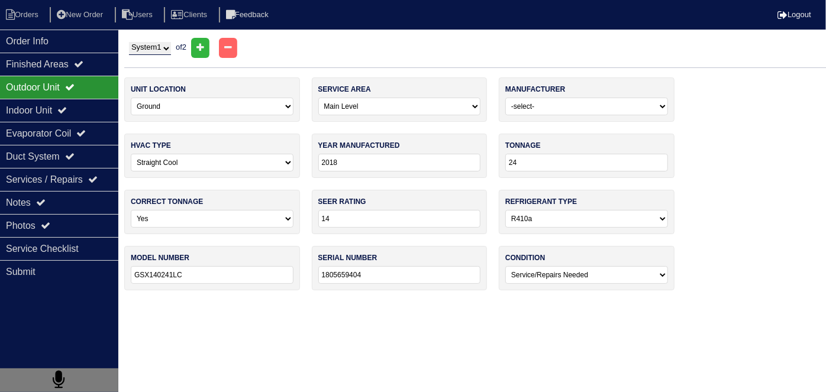
click at [139, 46] on select "System 1 System 2" at bounding box center [150, 48] width 42 height 13
select select "2"
click at [129, 42] on select "System 1 System 2" at bounding box center [150, 48] width 42 height 13
select select "1"
type input "2013"
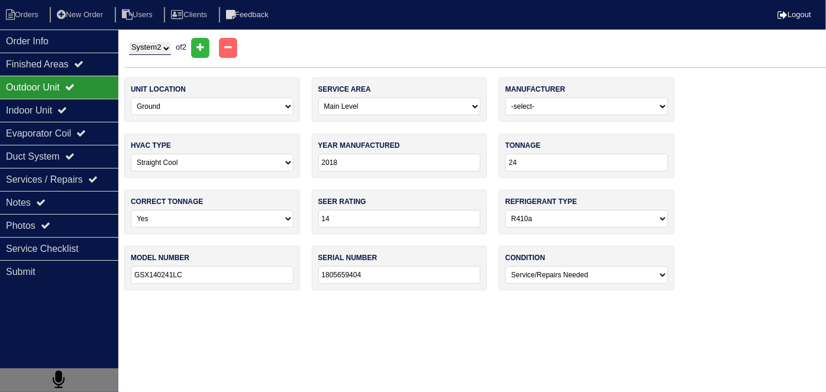
type input "36"
type input "13"
type input "GSX130361EA"
type input "1305147592"
click at [53, 198] on div "Notes" at bounding box center [59, 202] width 118 height 23
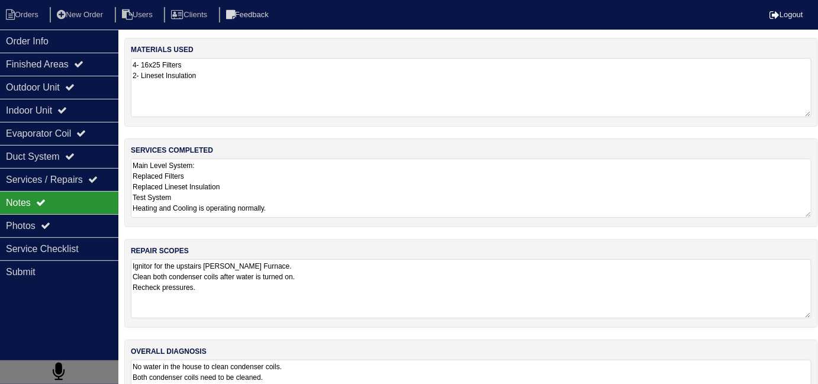
click at [332, 190] on textarea "Main Level System: Replaced Filters Replaced Lineset Insulation Test System Hea…" at bounding box center [471, 188] width 681 height 59
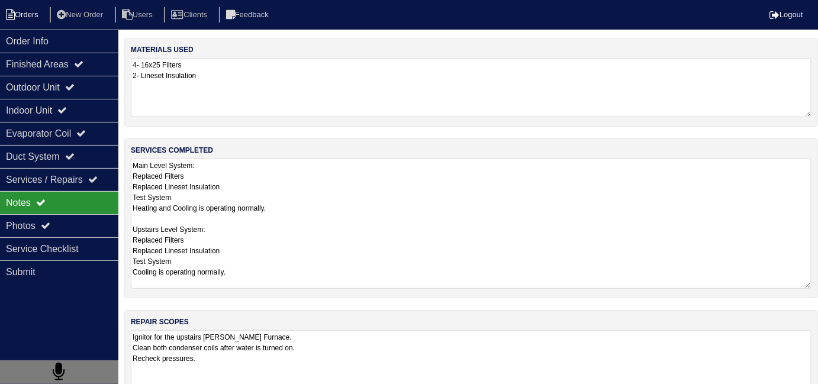
click at [41, 21] on li "Orders" at bounding box center [24, 15] width 48 height 16
select select "15"
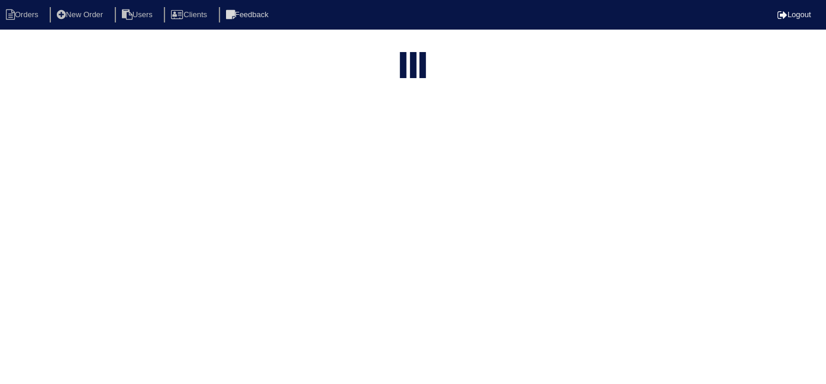
type input "622"
